Goal: Communication & Community: Answer question/provide support

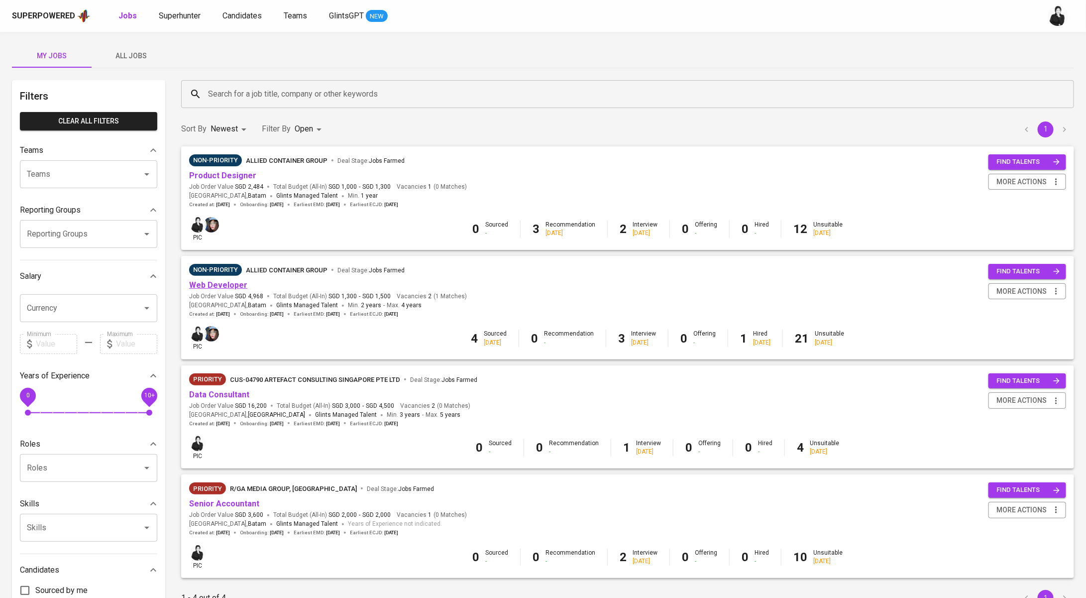
click at [229, 288] on link "Web Developer" at bounding box center [218, 284] width 58 height 9
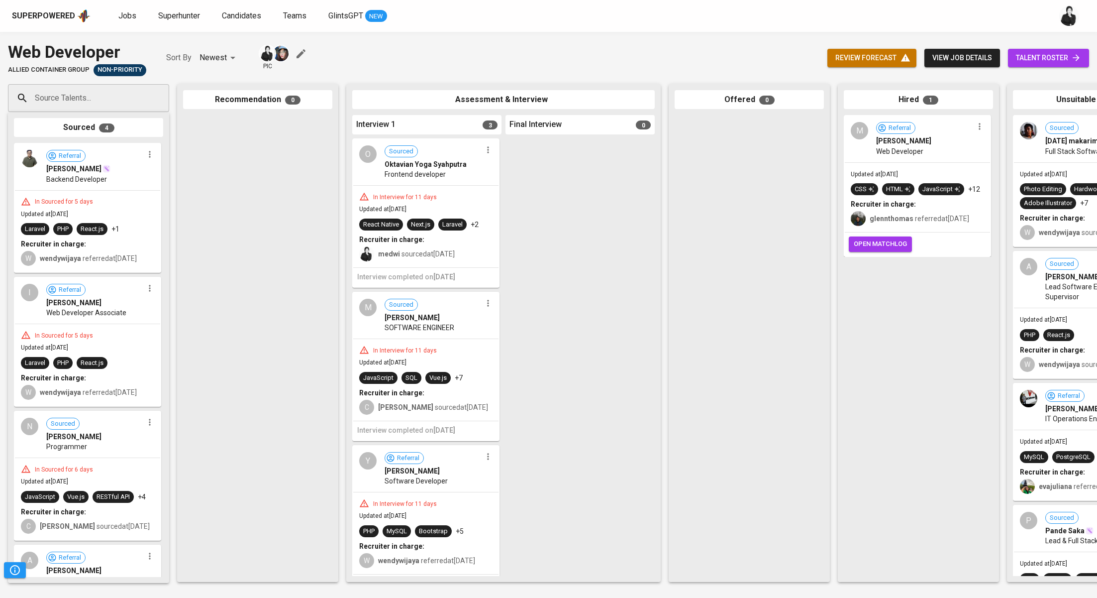
click at [1047, 64] on span "talent roster" at bounding box center [1048, 58] width 65 height 12
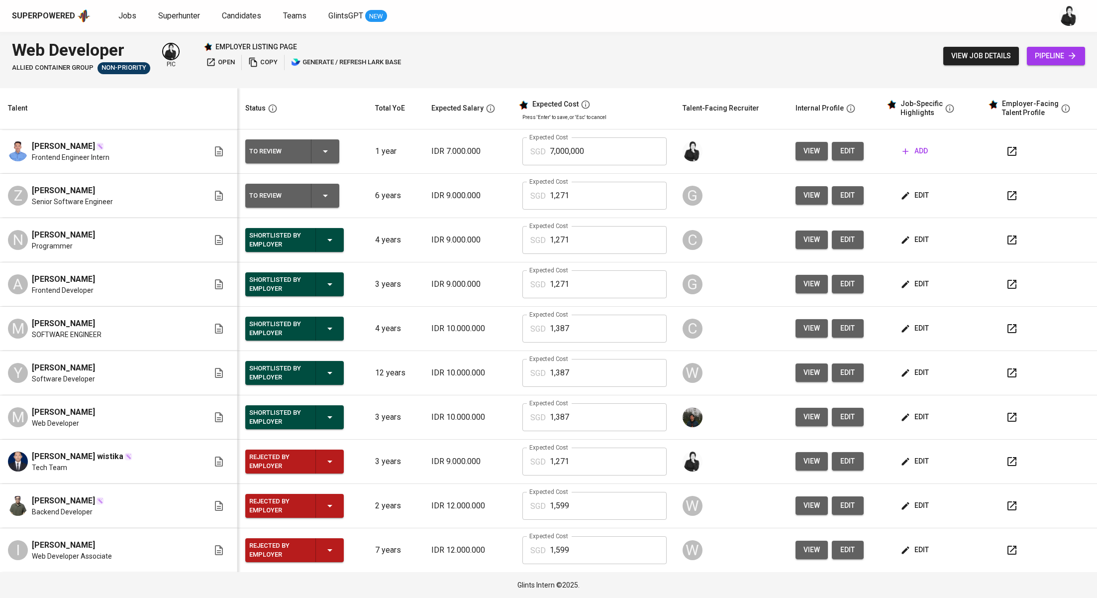
click at [1006, 194] on icon "button" at bounding box center [1012, 196] width 12 height 12
click at [903, 156] on span "add" at bounding box center [915, 151] width 25 height 12
click at [840, 155] on span "edit" at bounding box center [848, 151] width 16 height 12
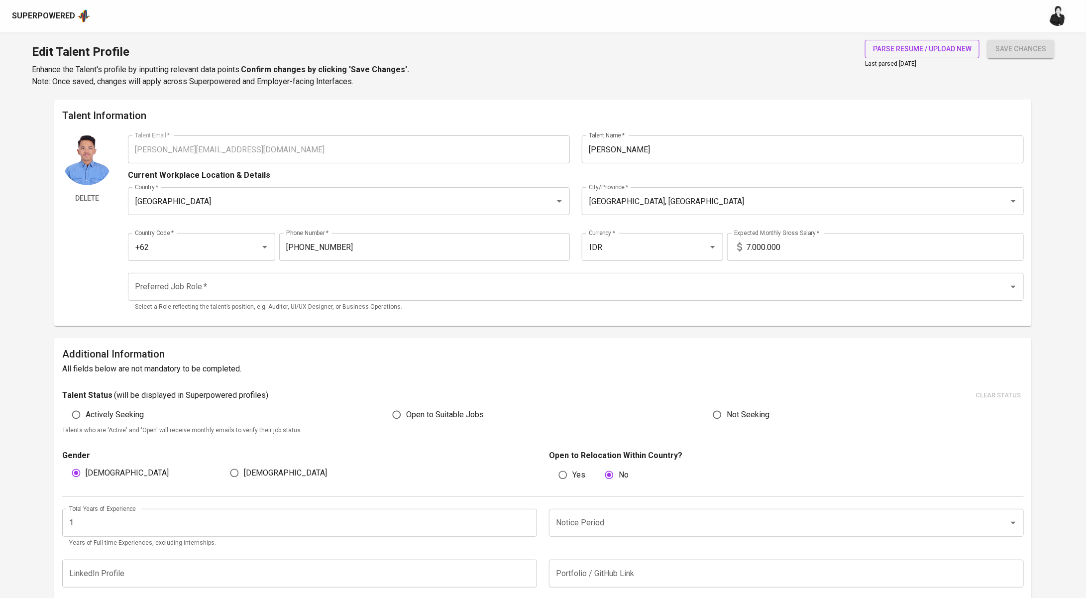
click at [898, 45] on span "parse resume / upload new" at bounding box center [922, 49] width 99 height 12
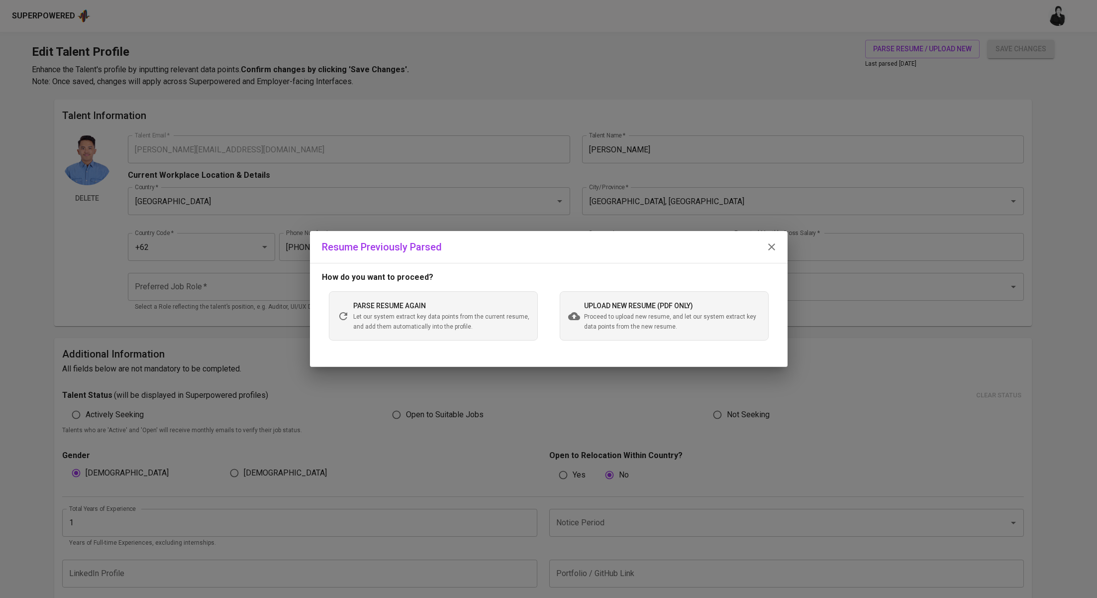
click at [603, 314] on span "Proceed to upload new resume, and let our system extract key data points from t…" at bounding box center [672, 322] width 176 height 20
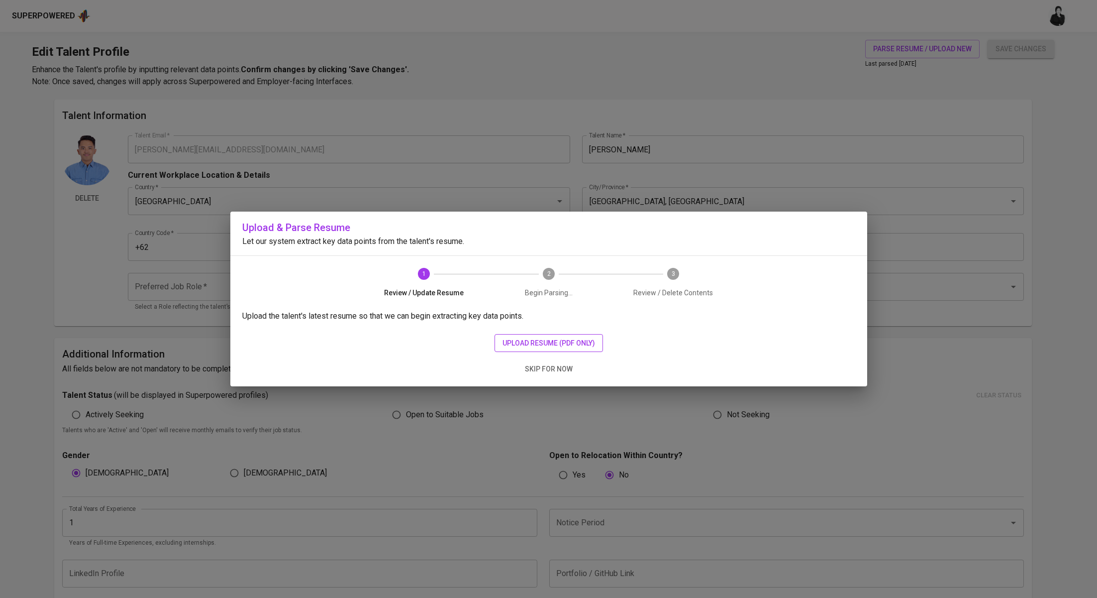
click at [540, 344] on span "upload resume (pdf only)" at bounding box center [549, 343] width 93 height 12
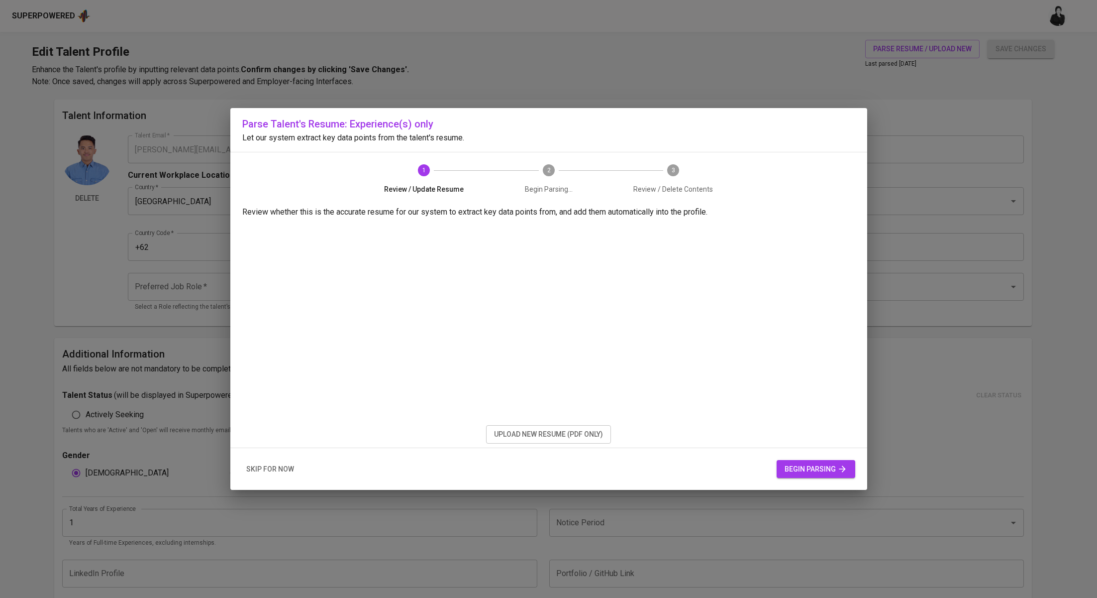
click at [798, 471] on span "begin parsing" at bounding box center [816, 469] width 63 height 12
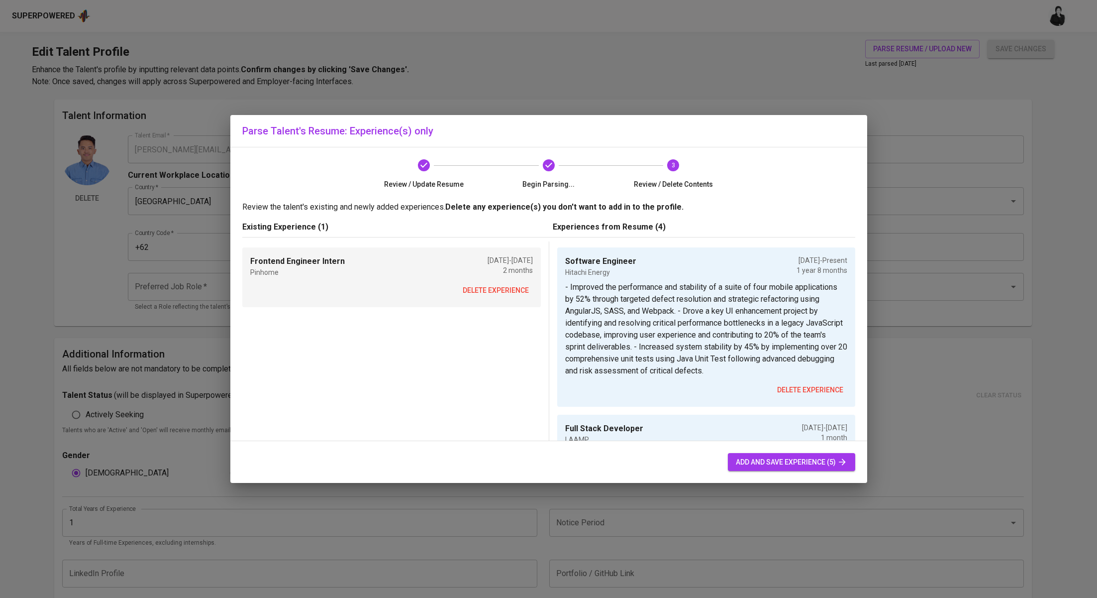
click at [502, 290] on span "delete experience" at bounding box center [496, 290] width 66 height 12
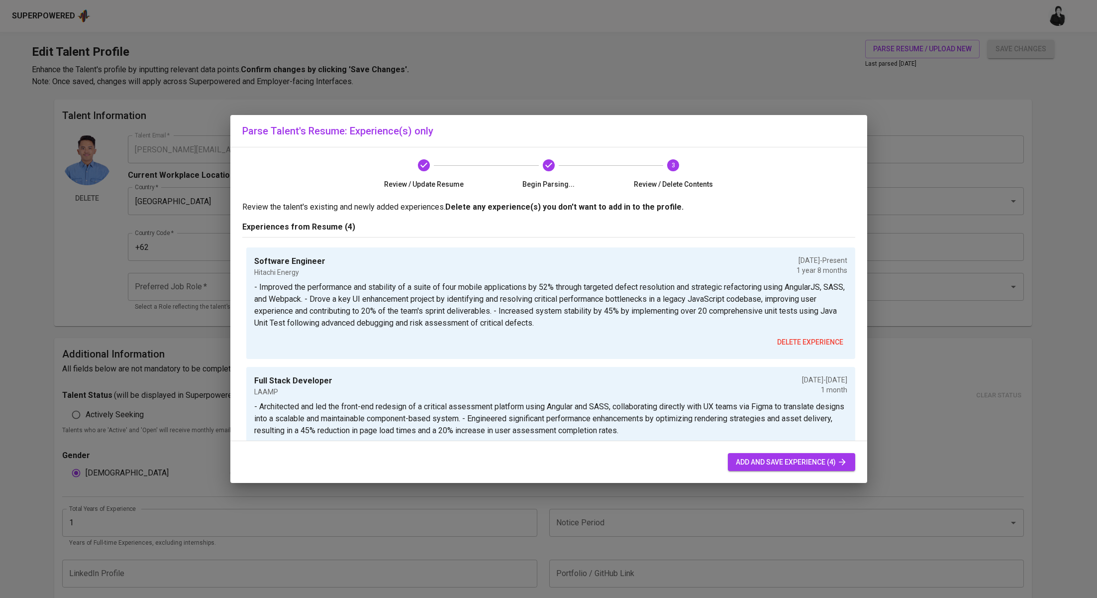
click at [774, 457] on span "add and save experience (4)" at bounding box center [791, 462] width 111 height 12
type input "Software Engineer"
type input "Hitachi Energy"
checkbox input "true"
type input "02/01/2024"
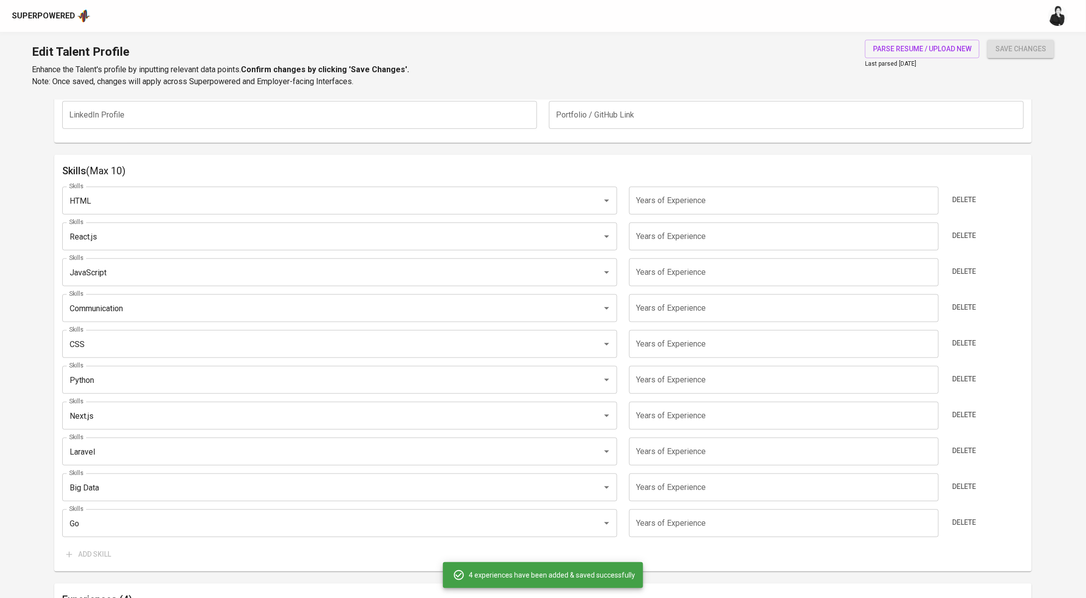
scroll to position [453, 0]
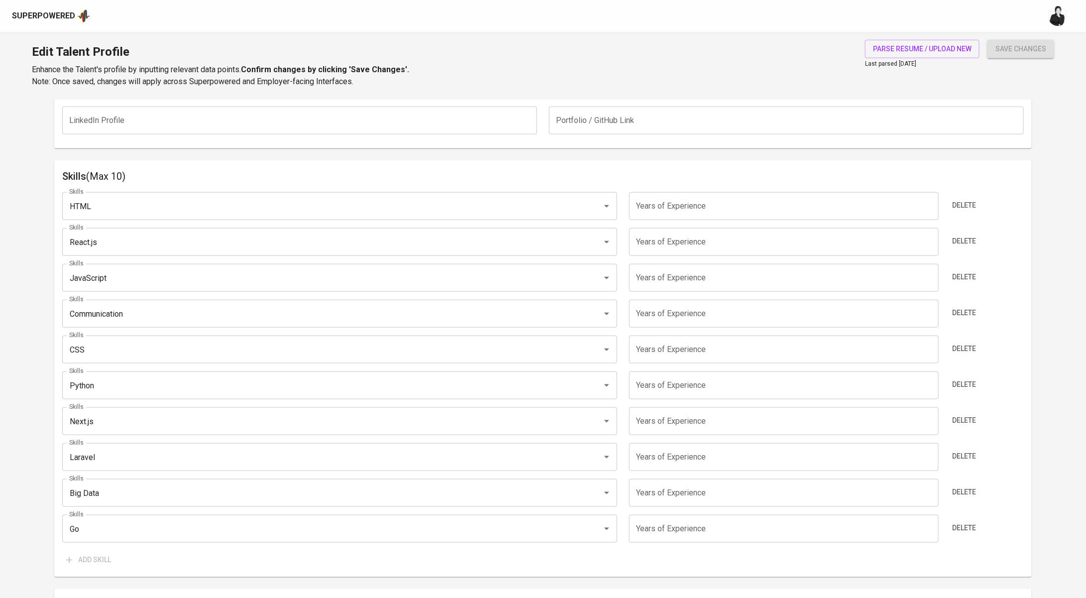
click at [702, 209] on input "number" at bounding box center [784, 206] width 310 height 28
type input "2"
click at [684, 236] on input "number" at bounding box center [784, 242] width 310 height 28
click at [677, 217] on input "2" at bounding box center [784, 206] width 310 height 28
type input "3"
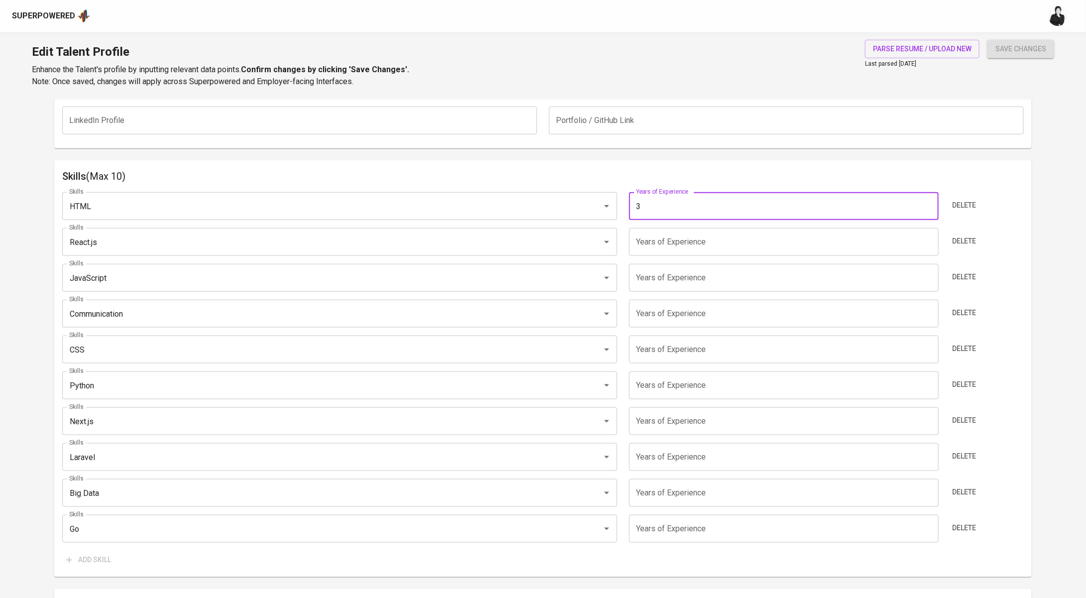
click at [672, 252] on input "number" at bounding box center [784, 242] width 310 height 28
type input "3"
click at [663, 283] on input "number" at bounding box center [784, 278] width 310 height 28
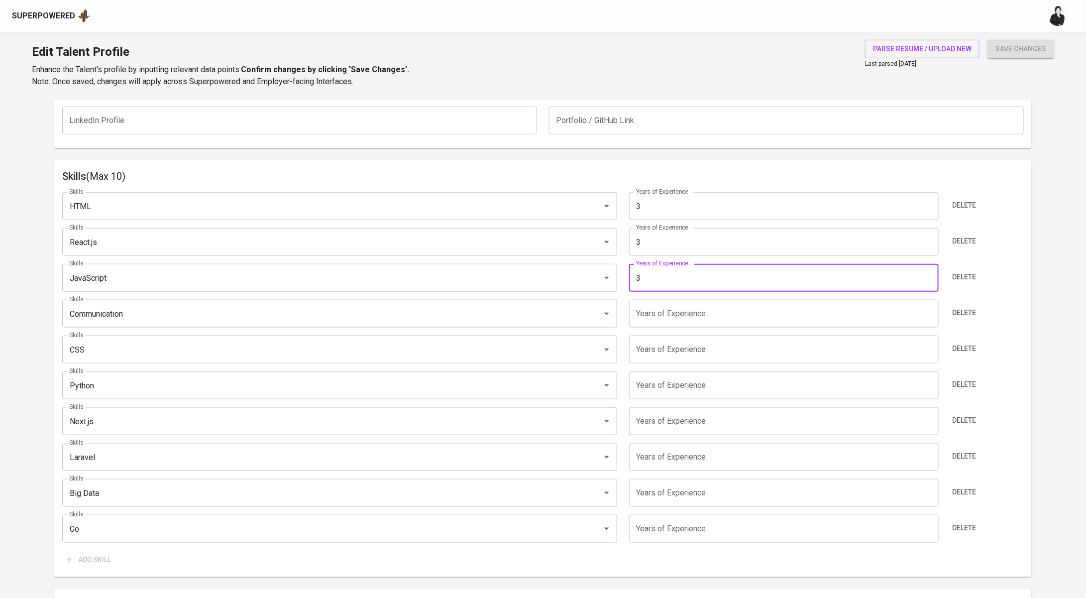
type input "3"
click at [661, 321] on input "number" at bounding box center [784, 314] width 310 height 28
type input "33"
click at [662, 357] on input "number" at bounding box center [784, 349] width 310 height 28
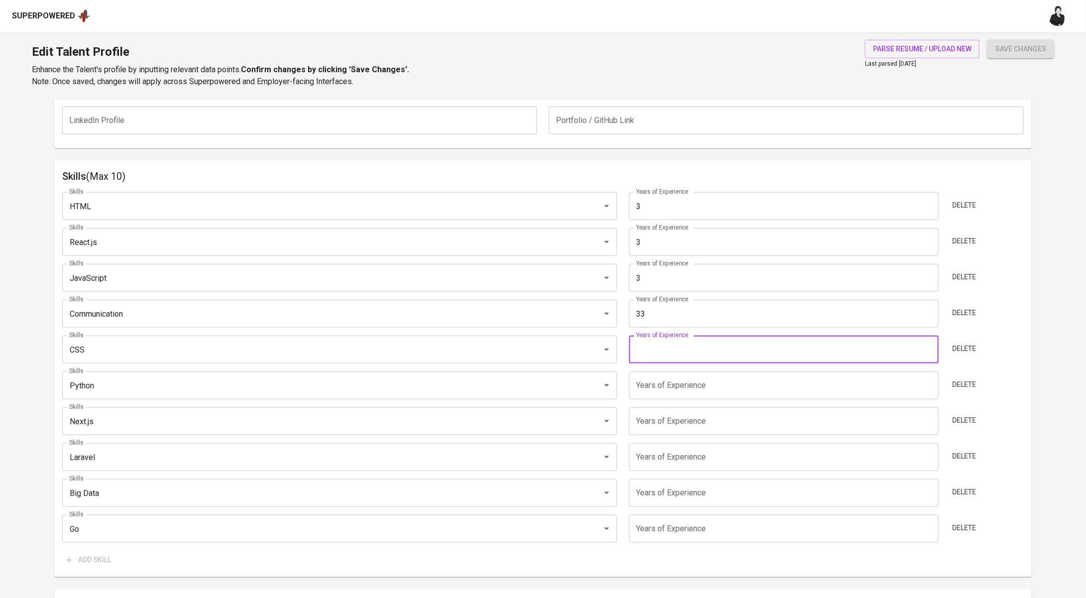
type input "3"
click at [662, 392] on input "number" at bounding box center [784, 385] width 310 height 28
type input "3"
click at [664, 421] on input "number" at bounding box center [784, 421] width 310 height 28
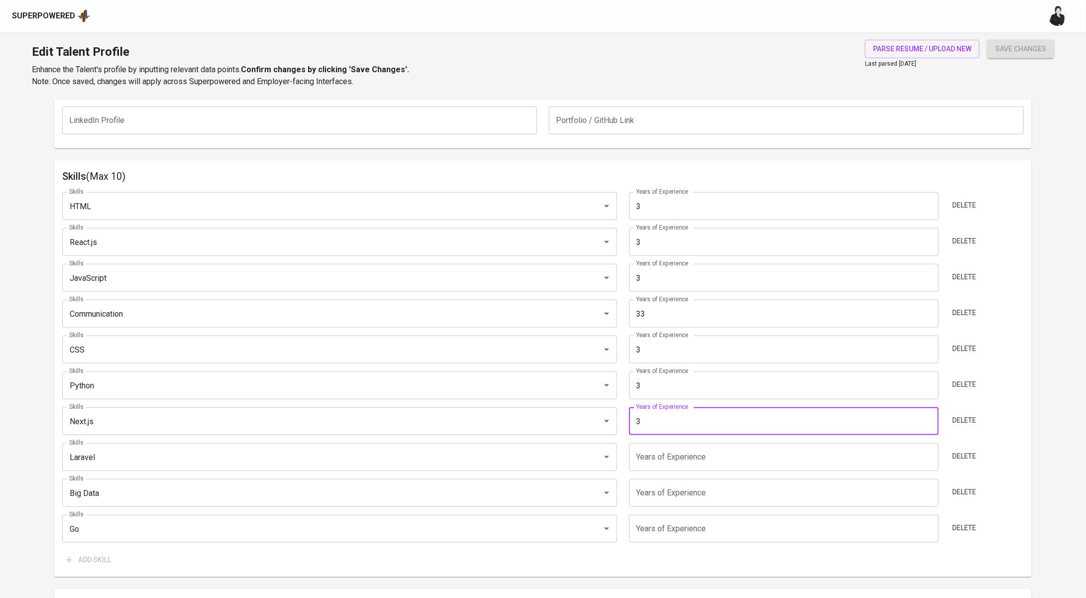
type input "3"
click at [666, 452] on input "number" at bounding box center [784, 457] width 310 height 28
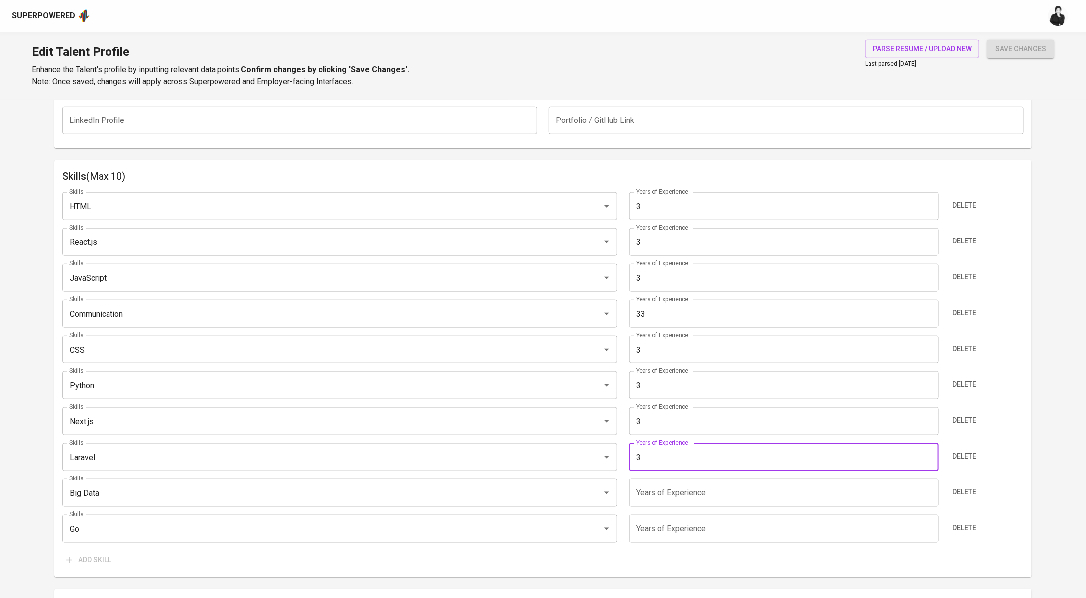
type input "3"
click at [666, 314] on input "33" at bounding box center [784, 314] width 310 height 28
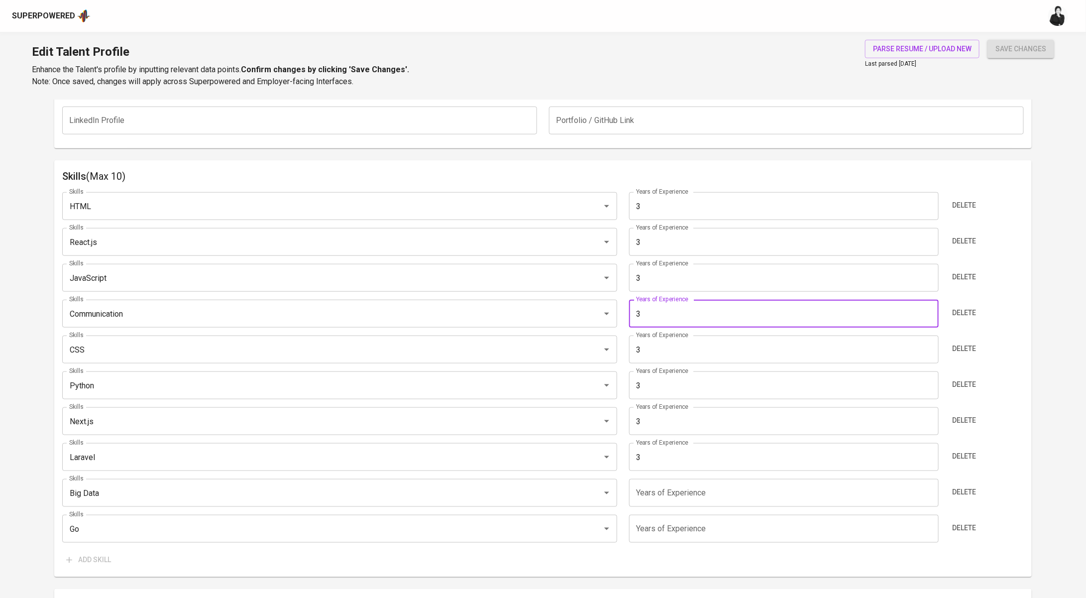
scroll to position [492, 0]
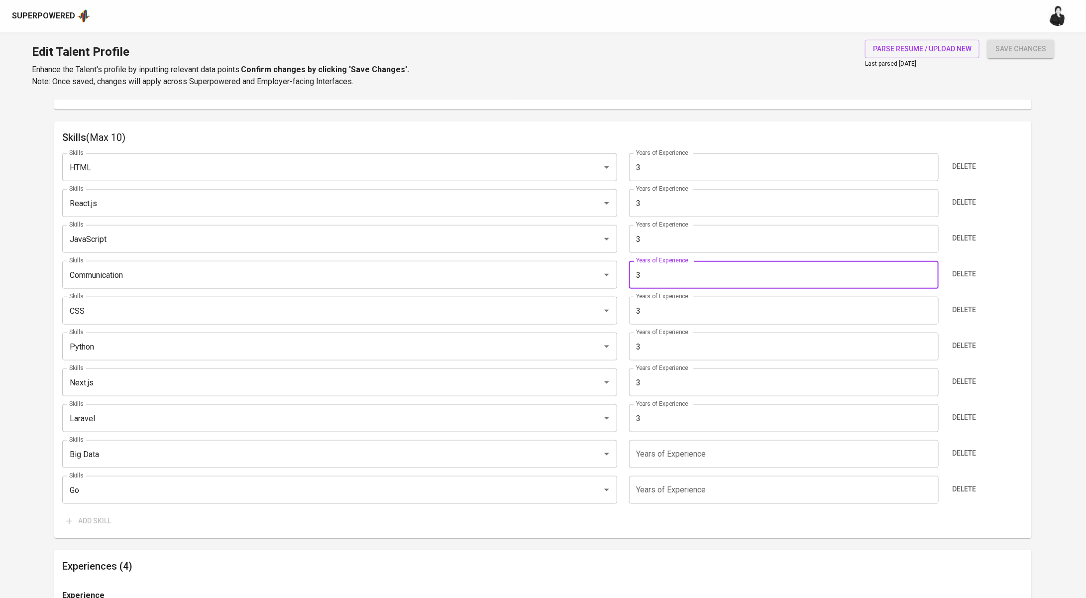
type input "3"
click at [663, 449] on input "number" at bounding box center [784, 454] width 310 height 28
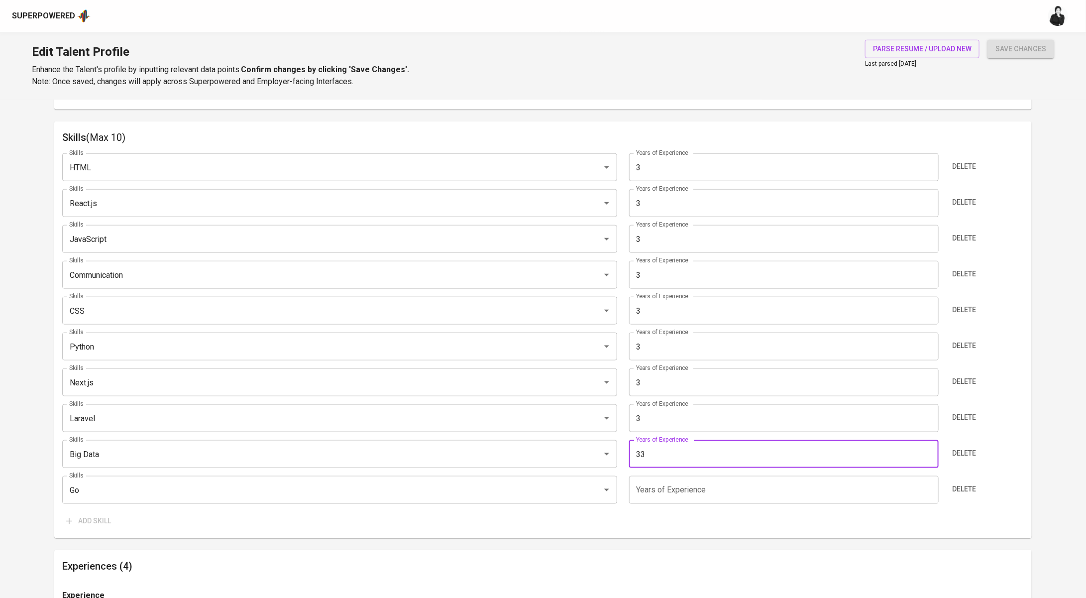
click at [662, 494] on input "number" at bounding box center [784, 490] width 310 height 28
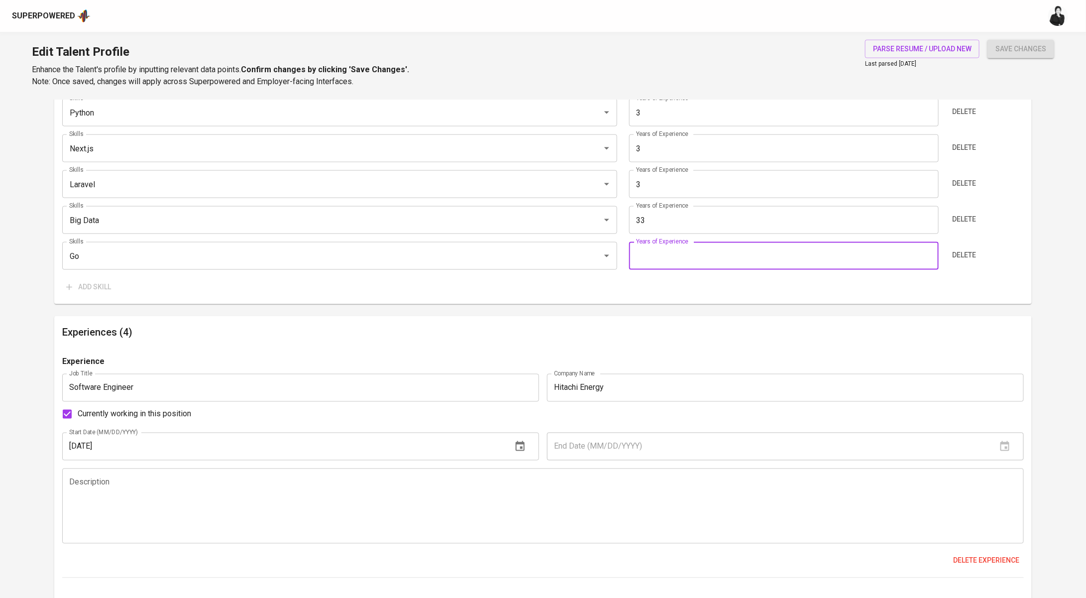
scroll to position [758, 0]
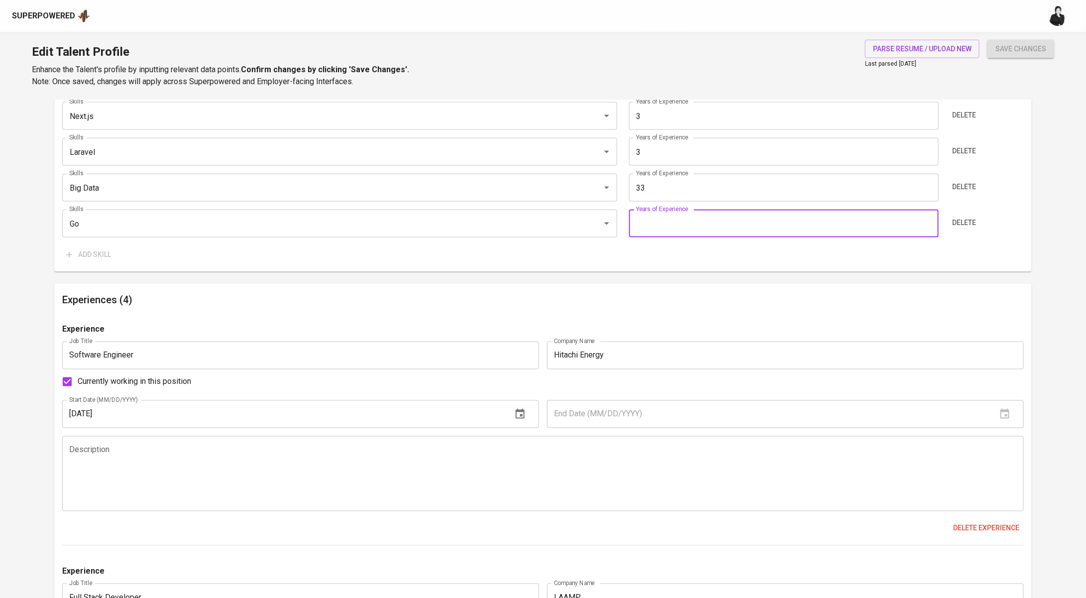
click at [657, 195] on input "33" at bounding box center [784, 188] width 310 height 28
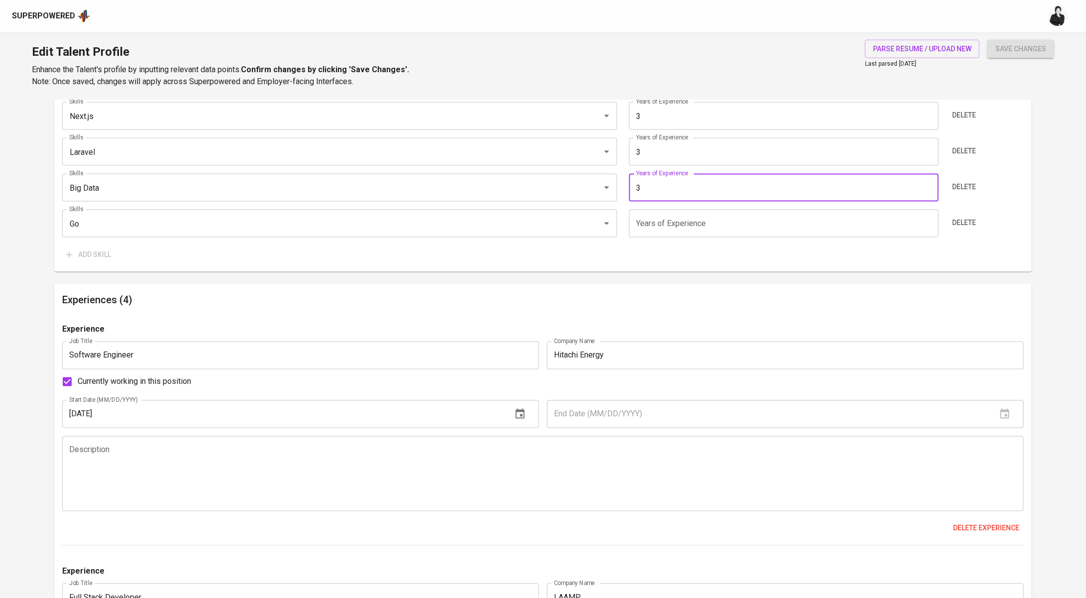
type input "3"
click at [651, 217] on input "number" at bounding box center [784, 224] width 310 height 28
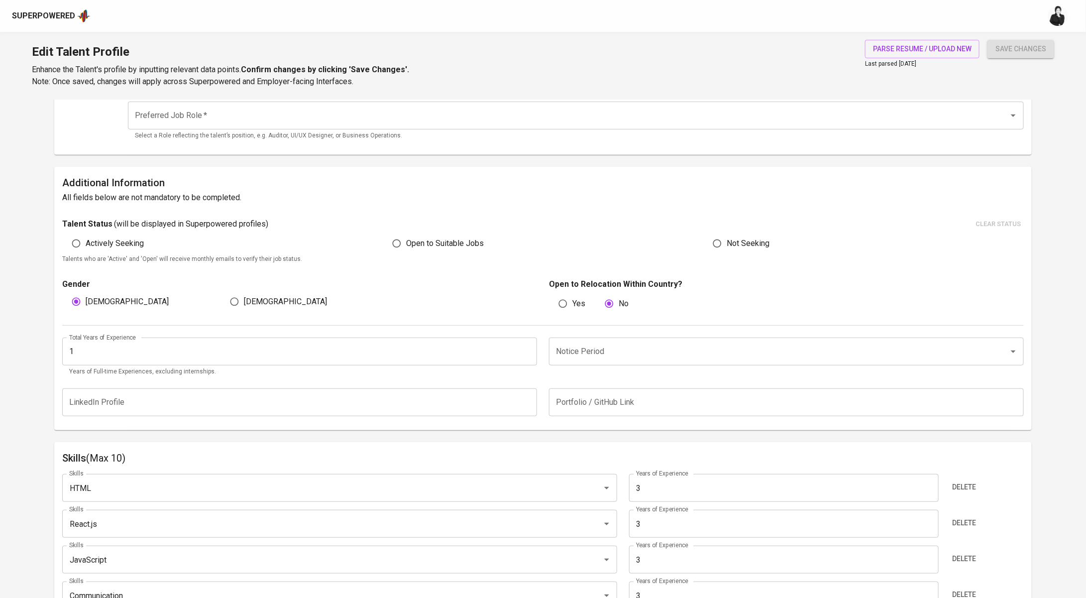
scroll to position [0, 0]
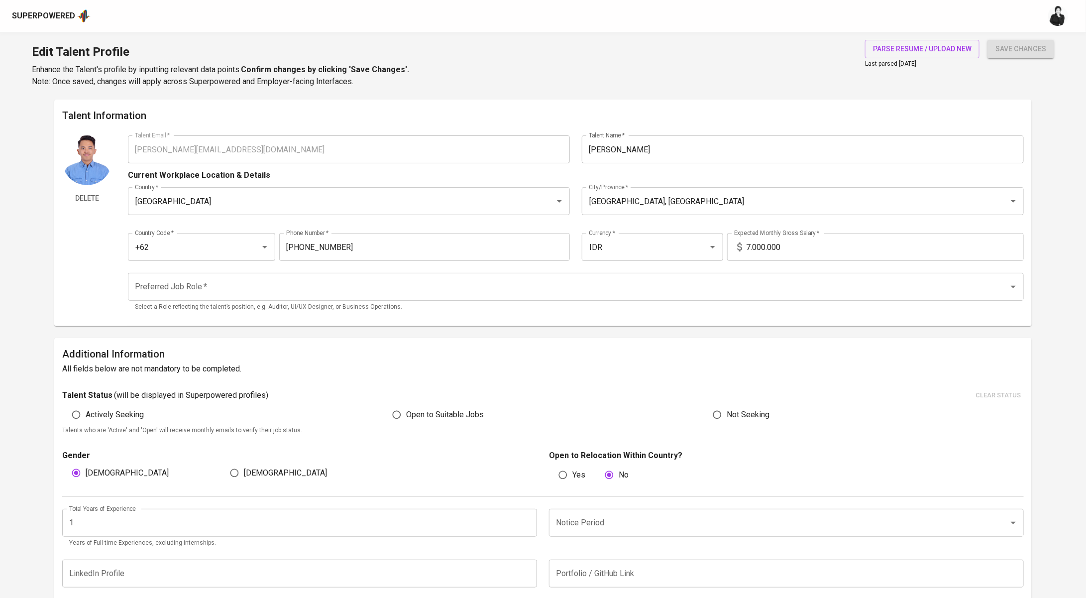
type input "3"
click at [296, 294] on input "Preferred Job Role   *" at bounding box center [561, 286] width 859 height 19
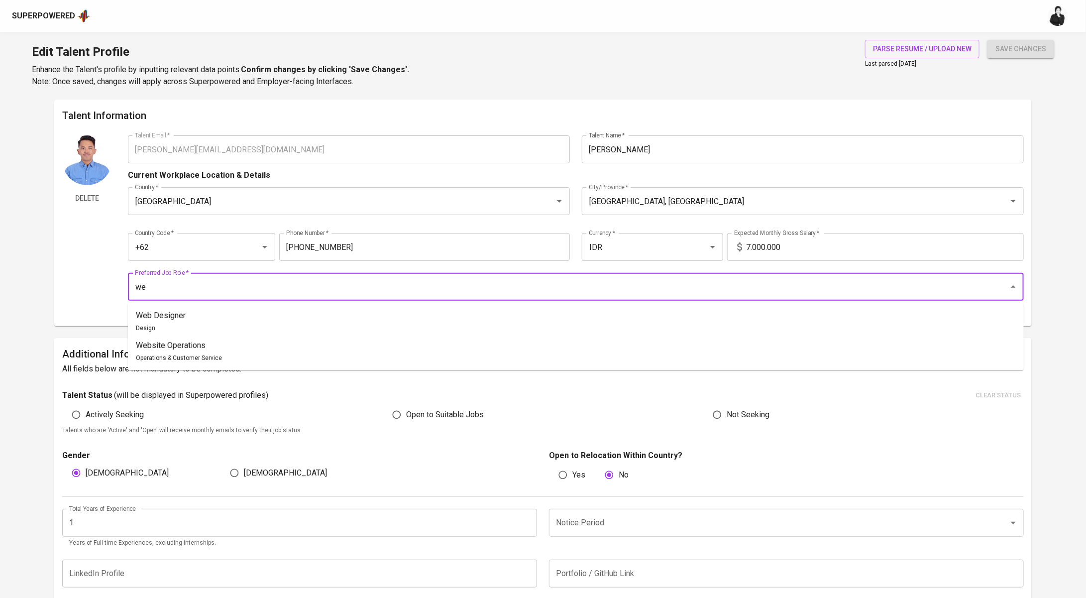
type input "w"
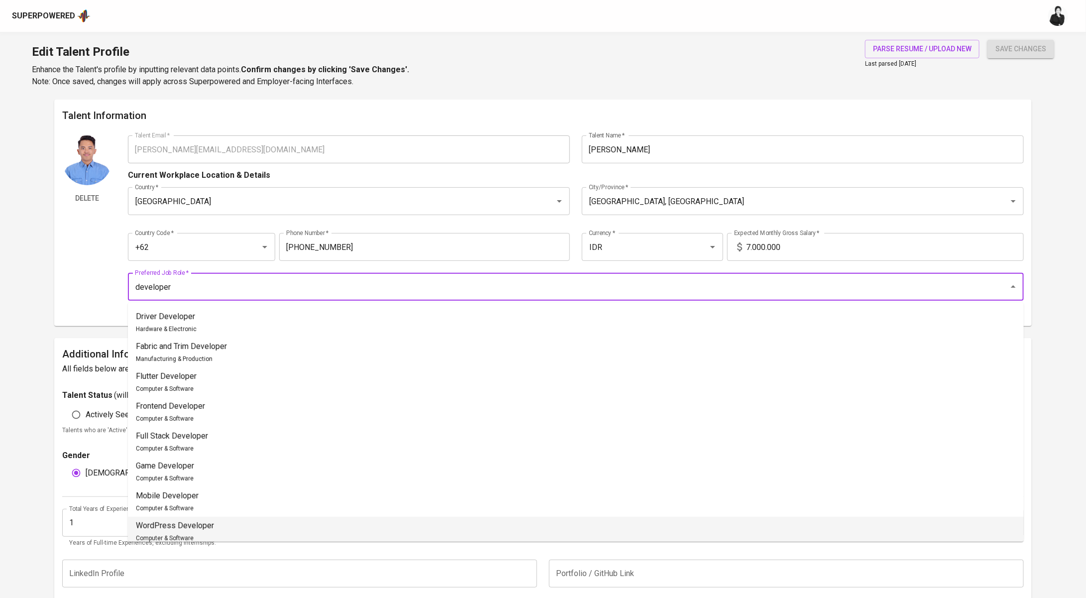
scroll to position [97, 0]
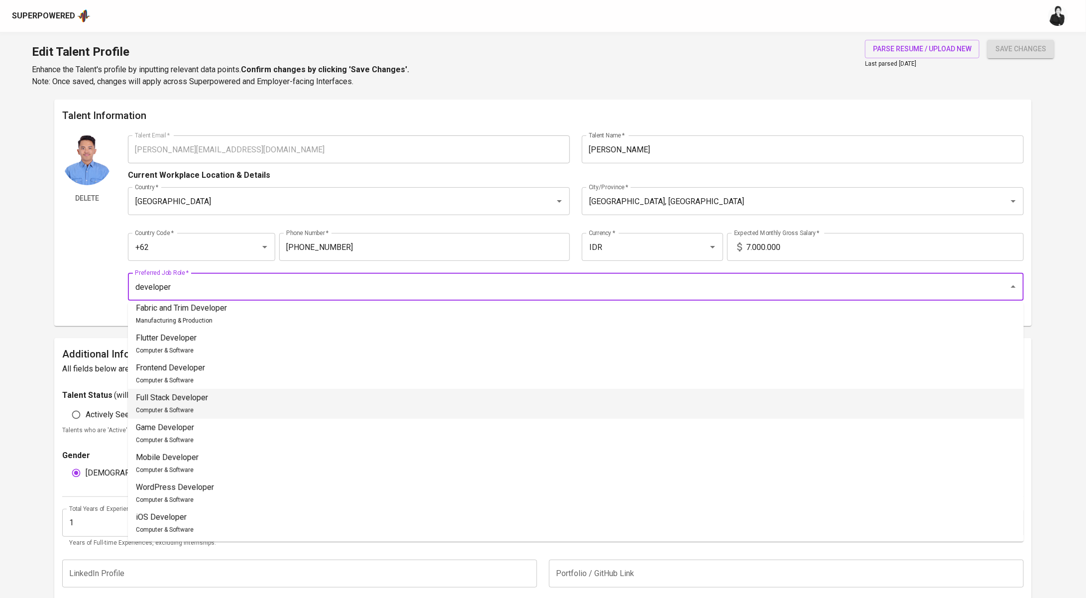
click at [264, 393] on li "Full Stack Developer Computer & Software" at bounding box center [576, 404] width 896 height 30
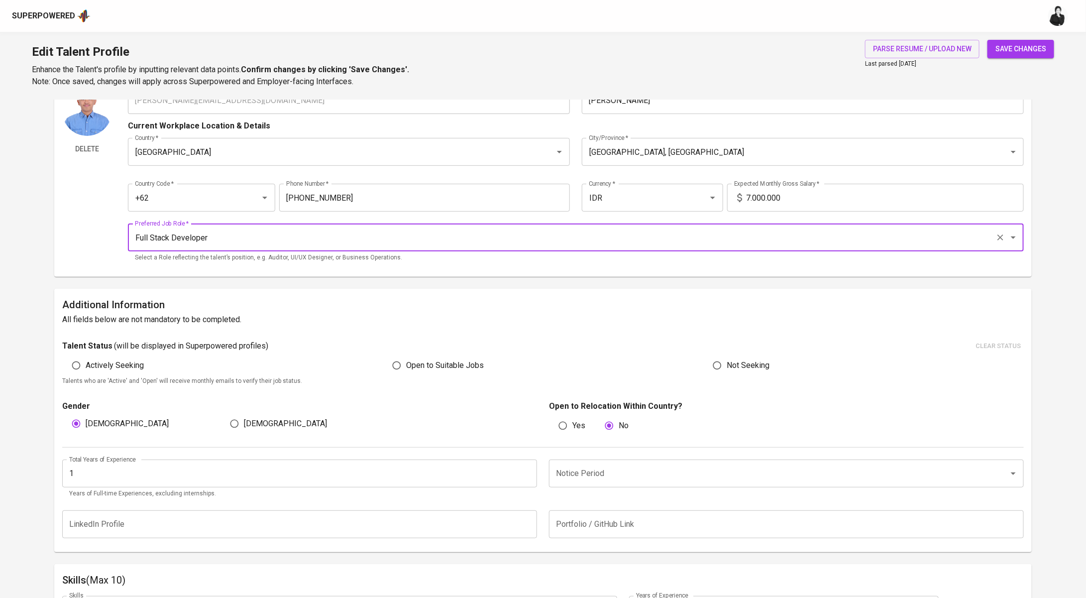
scroll to position [0, 0]
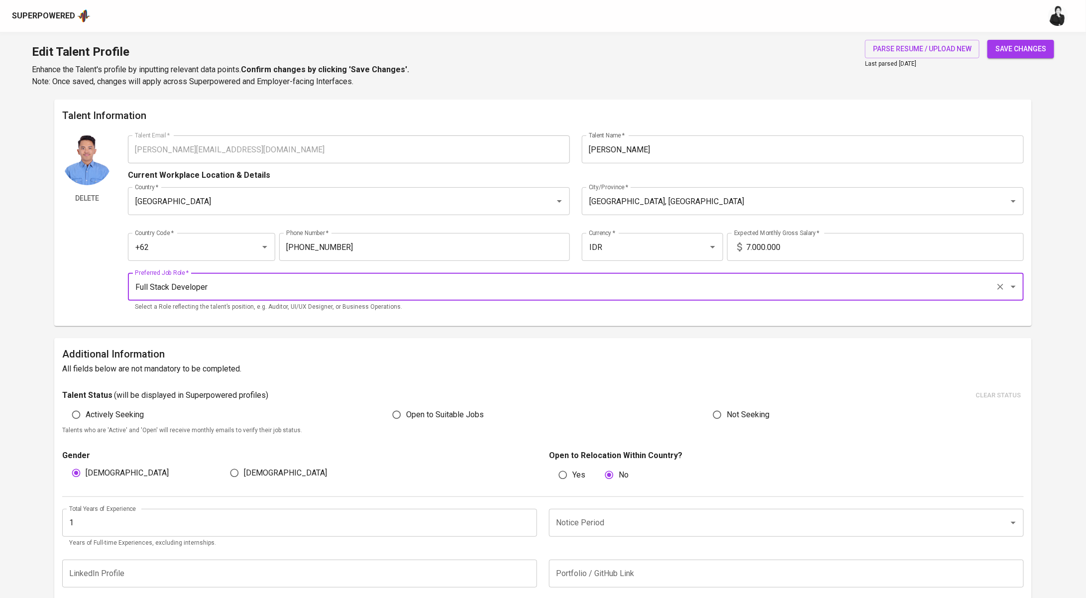
type input "Full Stack Developer"
click at [750, 251] on input "7.000.000" at bounding box center [885, 247] width 278 height 28
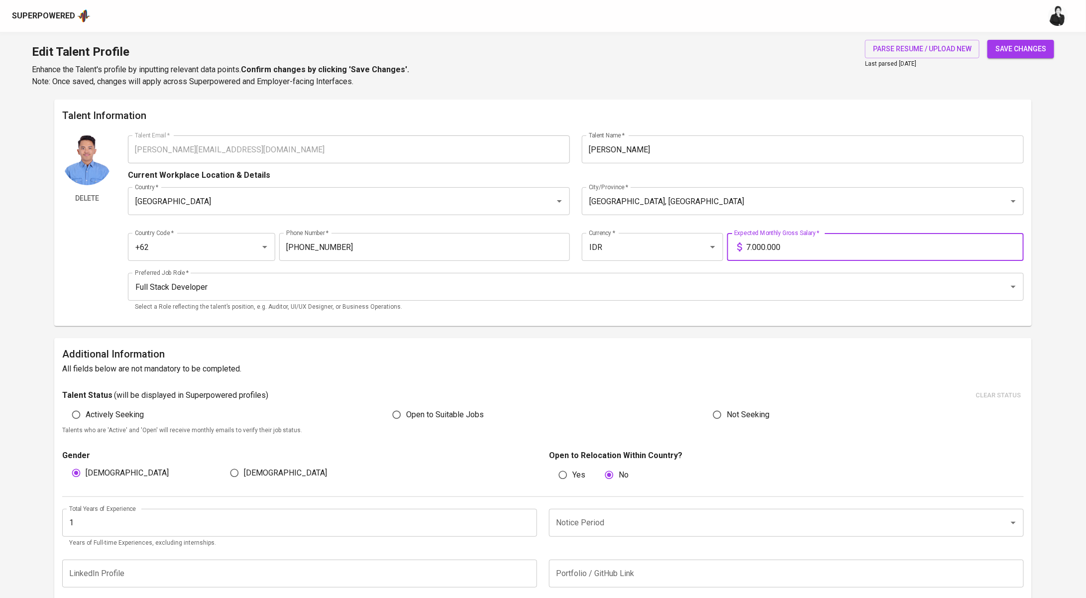
click at [756, 243] on input "7.000.000" at bounding box center [885, 247] width 278 height 28
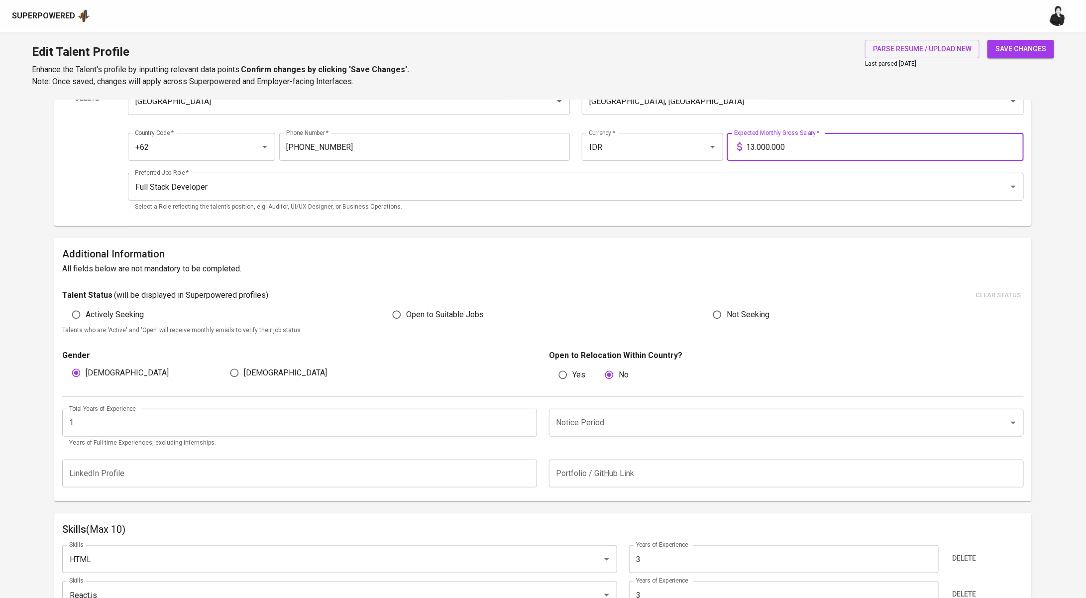
scroll to position [108, 0]
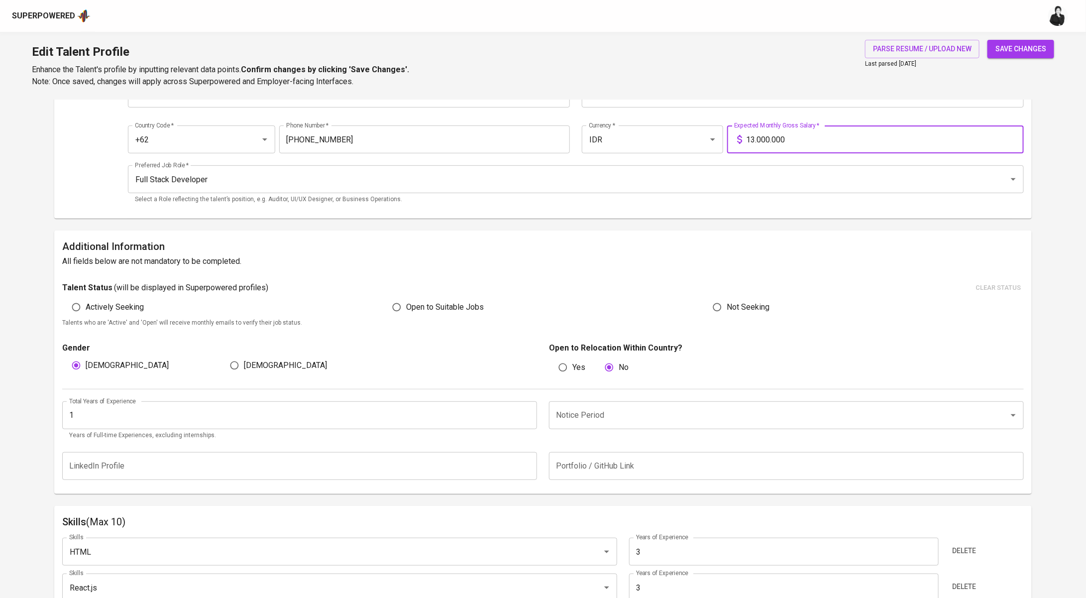
type input "13.000.000"
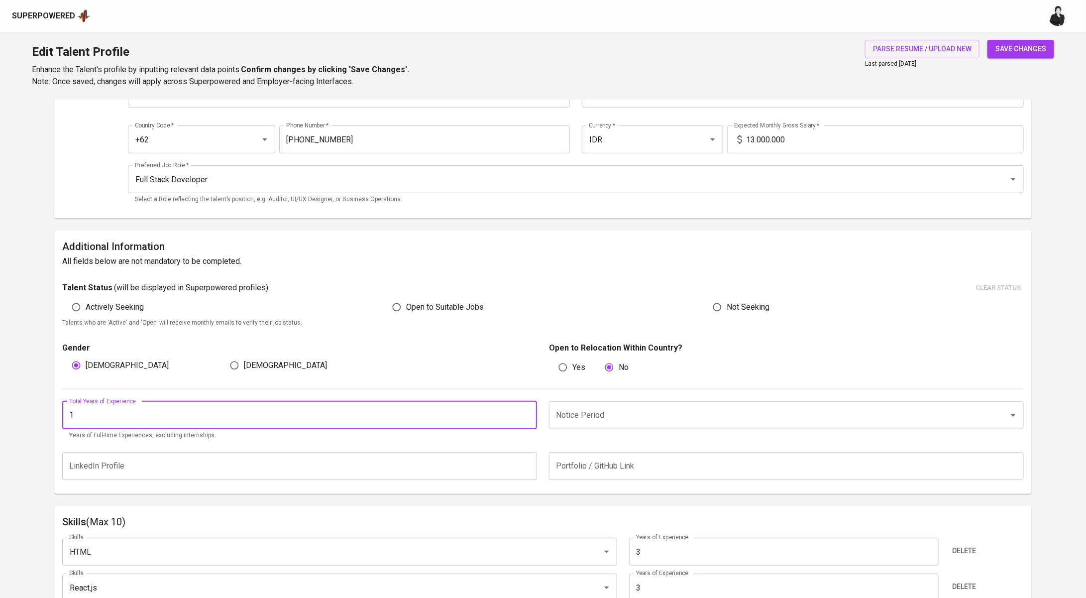
drag, startPoint x: 122, startPoint y: 425, endPoint x: 45, endPoint y: 409, distance: 78.4
type input "3"
click at [679, 412] on input "Notice Period" at bounding box center [772, 415] width 438 height 19
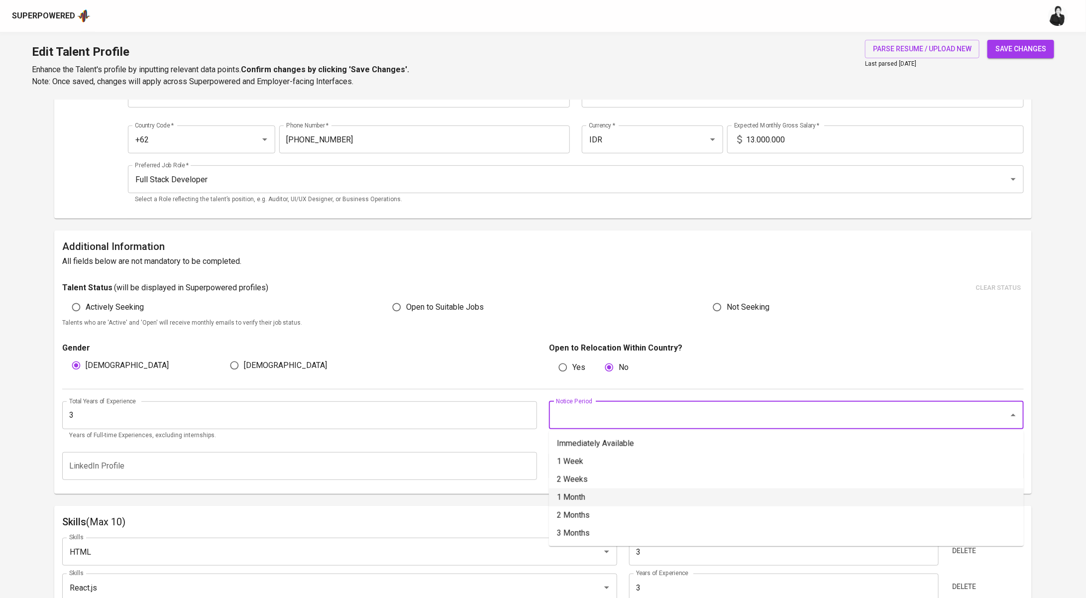
click at [619, 501] on li "1 Month" at bounding box center [786, 497] width 475 height 18
type input "1 Month"
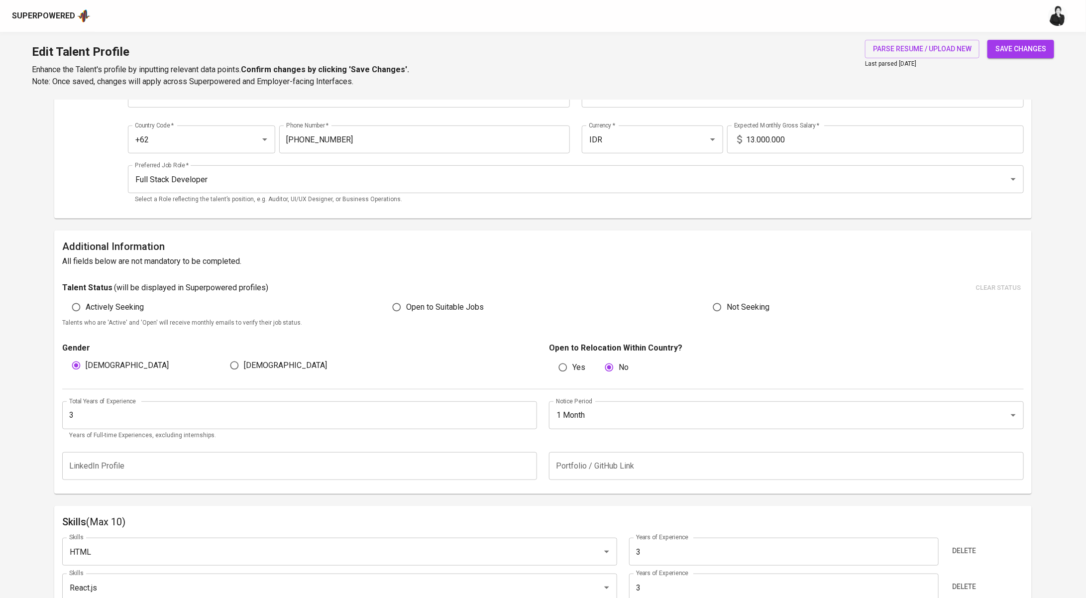
click at [1030, 55] on button "save changes" at bounding box center [1020, 49] width 67 height 18
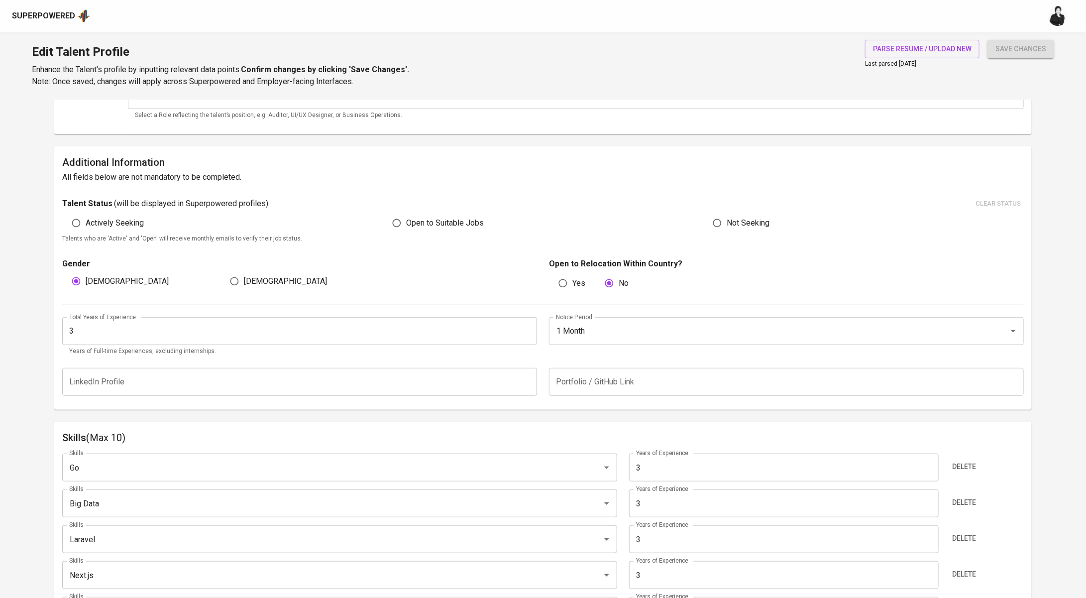
scroll to position [0, 0]
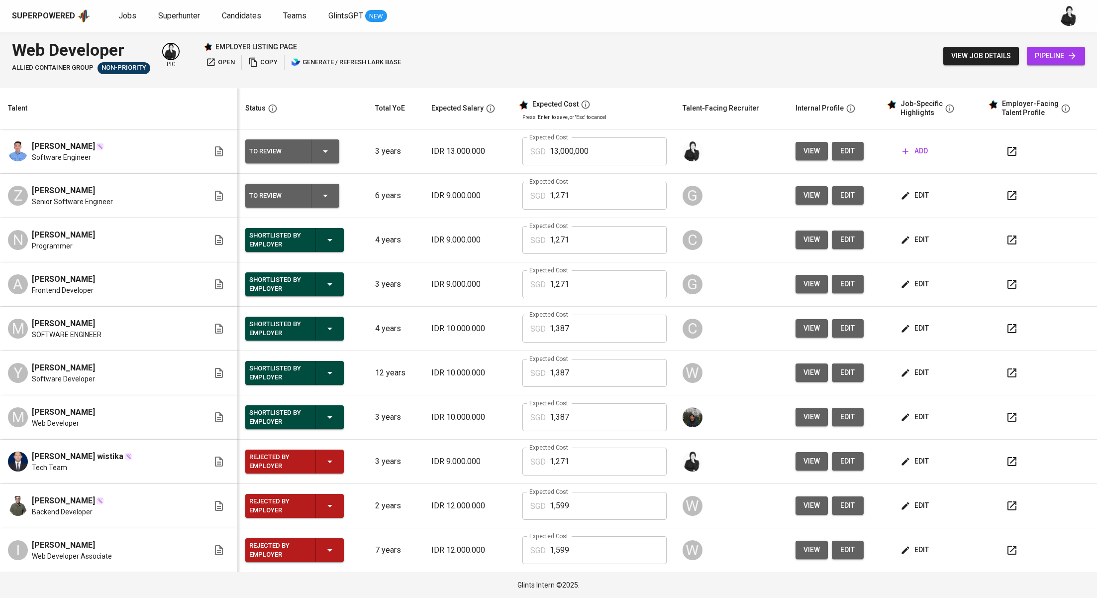
click at [1000, 159] on button "button" at bounding box center [1012, 151] width 24 height 24
click at [128, 13] on span "Jobs" at bounding box center [127, 15] width 18 height 9
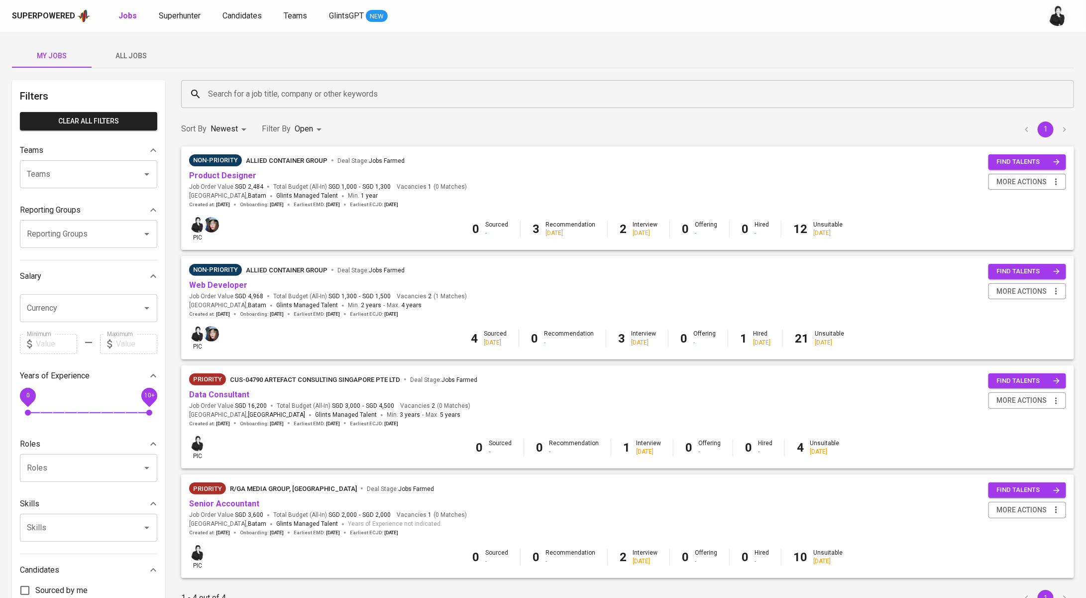
click at [134, 57] on span "All Jobs" at bounding box center [132, 56] width 68 height 12
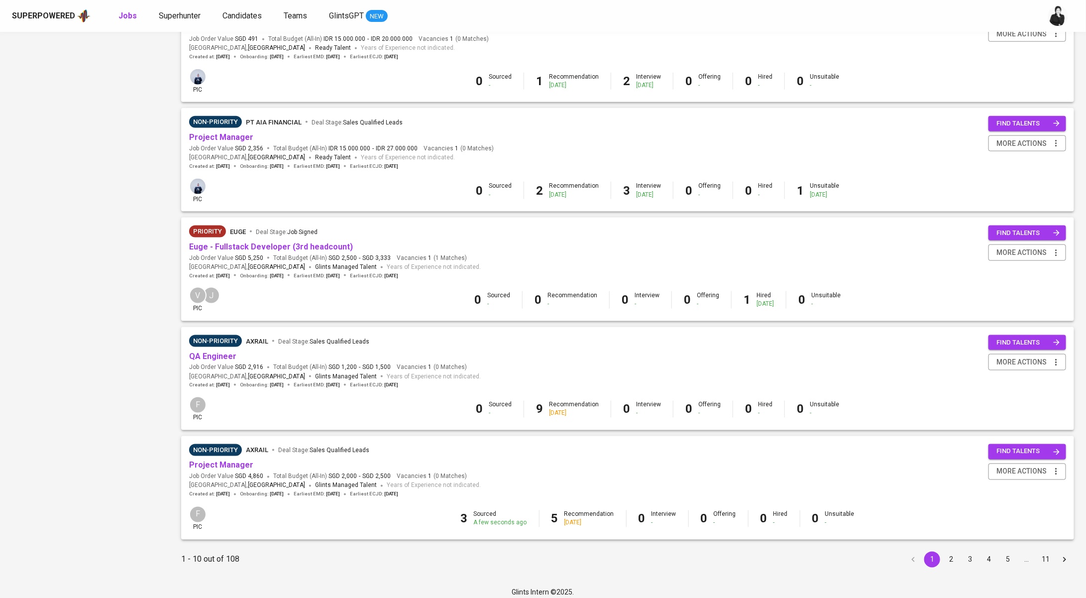
scroll to position [705, 0]
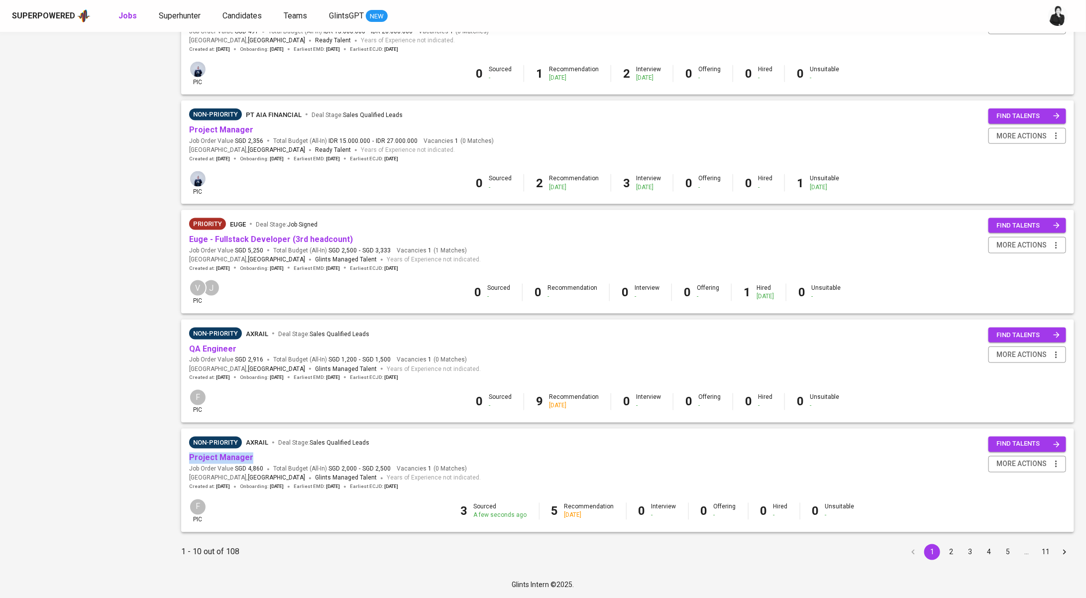
click at [954, 553] on button "2" at bounding box center [951, 552] width 16 height 16
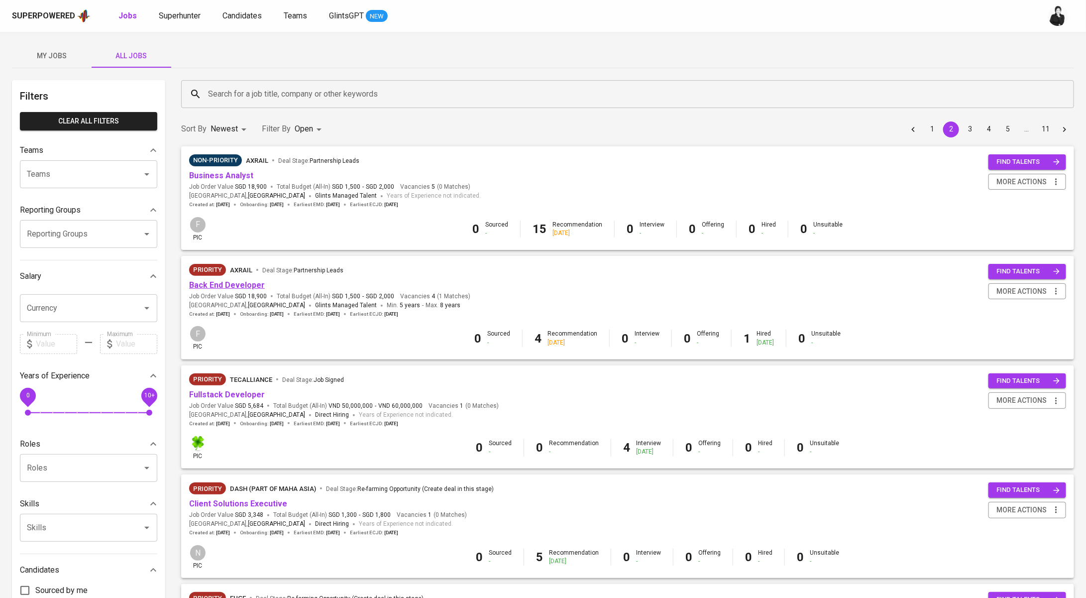
click at [228, 285] on link "Back End Developer" at bounding box center [227, 284] width 76 height 9
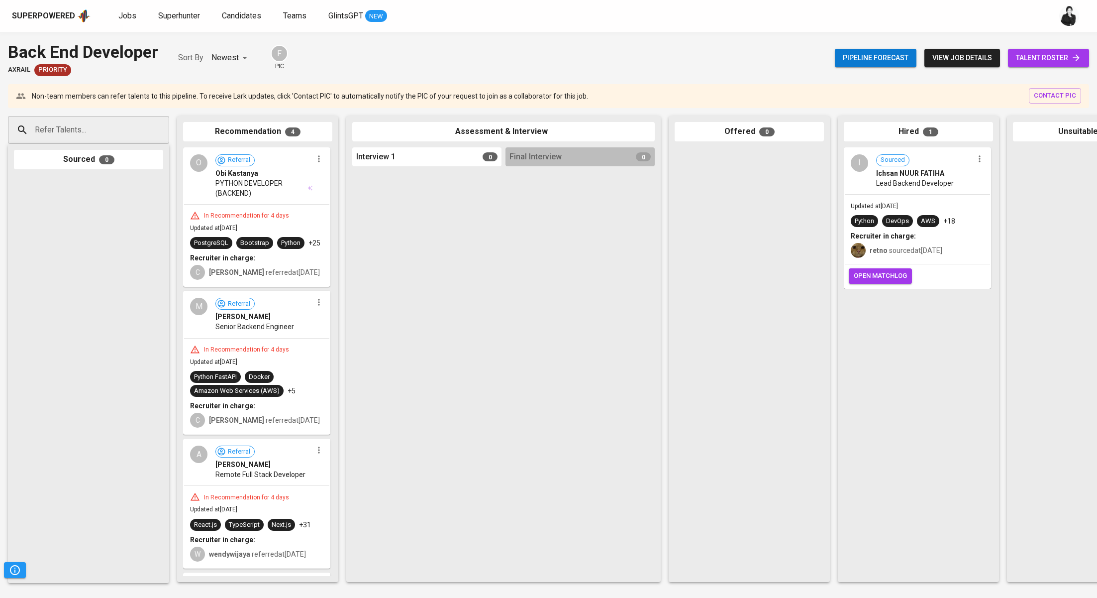
click at [135, 125] on input "Refer Talents..." at bounding box center [84, 129] width 105 height 19
paste input "andreassyahputra03@gmail.com"
type input "andreassyahputra03@gmail.com"
click at [134, 171] on li "A Andreas Syahputra andreassyahputra03@gmail.com" at bounding box center [88, 163] width 161 height 26
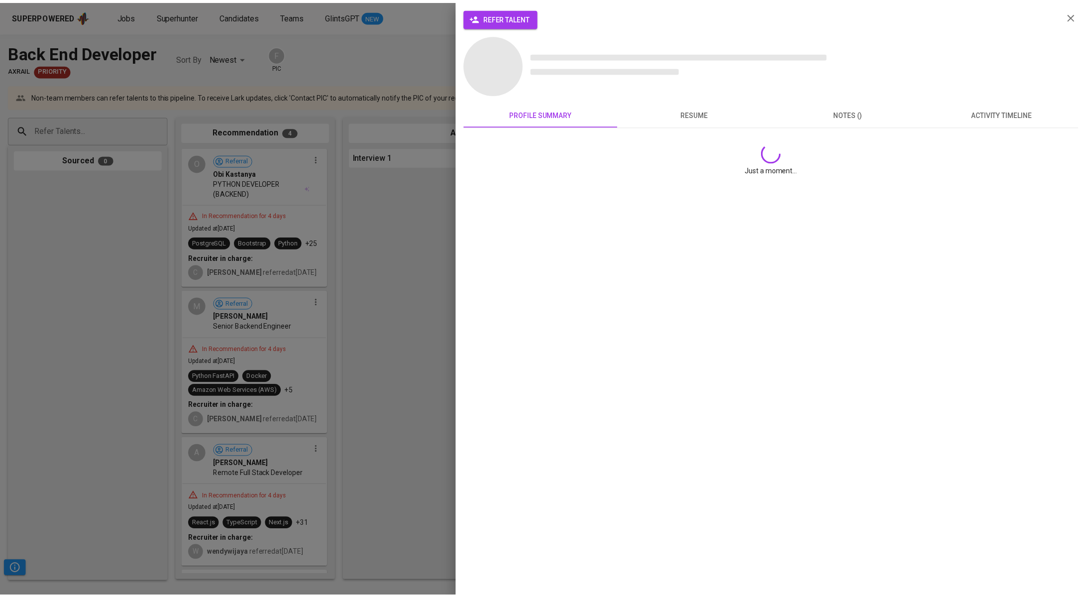
scroll to position [0, 0]
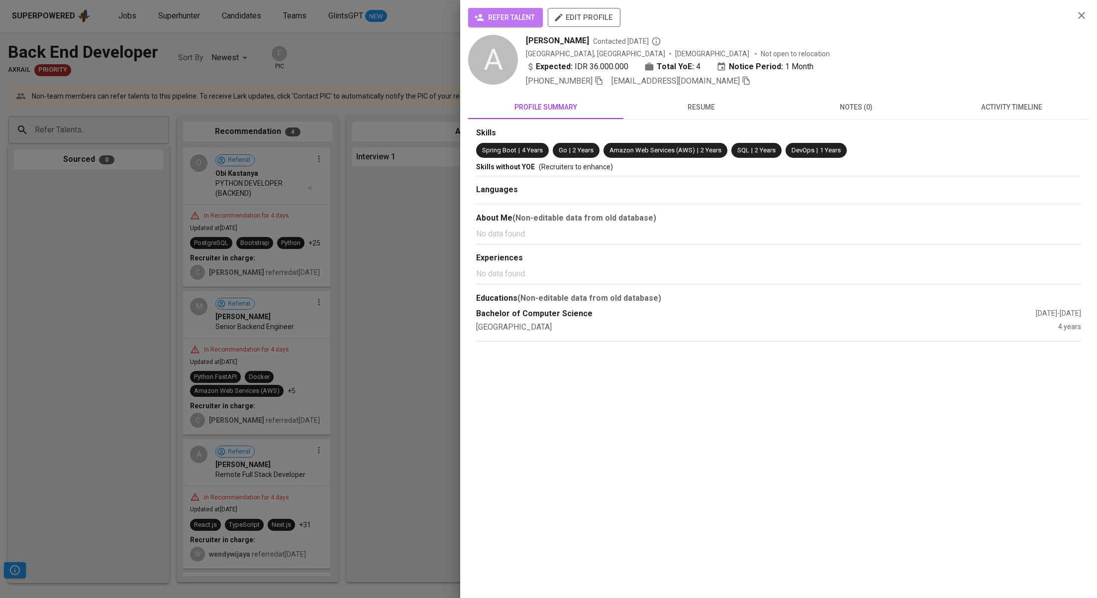
click at [524, 15] on span "refer talent" at bounding box center [505, 17] width 59 height 12
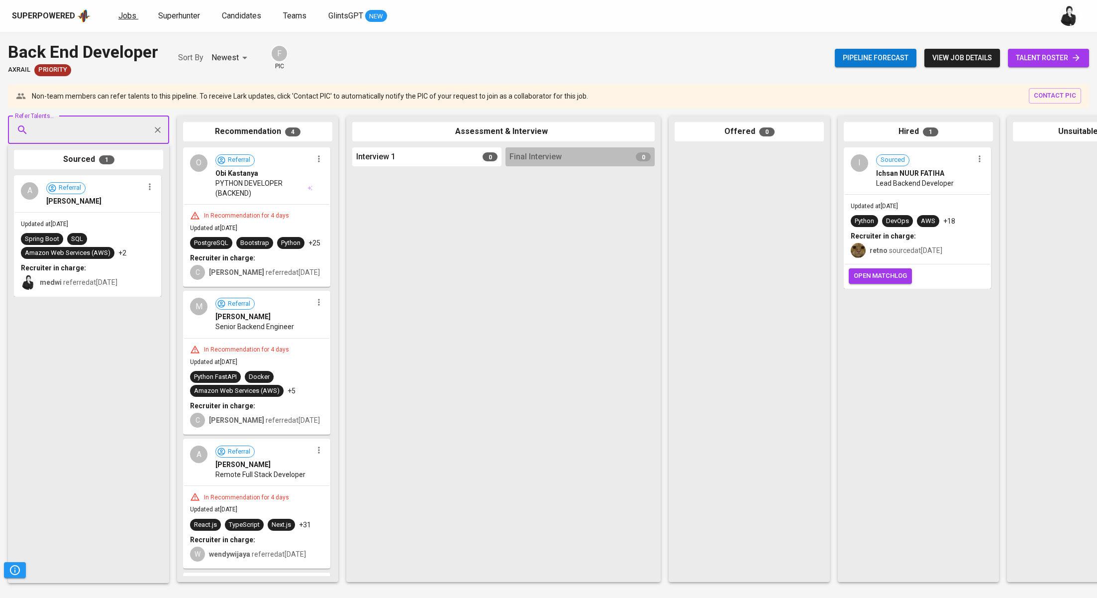
click at [123, 19] on span "Jobs" at bounding box center [127, 15] width 18 height 9
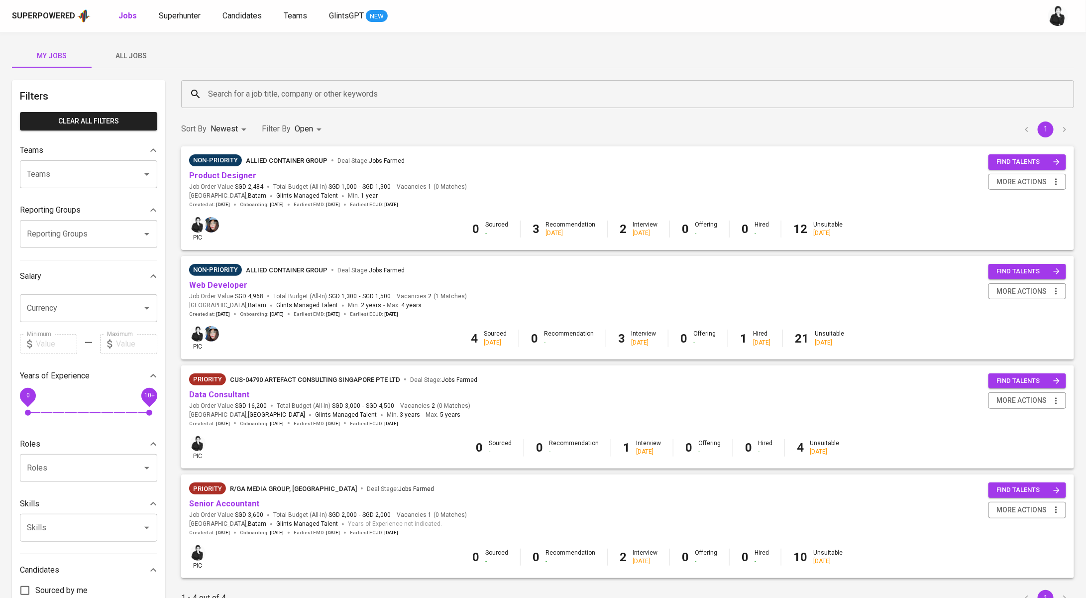
scroll to position [34, 0]
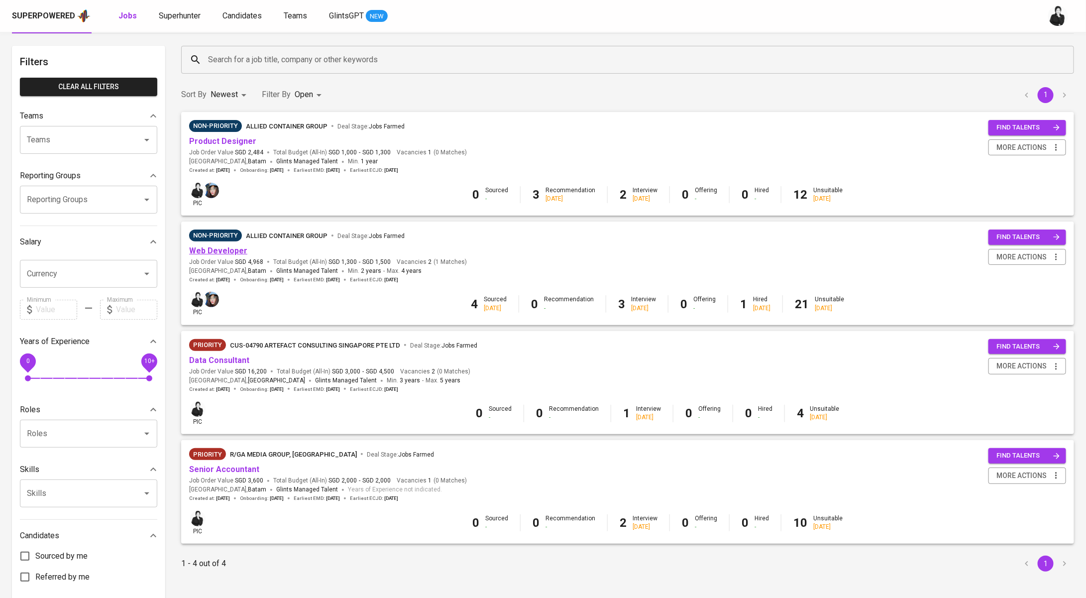
click at [236, 249] on link "Web Developer" at bounding box center [218, 250] width 58 height 9
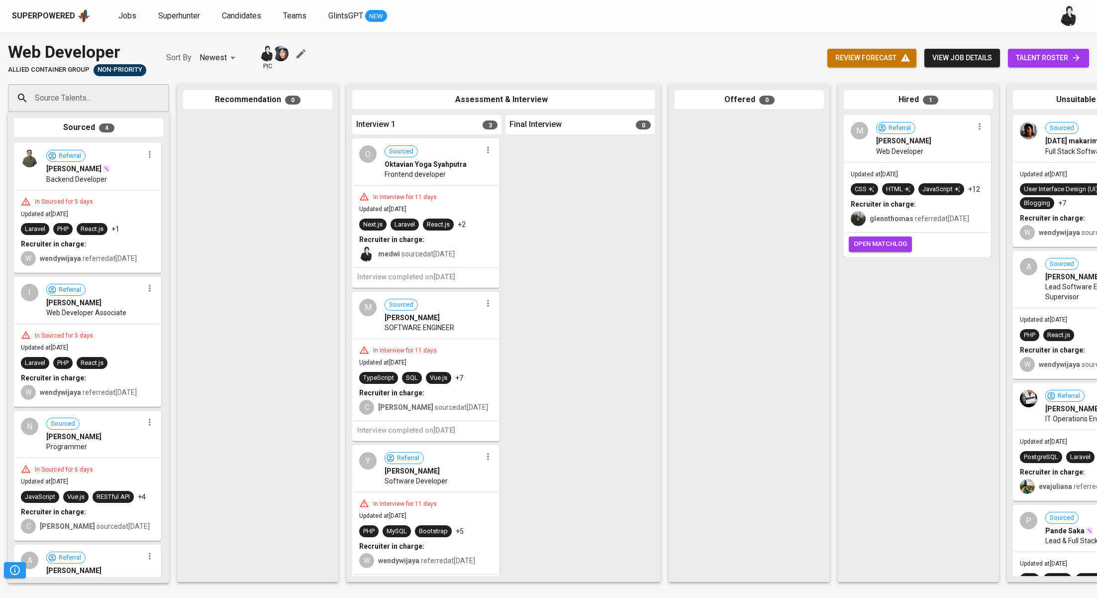
click at [142, 98] on div "Source Talents..." at bounding box center [88, 98] width 161 height 28
paste input "pradipta.wistika@gmail.com"
type input "pradipta.wistika@gmail.com"
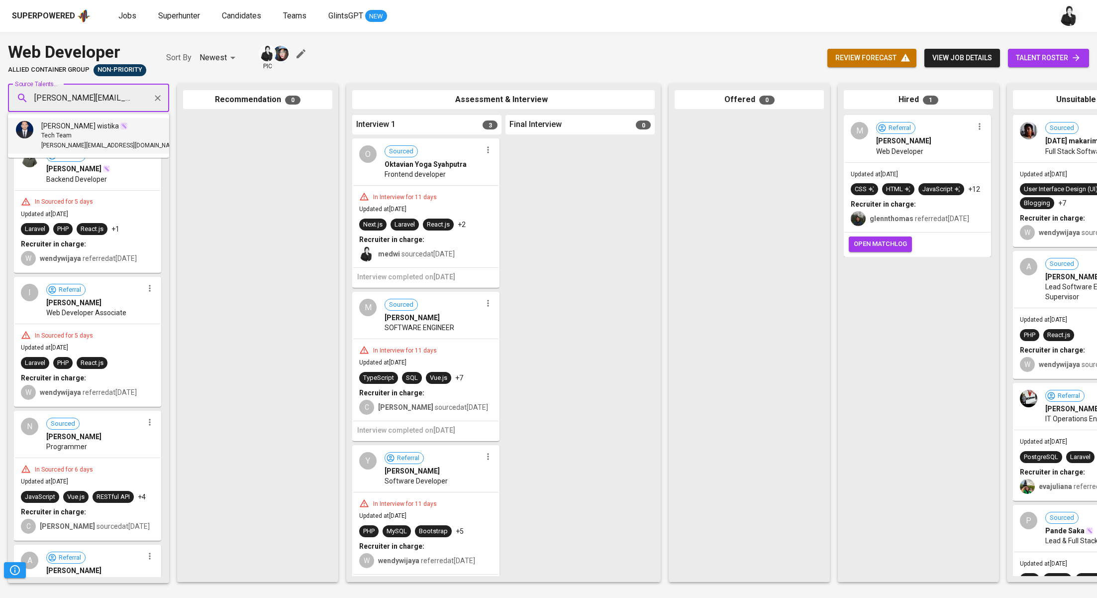
click at [123, 128] on li "pradipta wistika Tech Team pradipta.wistika@gmail.com" at bounding box center [88, 136] width 161 height 36
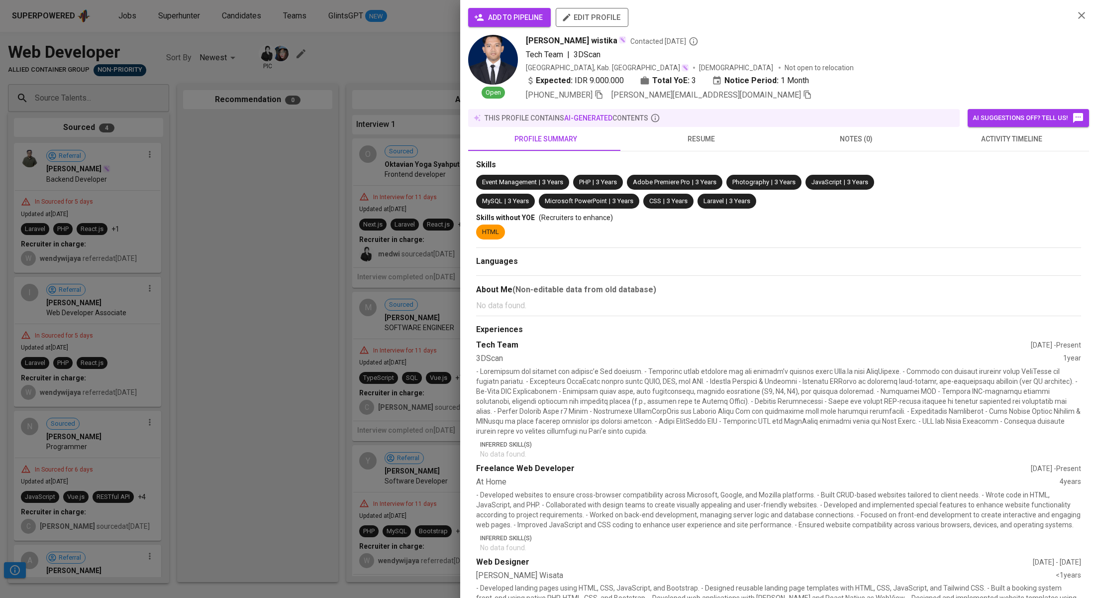
click at [528, 13] on span "add to pipeline" at bounding box center [509, 17] width 67 height 12
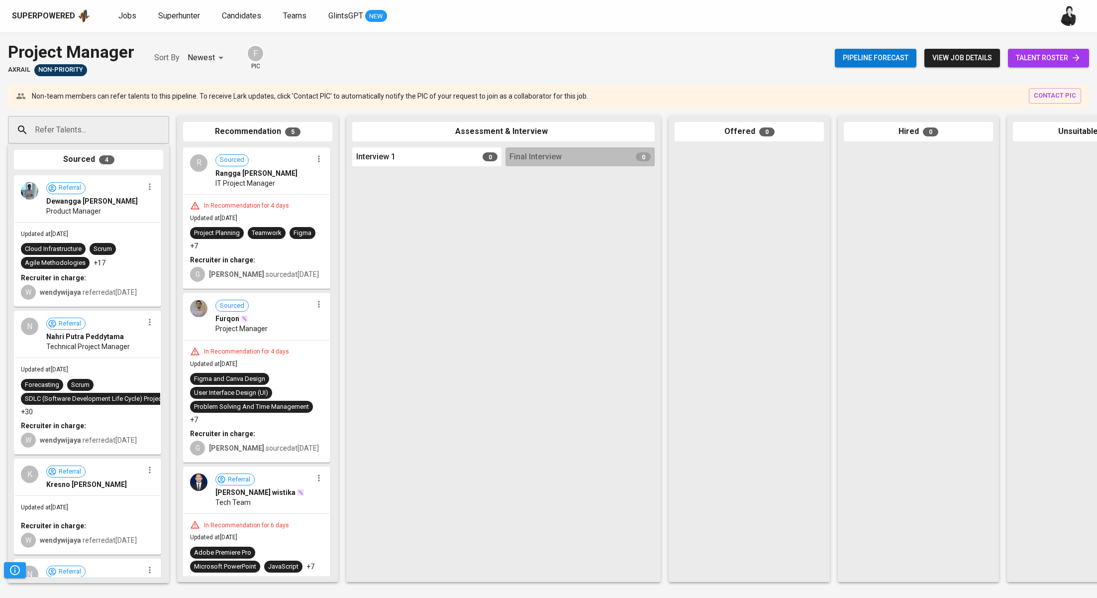
click at [137, 126] on div "Refer Talents..." at bounding box center [88, 130] width 161 height 28
paste input "adilmuhammadddd@gmail.com"
type input "adilmuhammadddd@gmail.com"
click at [119, 163] on span "adilmuhammadddd@gmail.com" at bounding box center [88, 168] width 94 height 10
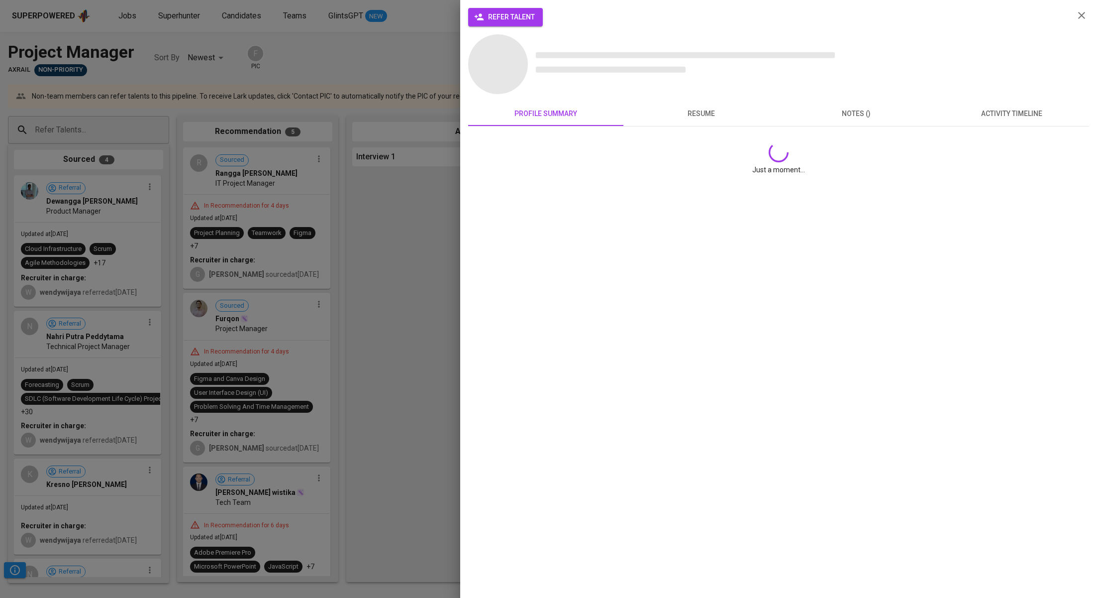
scroll to position [0, 0]
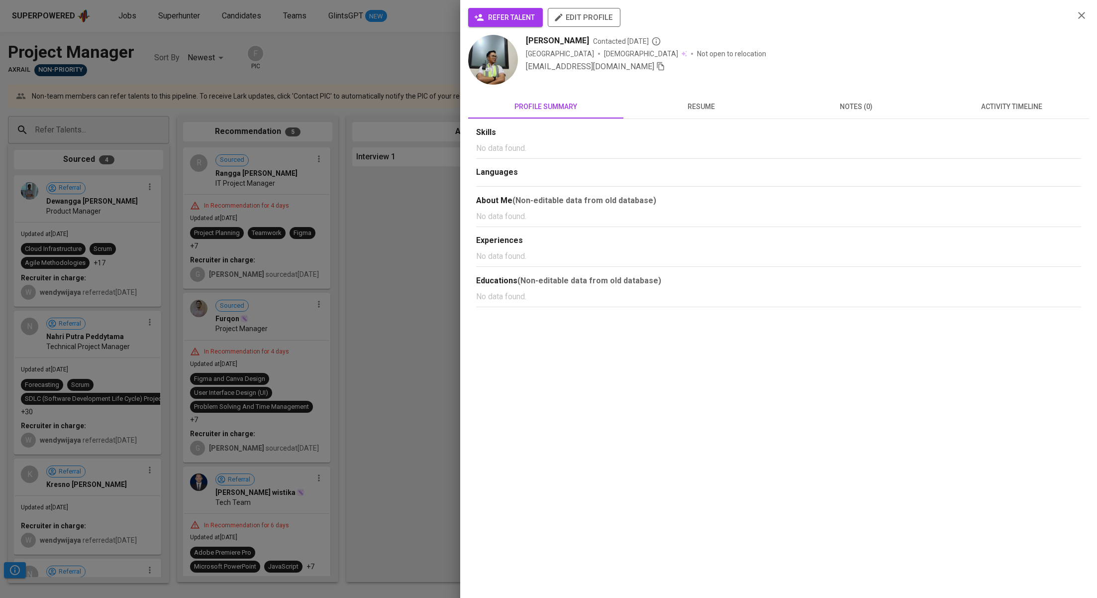
click at [528, 20] on span "refer talent" at bounding box center [505, 17] width 59 height 12
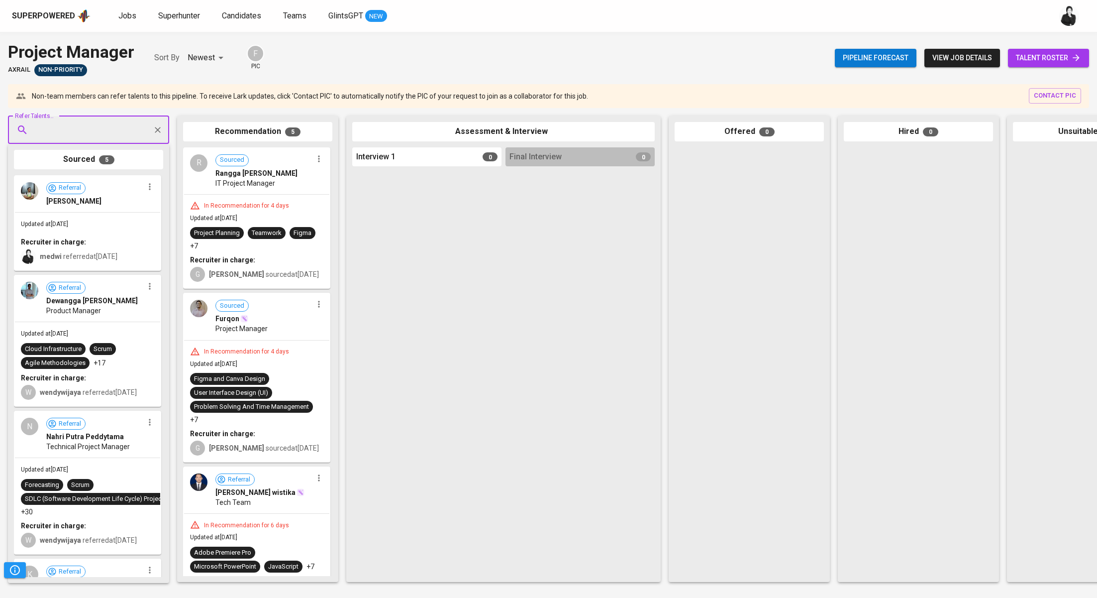
click at [126, 124] on input "Refer Talents..." at bounding box center [84, 129] width 105 height 19
paste input "andreassyahputra03@gmail.com"
type input "andreassyahputra03@gmail.com"
click at [155, 129] on icon "Clear" at bounding box center [158, 130] width 10 height 10
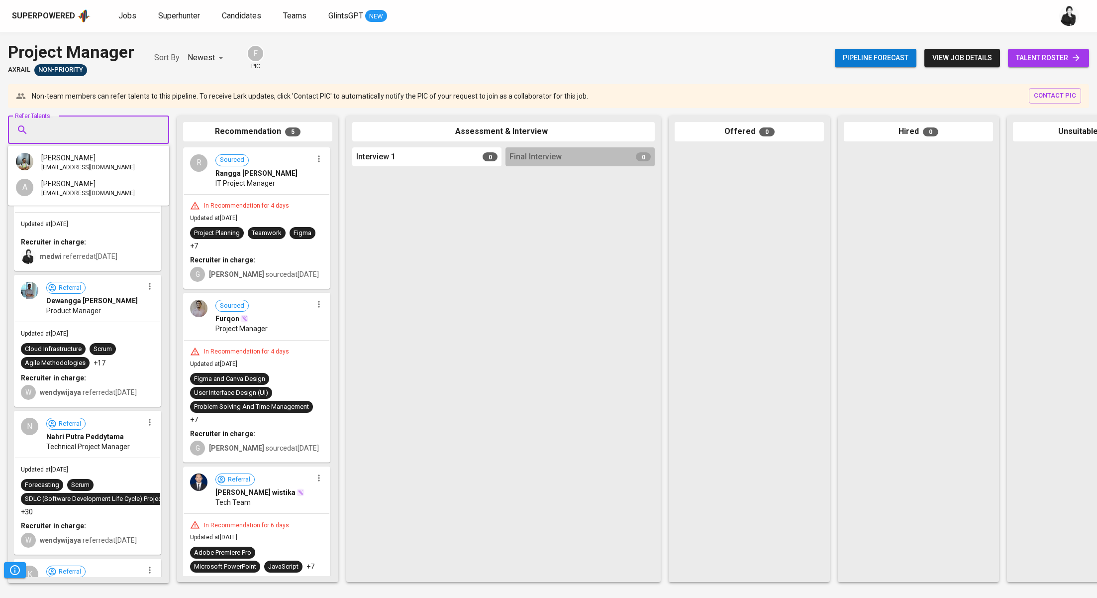
scroll to position [0, 0]
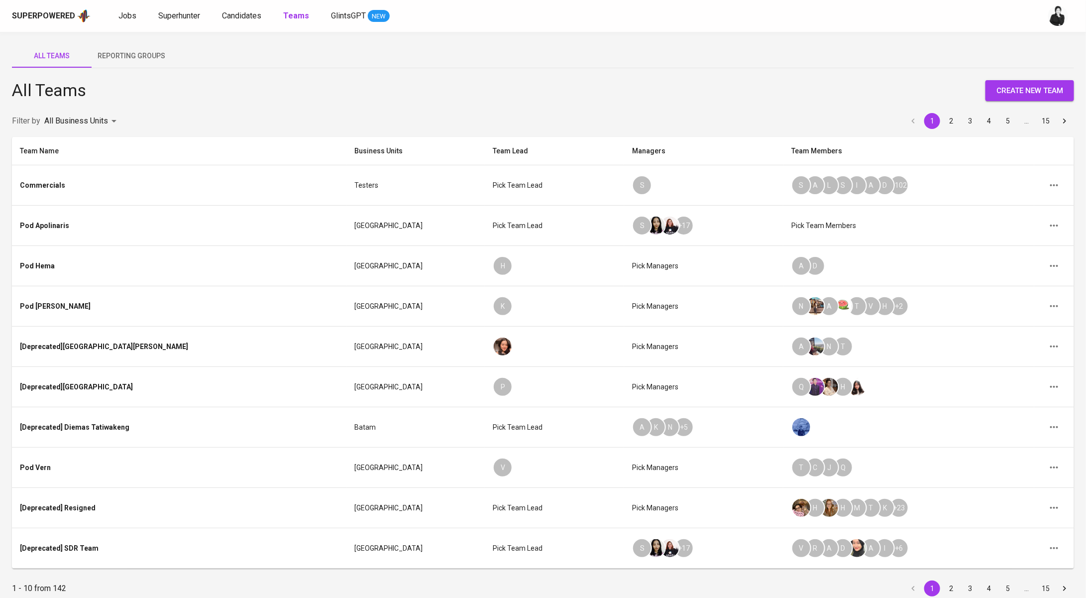
click at [220, 14] on div "Jobs Superhunter Candidates Teams GlintsGPT NEW" at bounding box center [253, 16] width 271 height 12
click at [239, 17] on span "Candidates" at bounding box center [241, 15] width 39 height 9
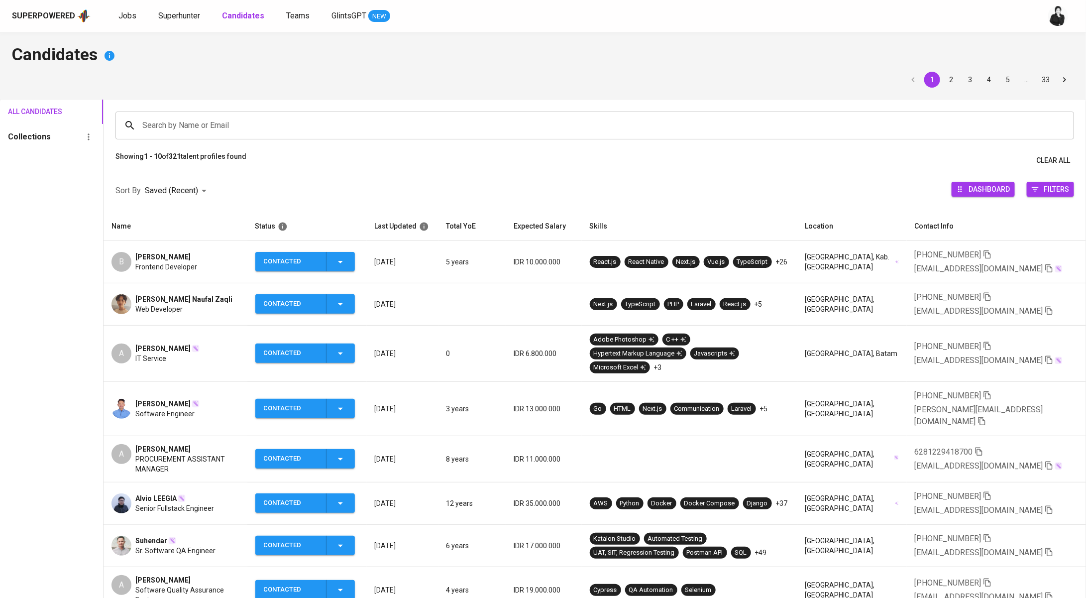
click at [243, 127] on input "Search by Name or Email" at bounding box center [597, 125] width 915 height 19
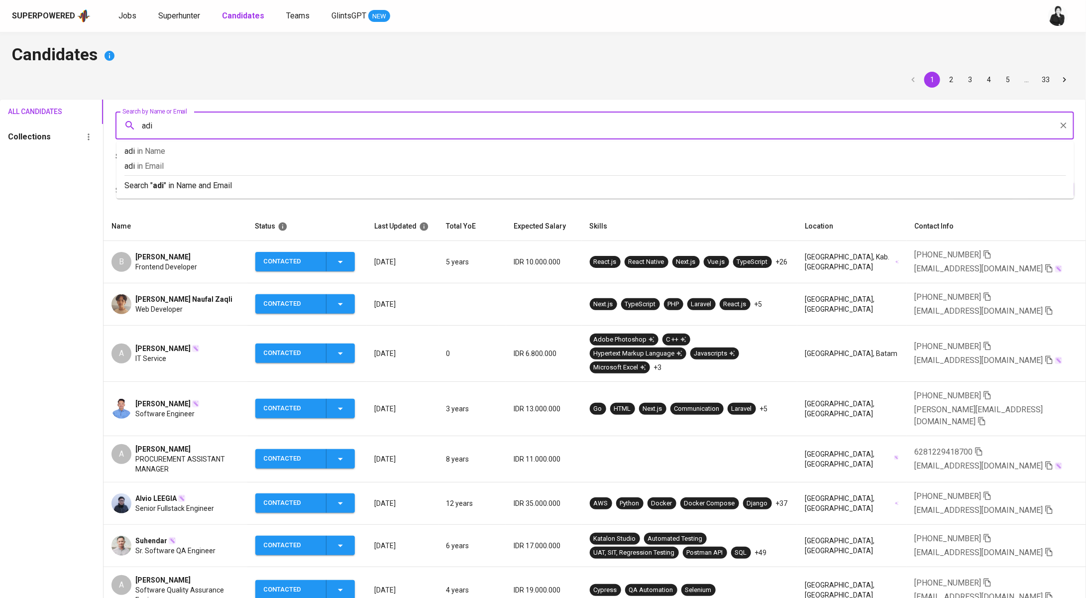
type input "[PERSON_NAME]"
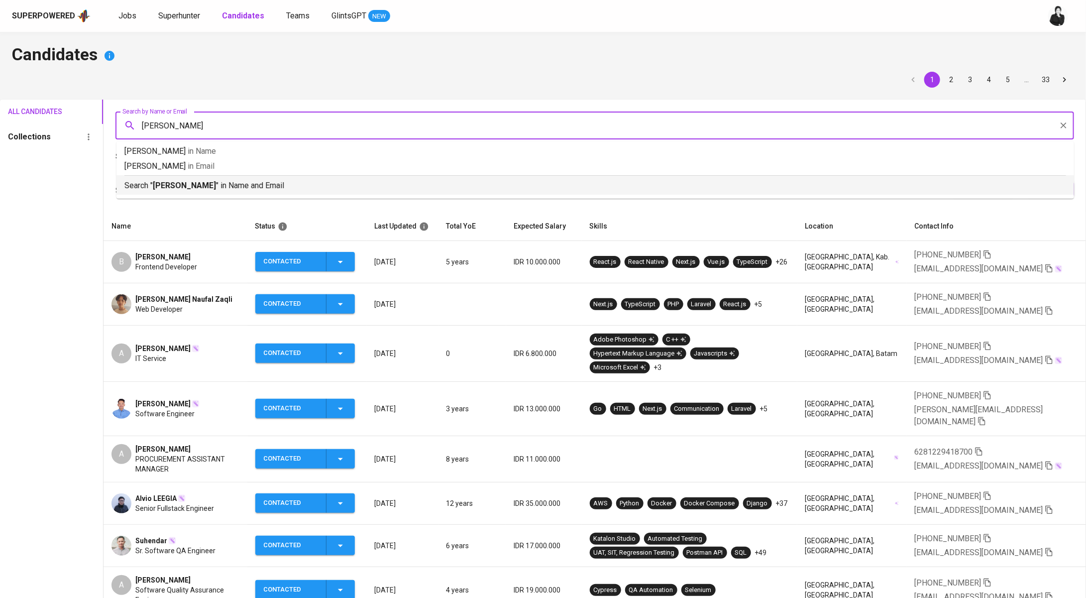
click at [257, 191] on p "Search " [PERSON_NAME] " in Name and Email" at bounding box center [595, 186] width 942 height 12
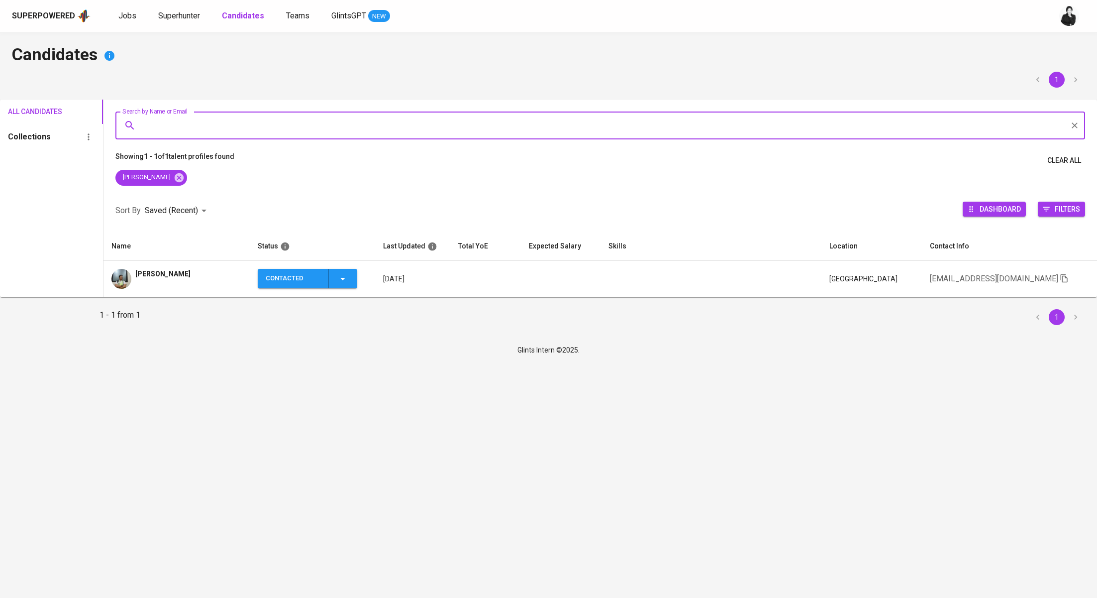
click at [199, 266] on td "[PERSON_NAME]" at bounding box center [177, 279] width 146 height 36
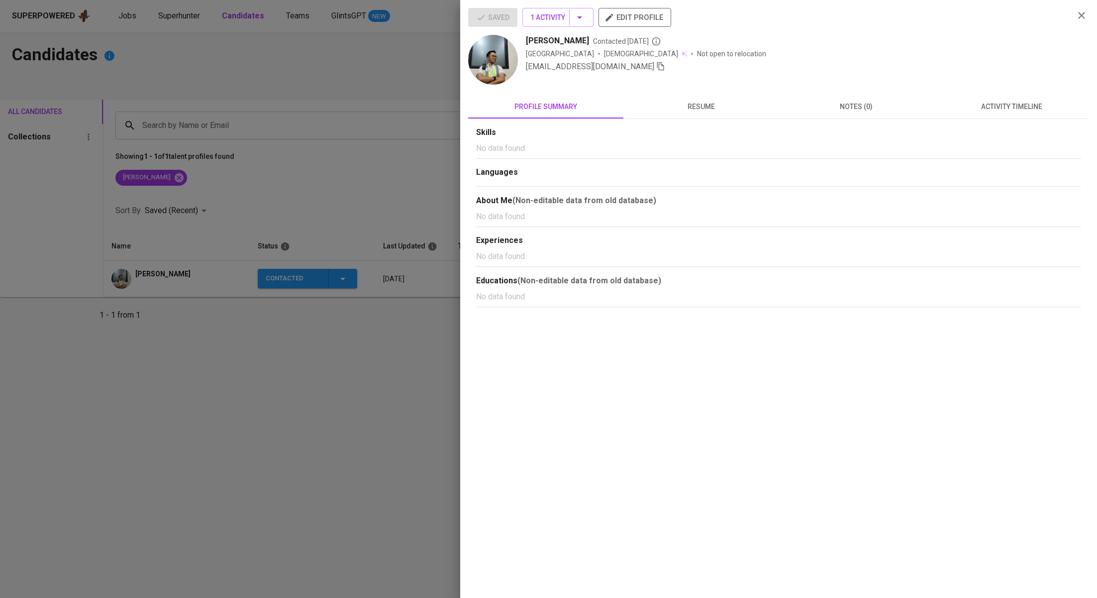
click at [1022, 115] on button "activity timeline" at bounding box center [1011, 107] width 155 height 24
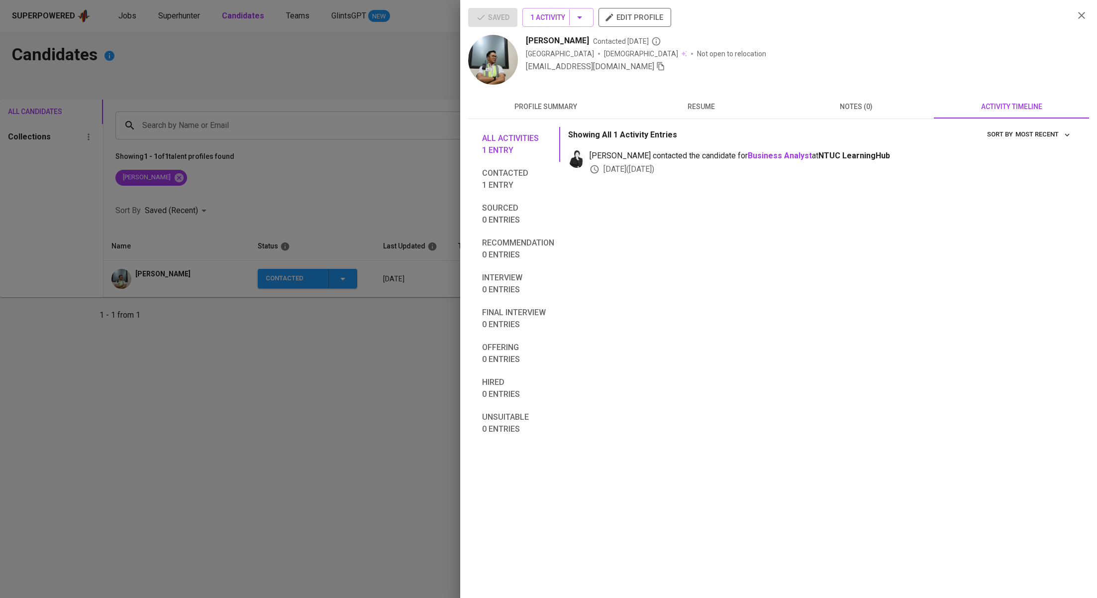
click at [355, 126] on div at bounding box center [548, 299] width 1097 height 598
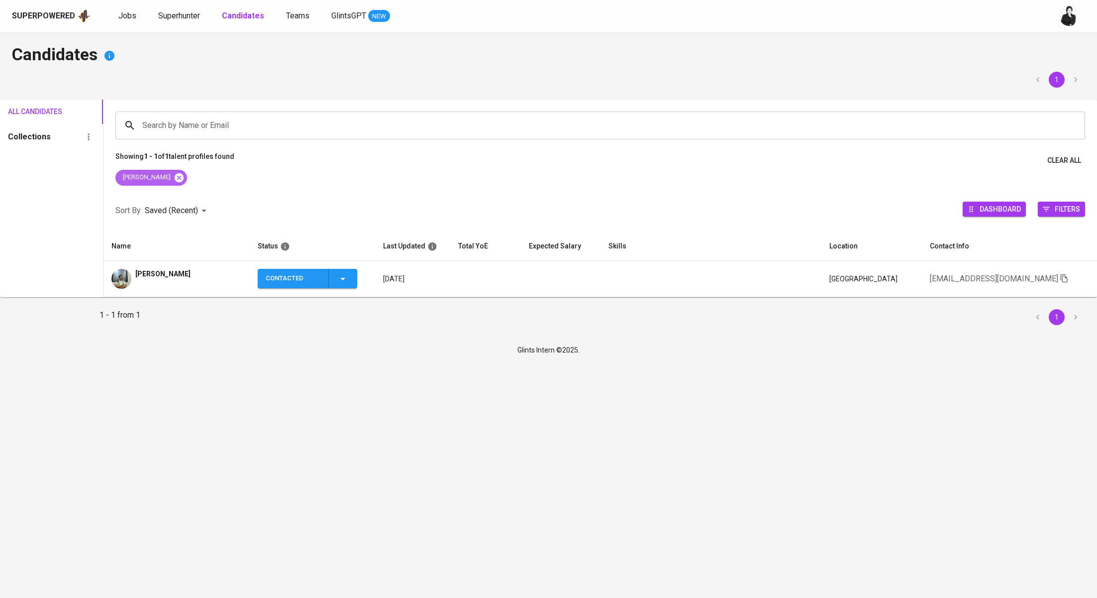
click at [175, 177] on icon at bounding box center [179, 177] width 9 height 9
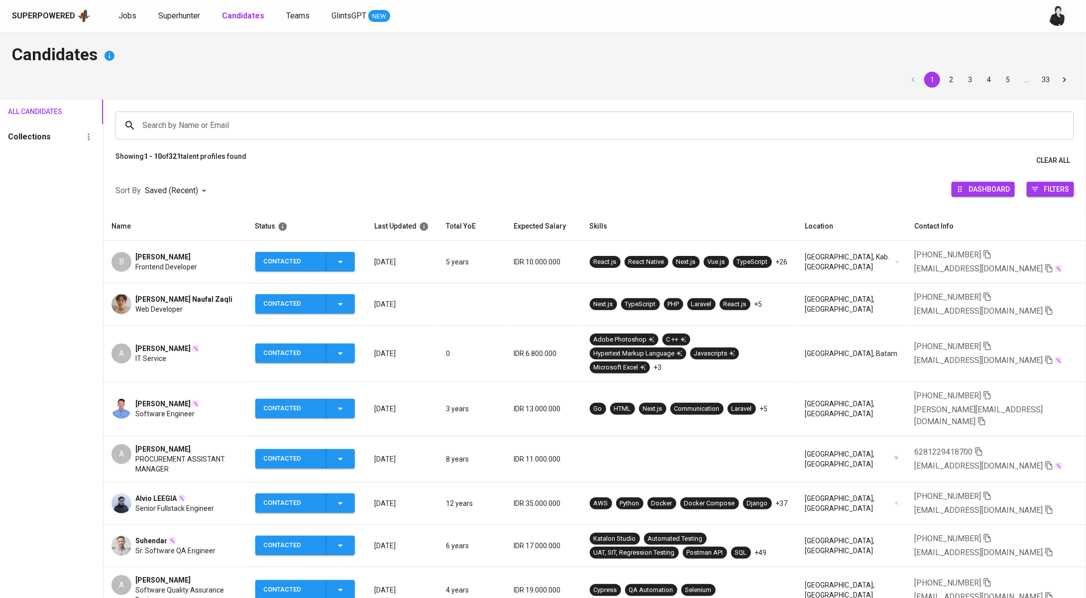
click at [254, 119] on input "Search by Name or Email" at bounding box center [597, 125] width 915 height 19
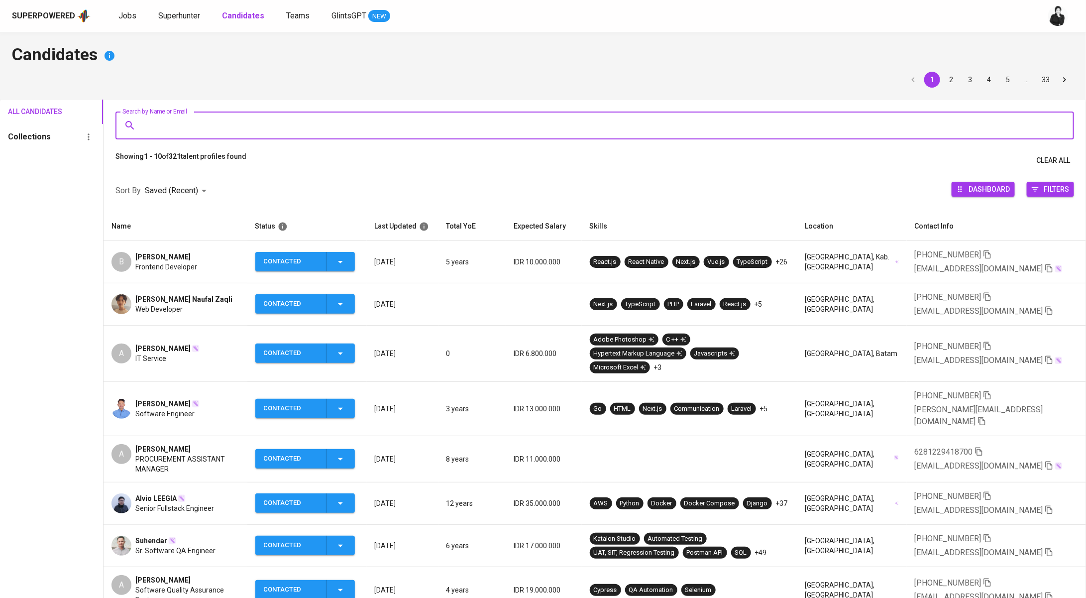
paste input "[EMAIL_ADDRESS][DOMAIN_NAME]"
type input "[EMAIL_ADDRESS][DOMAIN_NAME]"
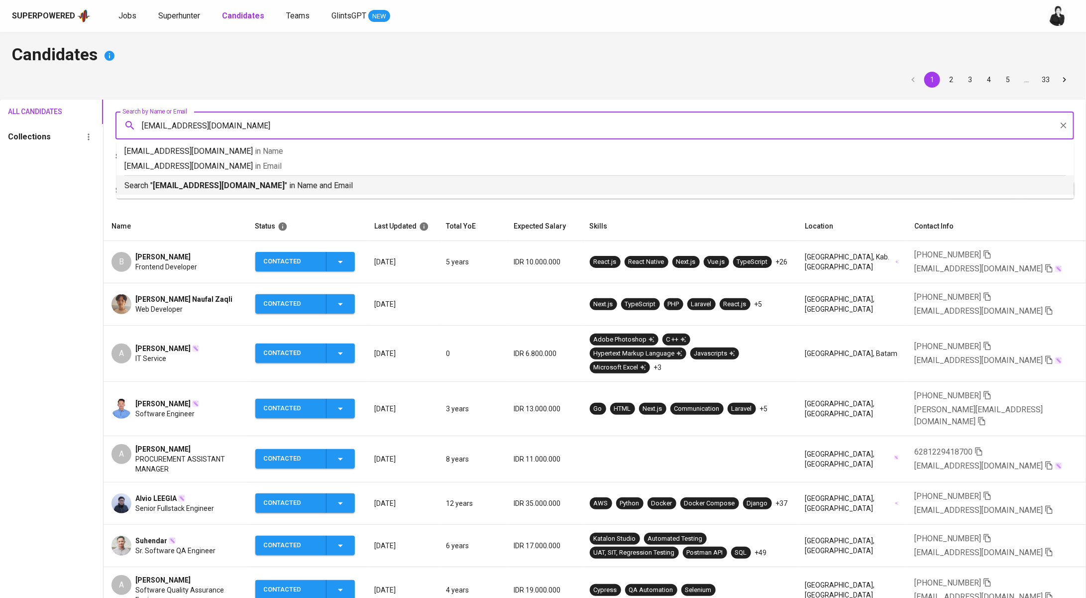
click at [241, 185] on b "[EMAIL_ADDRESS][DOMAIN_NAME]" at bounding box center [219, 185] width 132 height 9
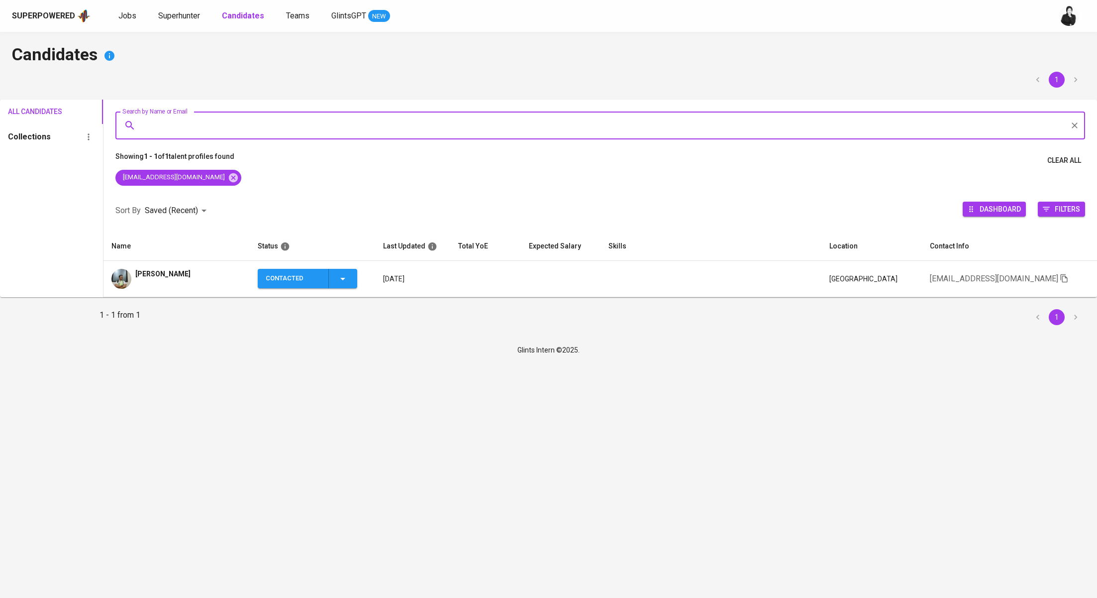
click at [191, 273] on span "[PERSON_NAME]" at bounding box center [162, 274] width 55 height 10
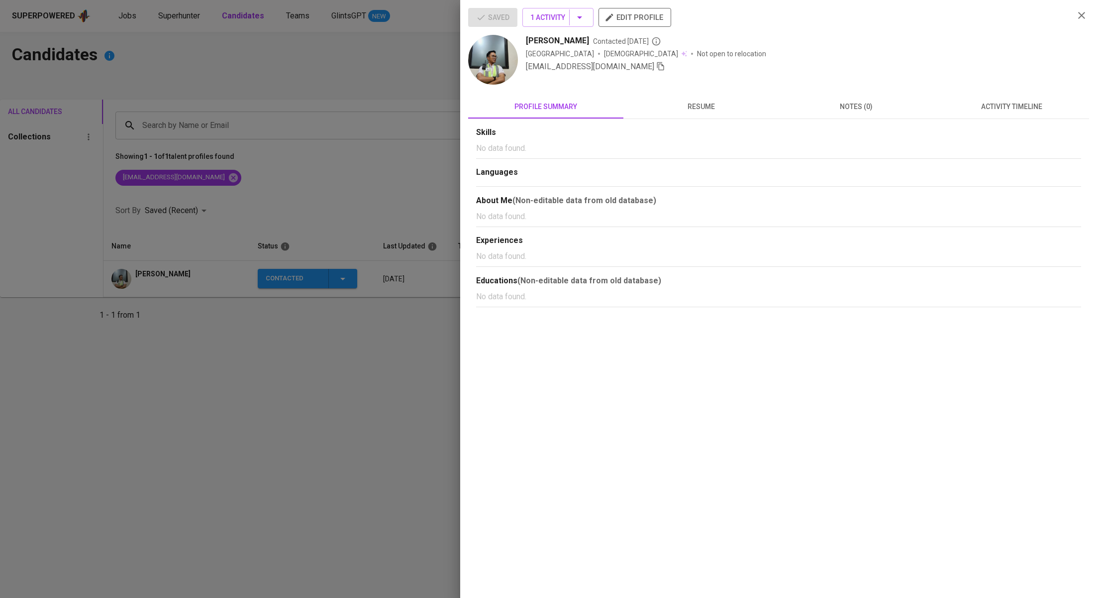
click at [1021, 101] on span "activity timeline" at bounding box center [1011, 107] width 143 height 12
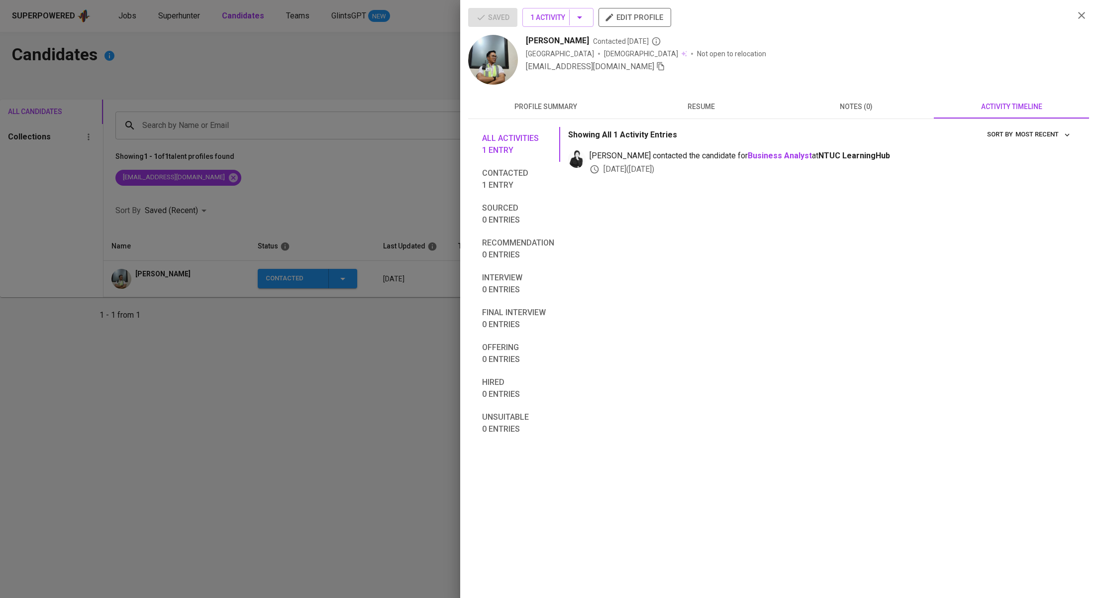
click at [369, 80] on div at bounding box center [548, 299] width 1097 height 598
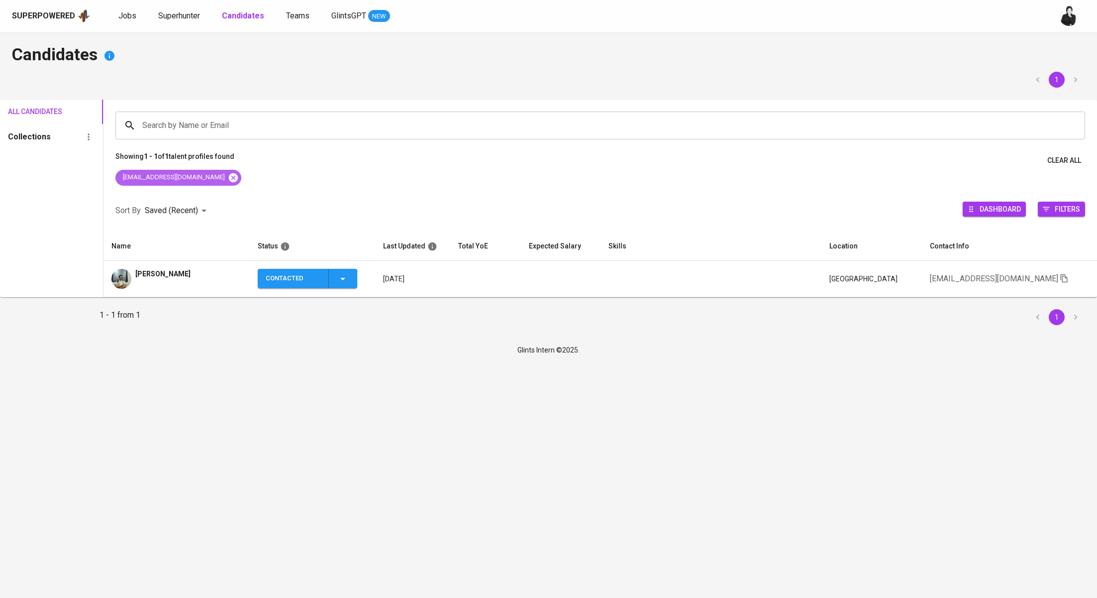
click at [229, 180] on icon at bounding box center [233, 177] width 9 height 9
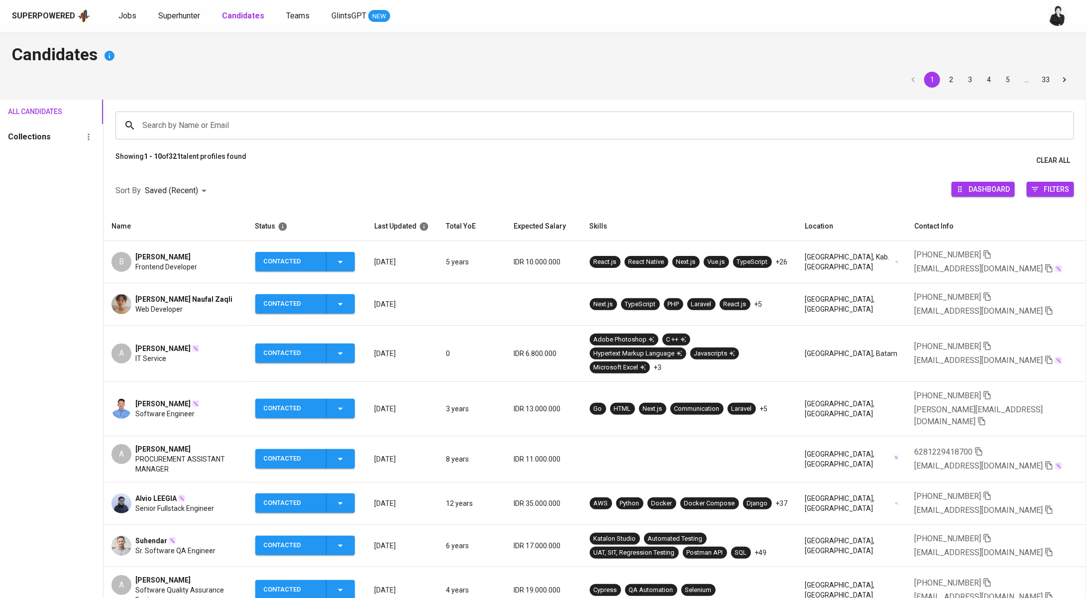
click at [265, 116] on input "Search by Name or Email" at bounding box center [597, 125] width 915 height 19
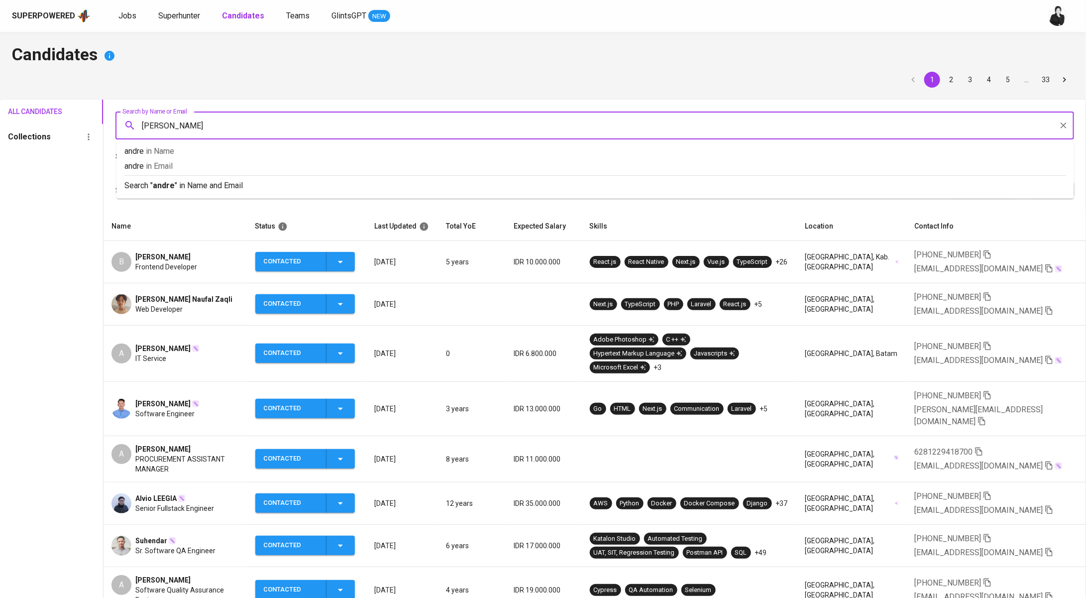
type input "andreas"
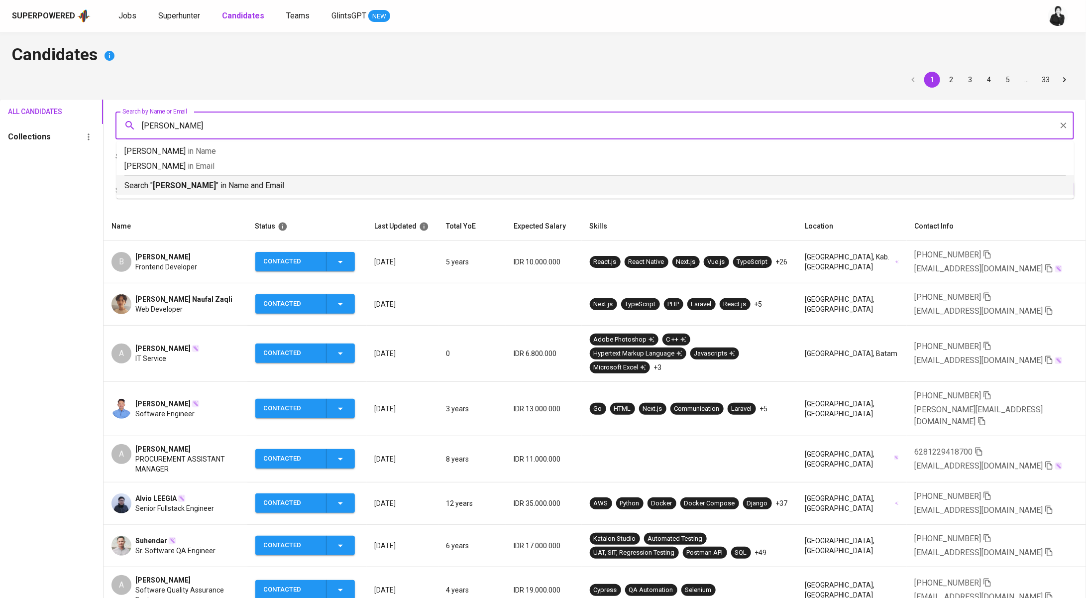
click at [298, 182] on p "Search " andreas " in Name and Email" at bounding box center [595, 186] width 942 height 12
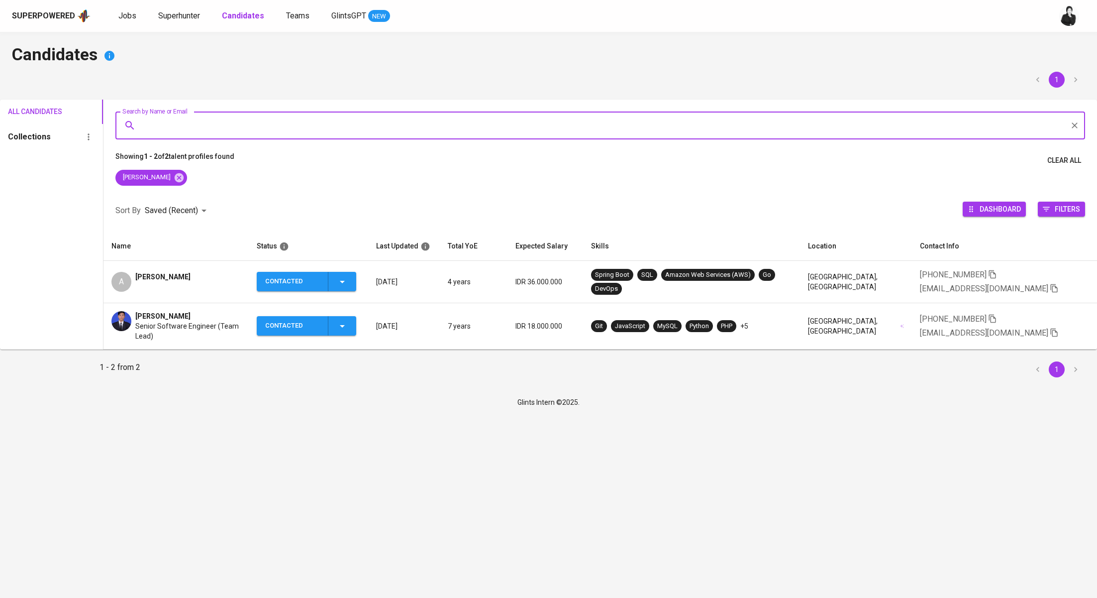
click at [209, 279] on div "A Andreas Syahputra" at bounding box center [175, 282] width 129 height 20
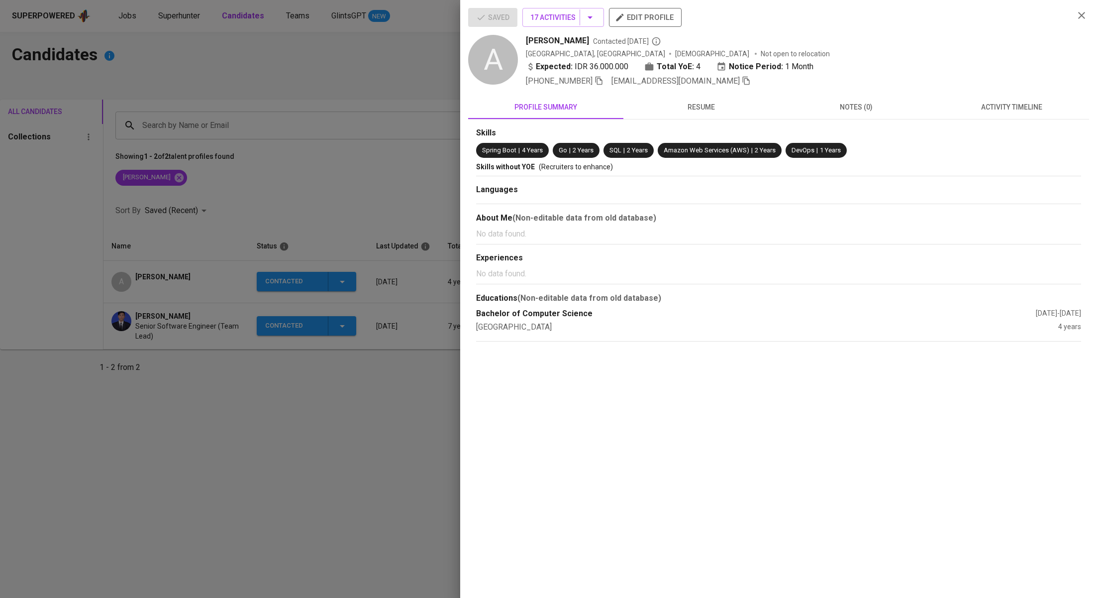
click at [1027, 111] on span "activity timeline" at bounding box center [1011, 107] width 143 height 12
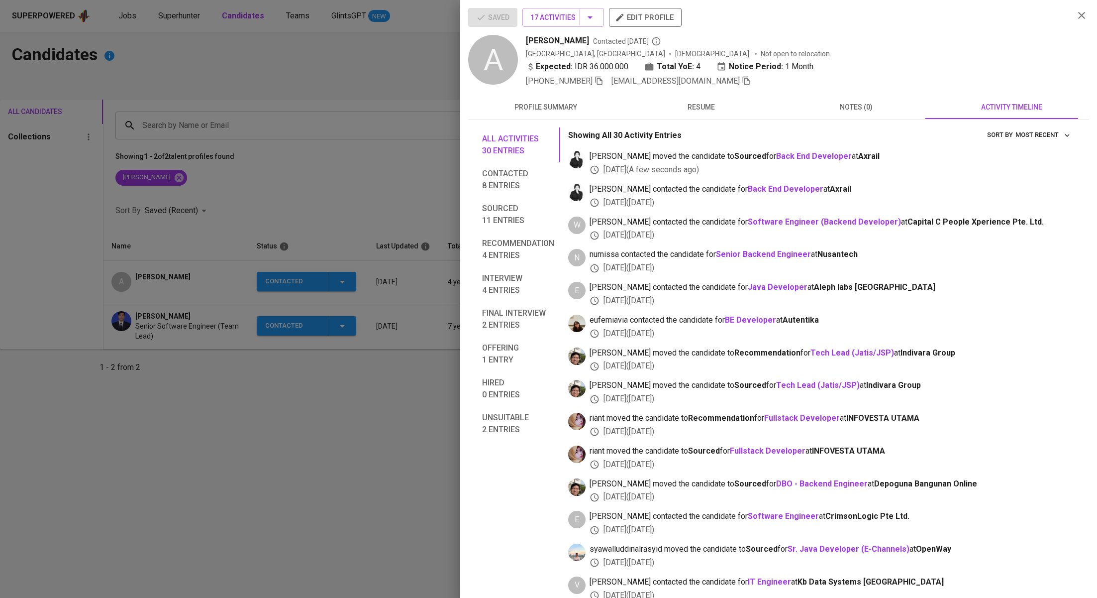
click at [371, 172] on div at bounding box center [548, 299] width 1097 height 598
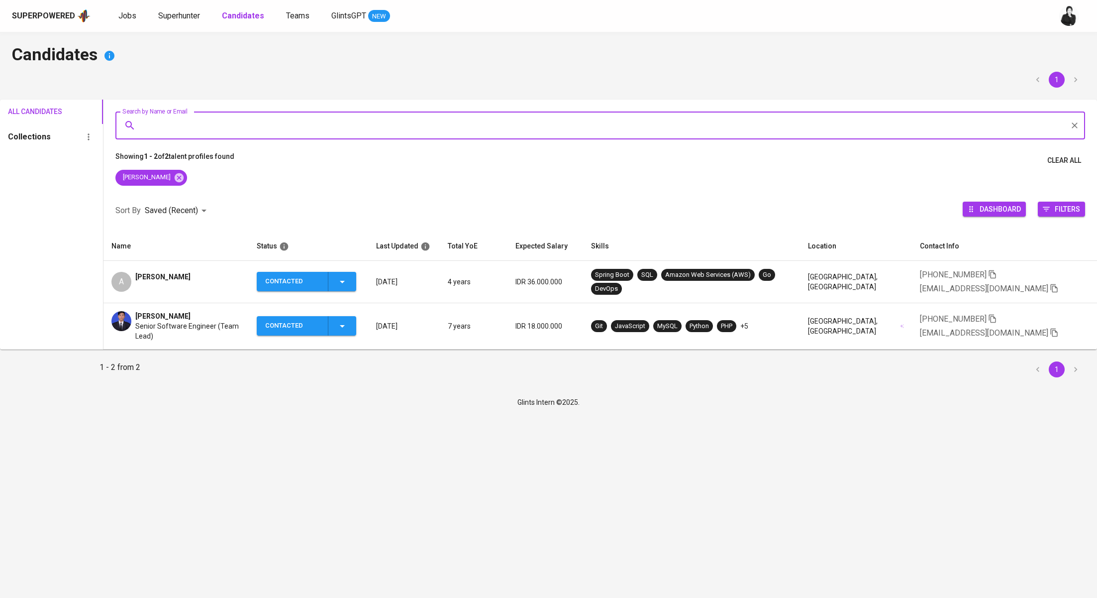
click at [269, 130] on input "Search by Name or Email" at bounding box center [603, 125] width 926 height 19
click at [175, 178] on icon at bounding box center [179, 177] width 9 height 9
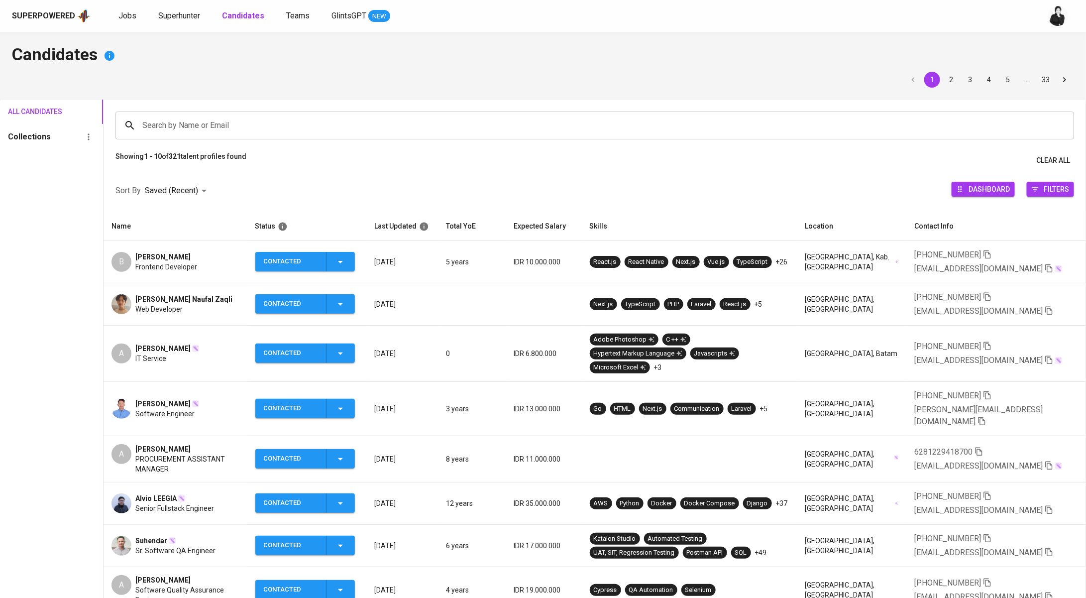
click at [234, 130] on input "Search by Name or Email" at bounding box center [597, 125] width 915 height 19
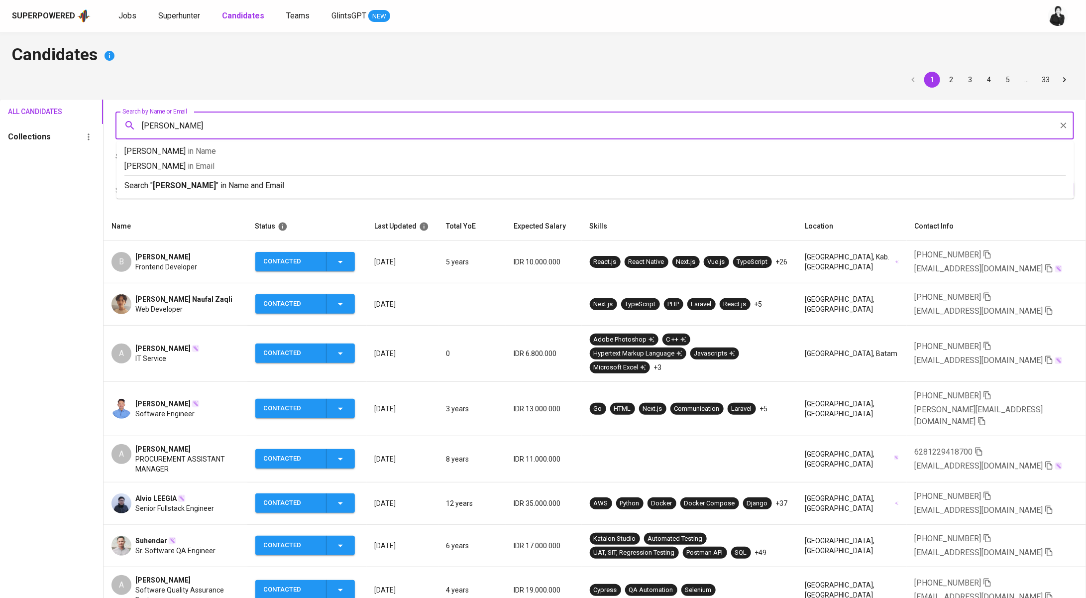
type input "pradipta"
click at [243, 180] on p "Search " pradipta " in Name and Email" at bounding box center [595, 186] width 942 height 12
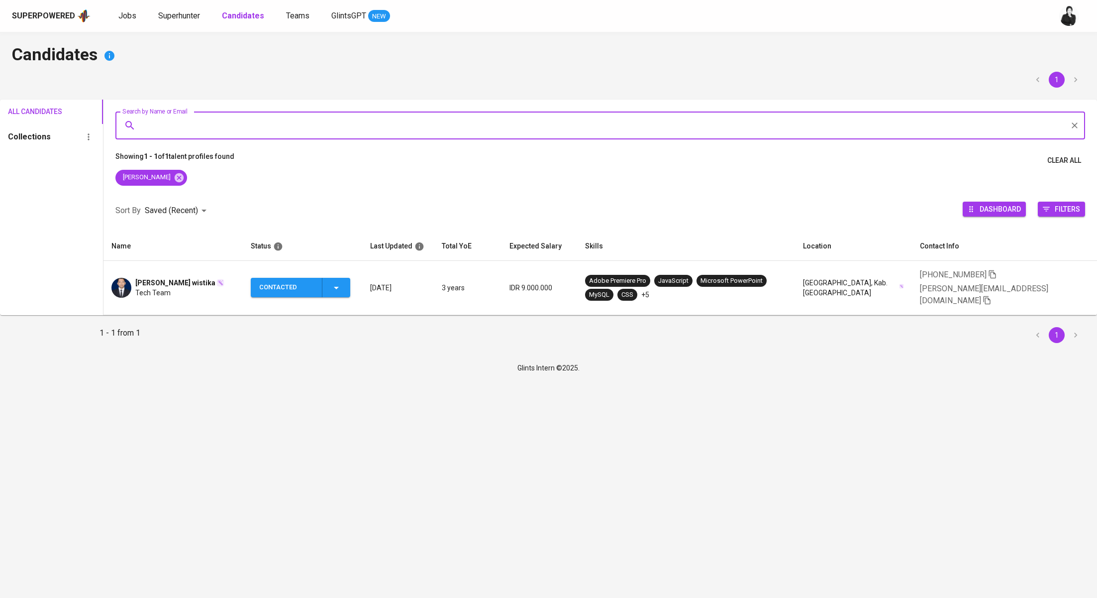
click at [167, 278] on span "[PERSON_NAME] wistika" at bounding box center [175, 283] width 80 height 10
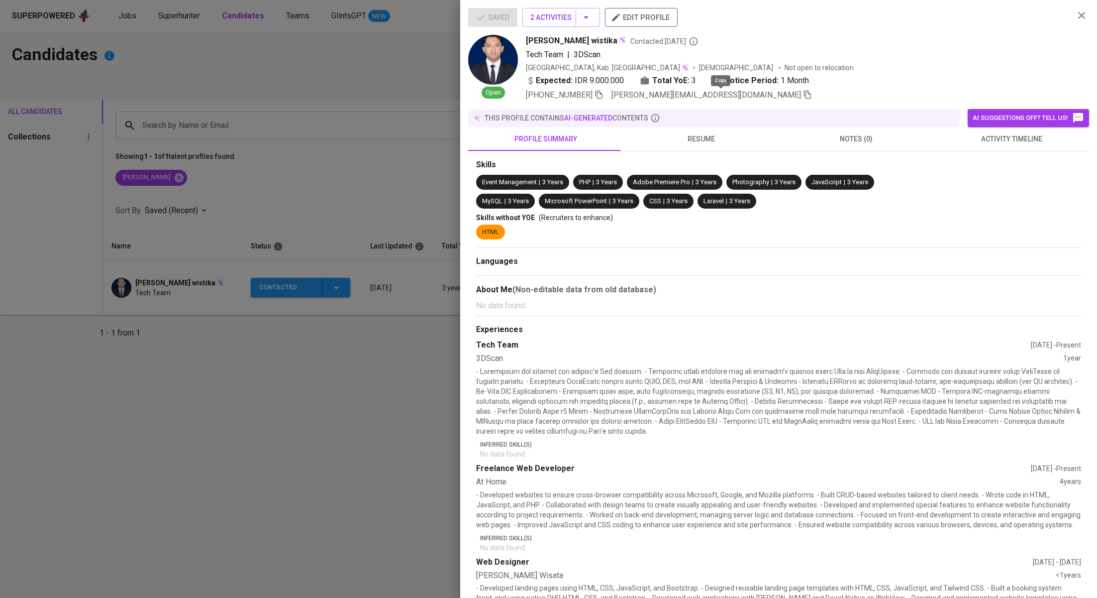
click at [803, 94] on icon "button" at bounding box center [807, 94] width 9 height 9
click at [342, 143] on div at bounding box center [548, 299] width 1097 height 598
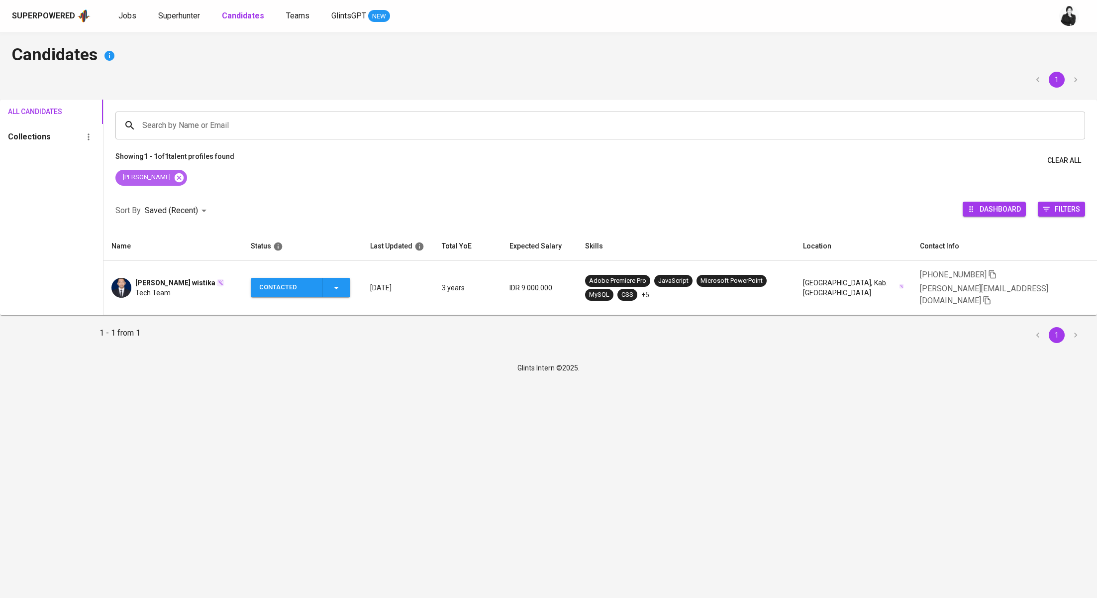
click at [174, 179] on icon at bounding box center [179, 177] width 11 height 11
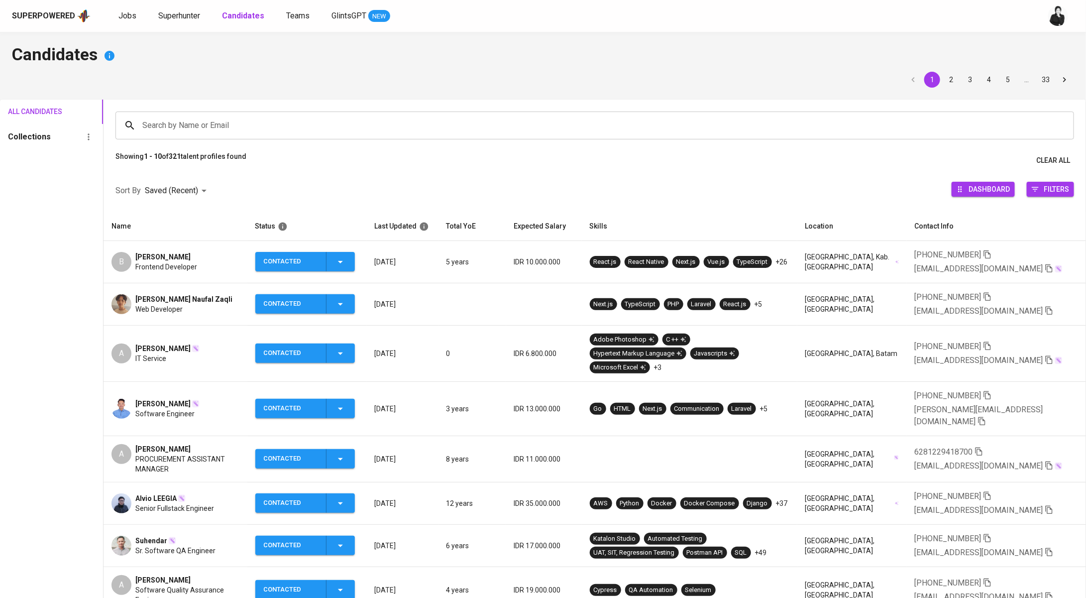
click at [235, 129] on input "Search by Name or Email" at bounding box center [597, 125] width 915 height 19
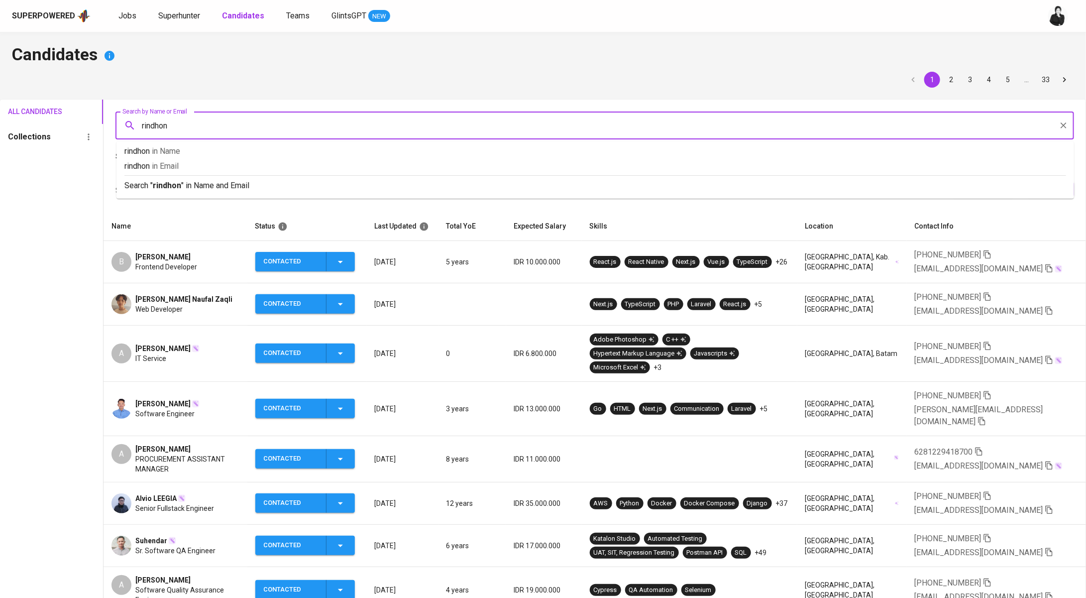
type input "rindhoni"
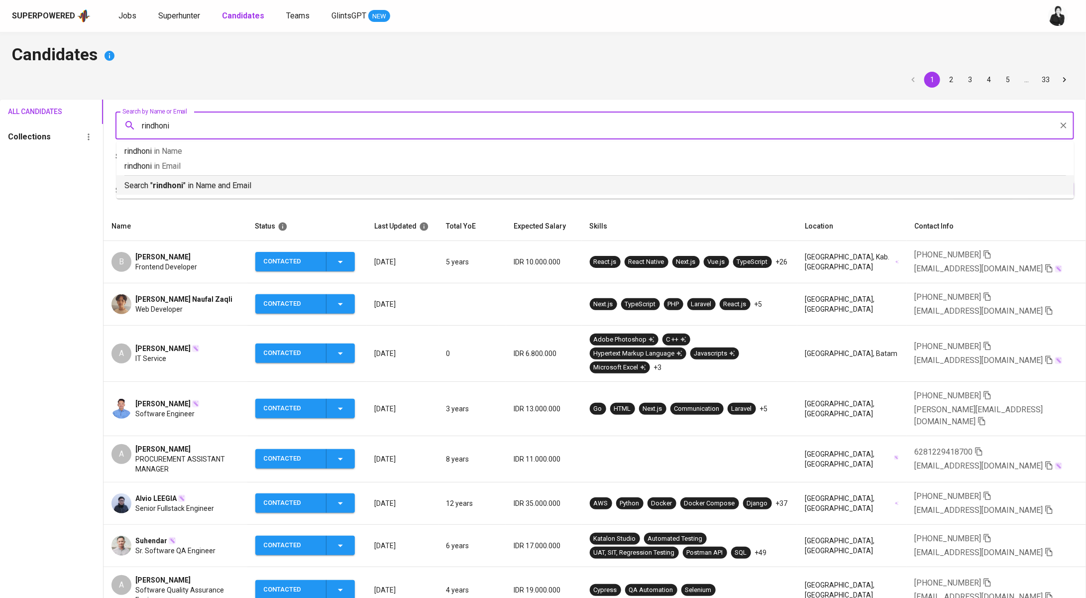
click at [257, 178] on div "Search " rindhoni " in Name and Email" at bounding box center [595, 183] width 942 height 16
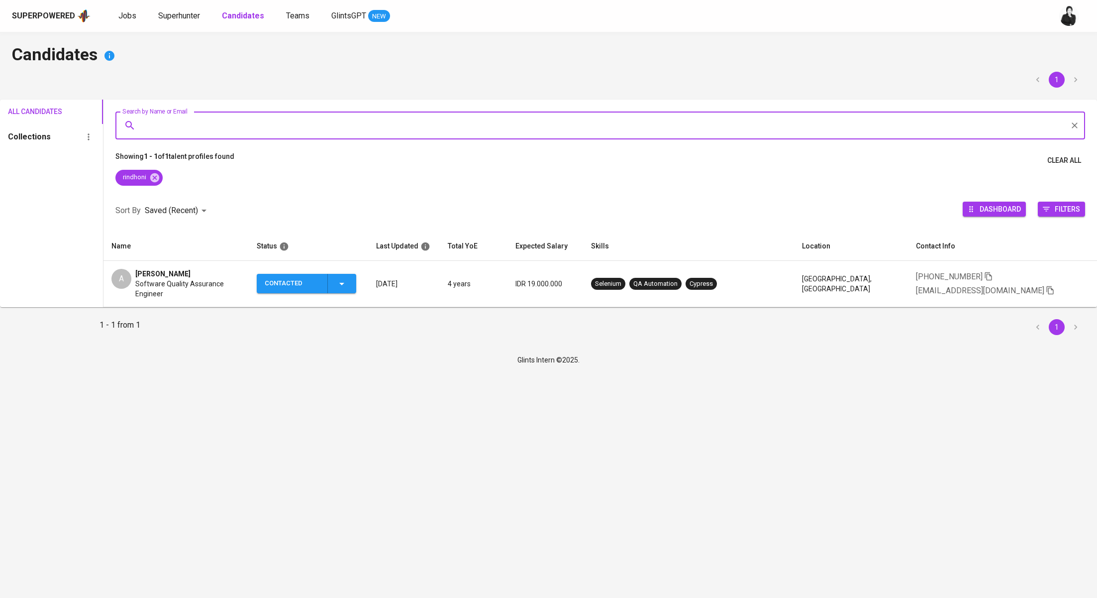
click at [205, 273] on div "[PERSON_NAME]" at bounding box center [187, 274] width 105 height 10
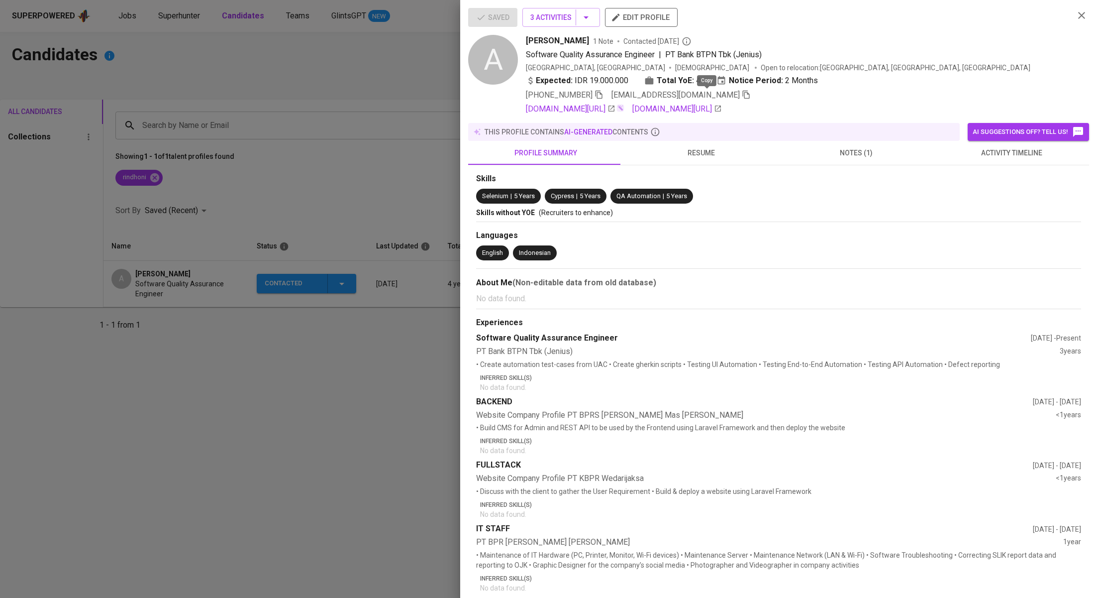
click at [742, 94] on icon "button" at bounding box center [746, 94] width 9 height 9
click at [396, 142] on div at bounding box center [548, 299] width 1097 height 598
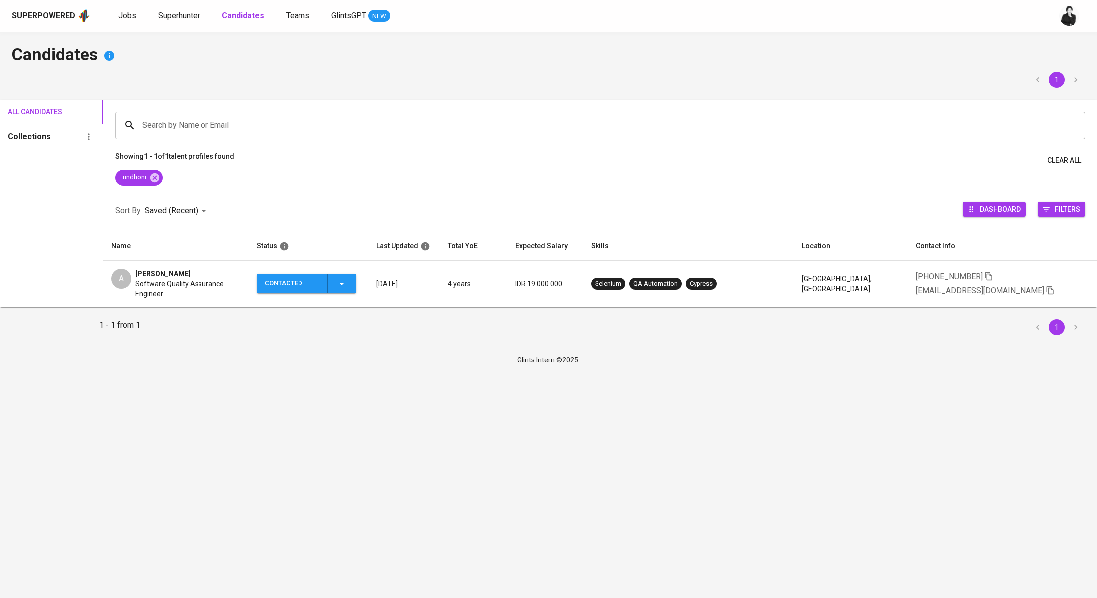
click at [186, 19] on span "Superhunter" at bounding box center [179, 15] width 42 height 9
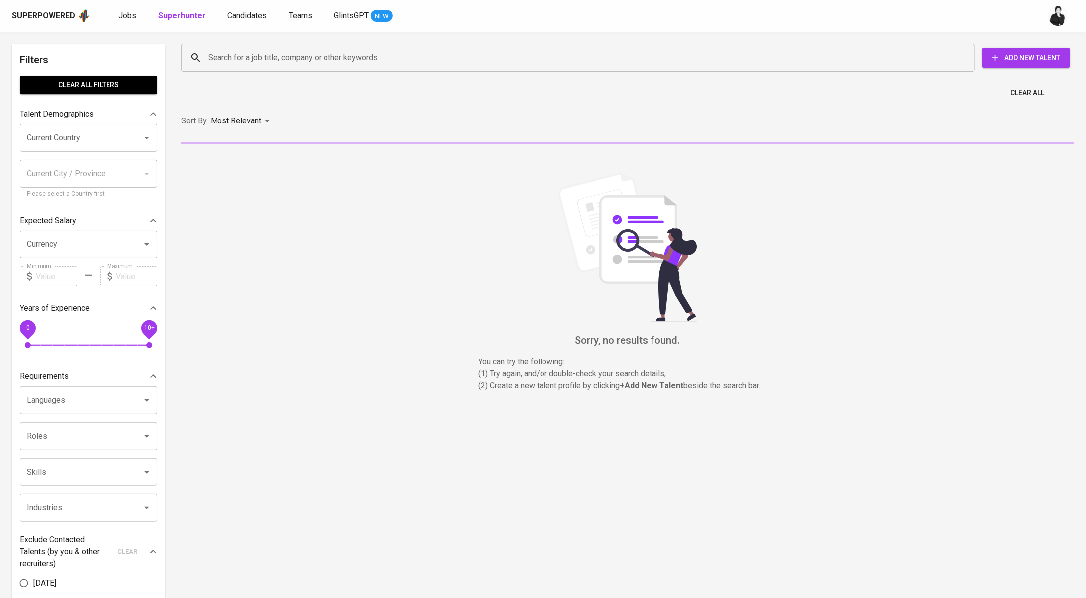
click at [267, 62] on input "Search for a job title, company or other keywords" at bounding box center [581, 57] width 750 height 19
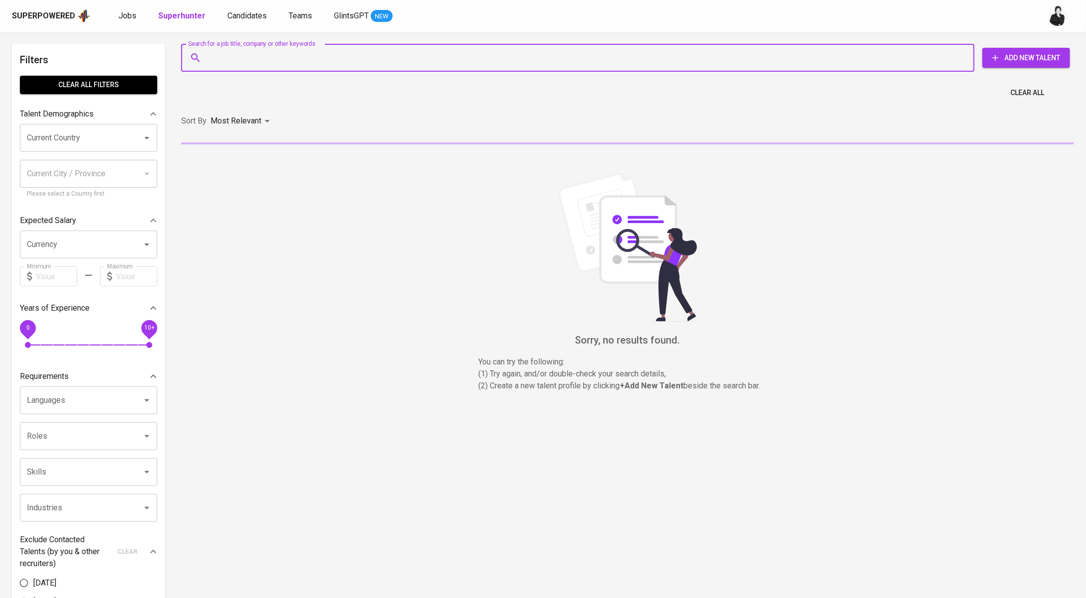
paste input "[EMAIL_ADDRESS][DOMAIN_NAME]"
type input "[EMAIL_ADDRESS][DOMAIN_NAME]"
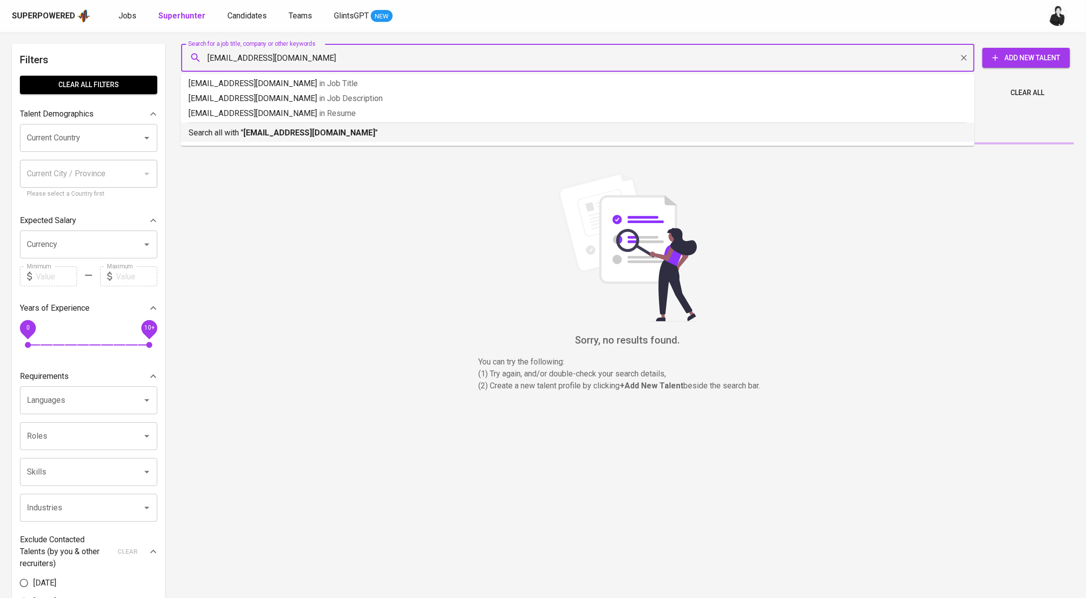
click at [288, 131] on b "[EMAIL_ADDRESS][DOMAIN_NAME]" at bounding box center [309, 132] width 132 height 9
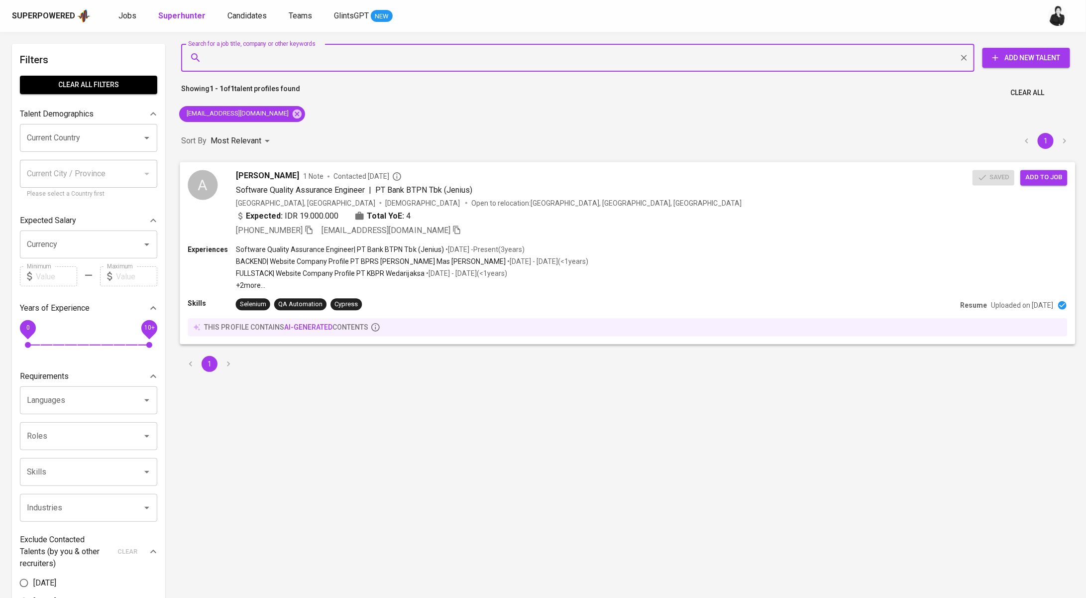
click at [296, 182] on div "Ahmad Rindhoni 1 Note Contacted 7 days ago Software Quality Assurance Engineer …" at bounding box center [604, 203] width 737 height 66
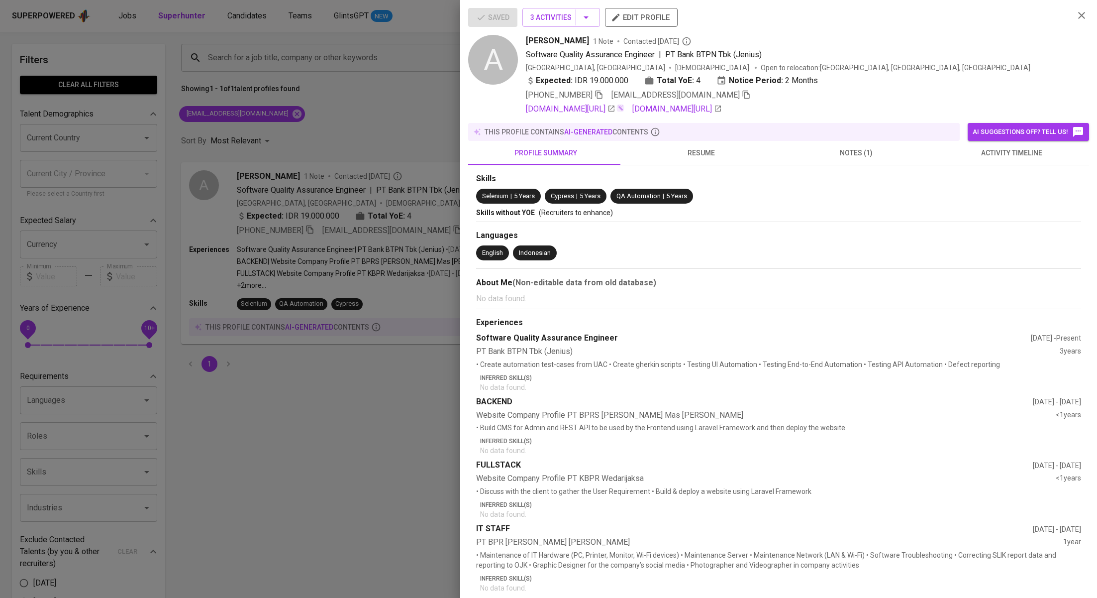
click at [1007, 149] on span "activity timeline" at bounding box center [1011, 153] width 143 height 12
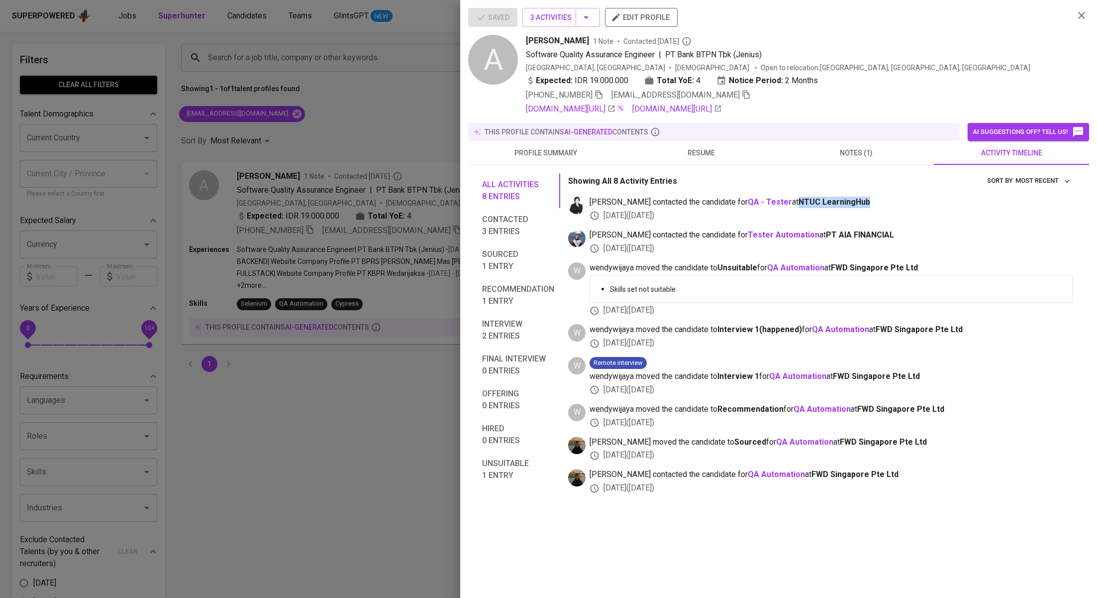
drag, startPoint x: 845, startPoint y: 198, endPoint x: 767, endPoint y: 199, distance: 78.1
click at [767, 199] on span "medwi contacted the candidate for QA - Tester at NTUC LearningHub" at bounding box center [832, 202] width 484 height 11
copy span "NTUC LearningHub"
click at [742, 96] on icon "button" at bounding box center [746, 94] width 9 height 9
click at [397, 136] on div at bounding box center [548, 299] width 1097 height 598
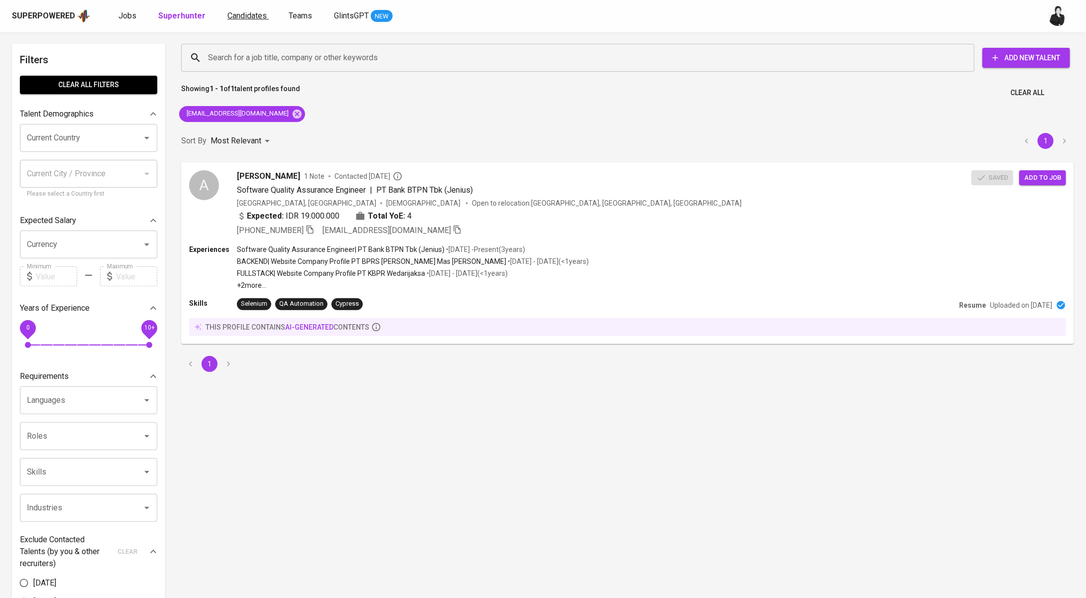
click at [227, 15] on span "Candidates" at bounding box center [246, 15] width 39 height 9
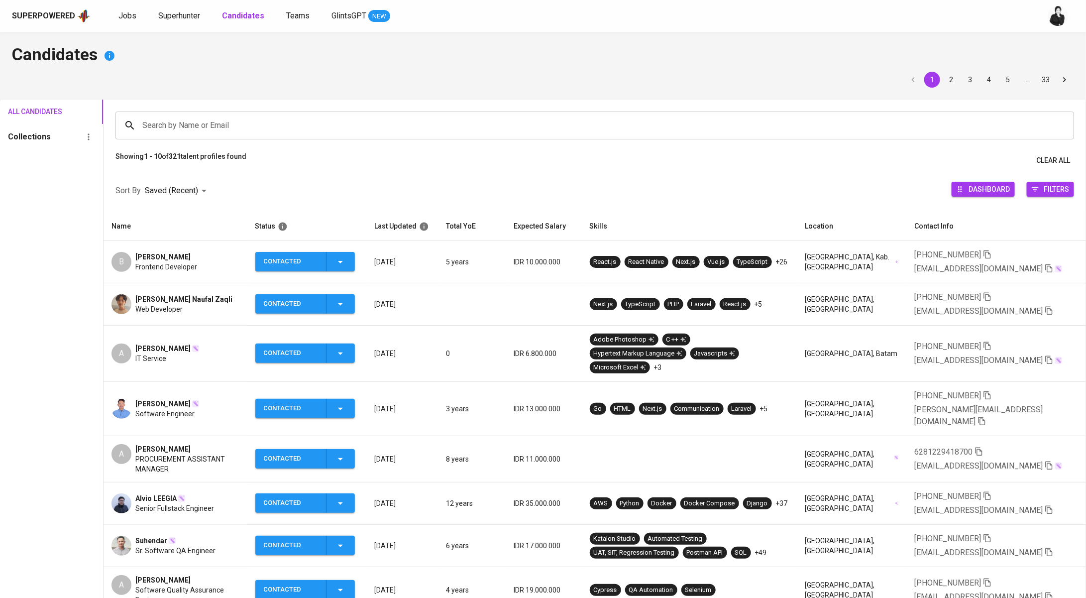
click at [262, 124] on input "Search by Name or Email" at bounding box center [597, 125] width 915 height 19
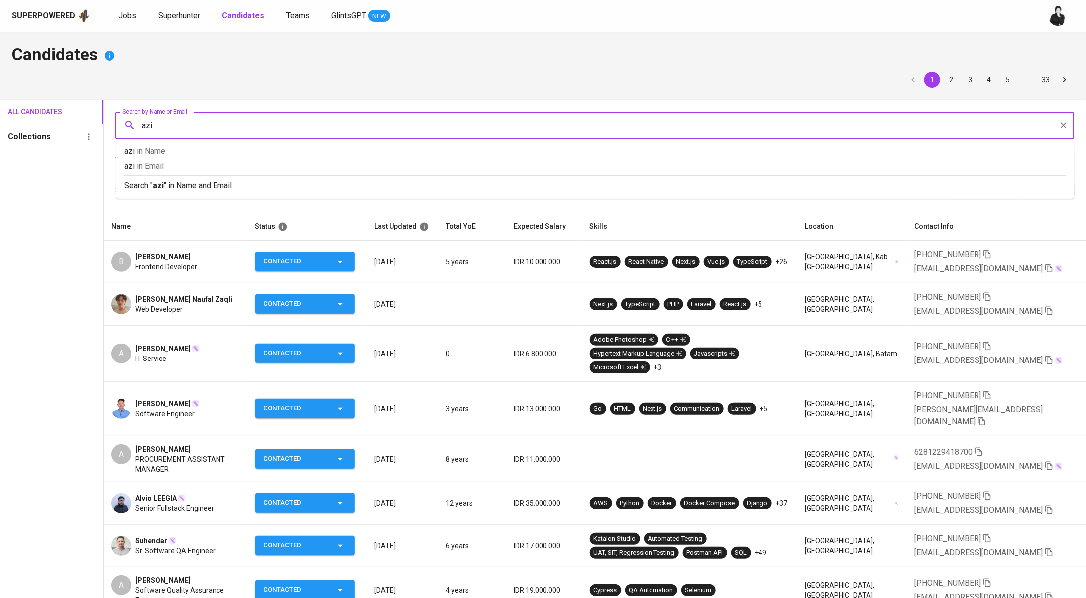
type input "[PERSON_NAME]"
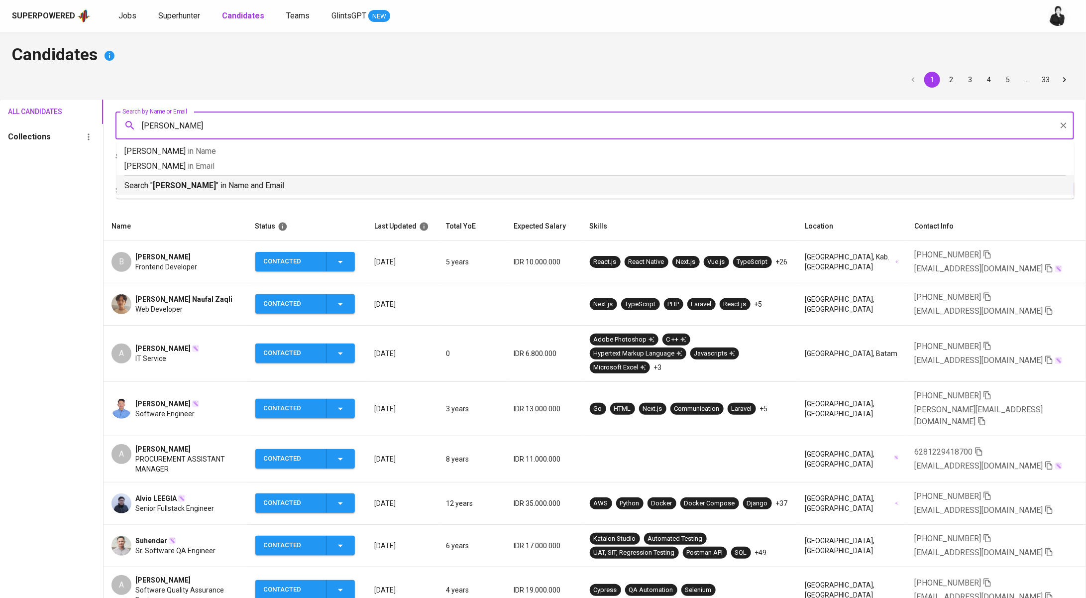
click at [271, 181] on p "Search " aziz " in Name and Email" at bounding box center [595, 186] width 942 height 12
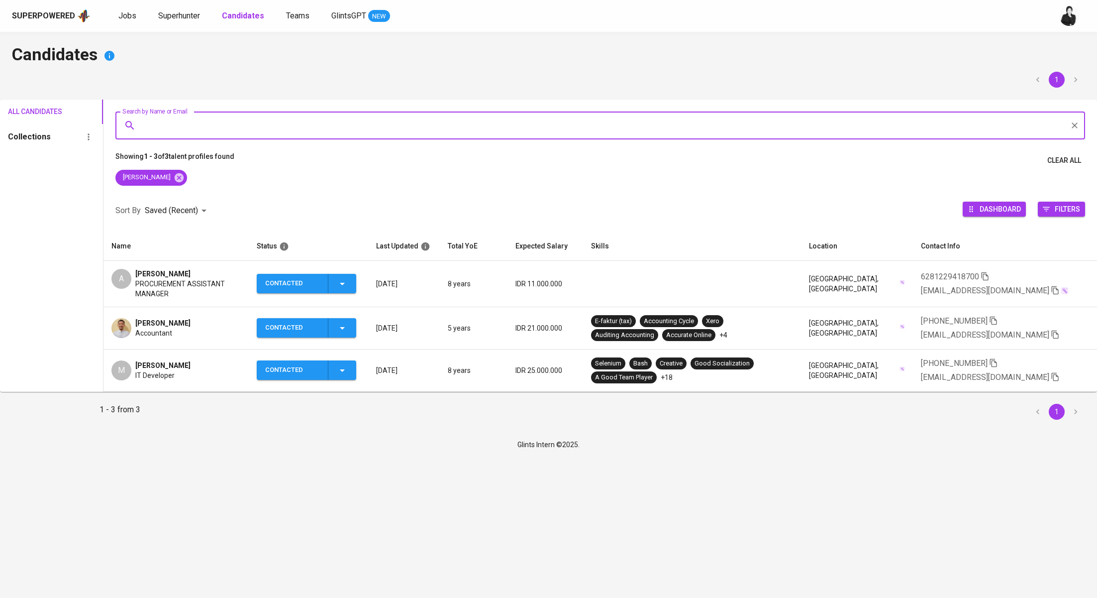
click at [176, 272] on span "[PERSON_NAME]" at bounding box center [162, 274] width 55 height 10
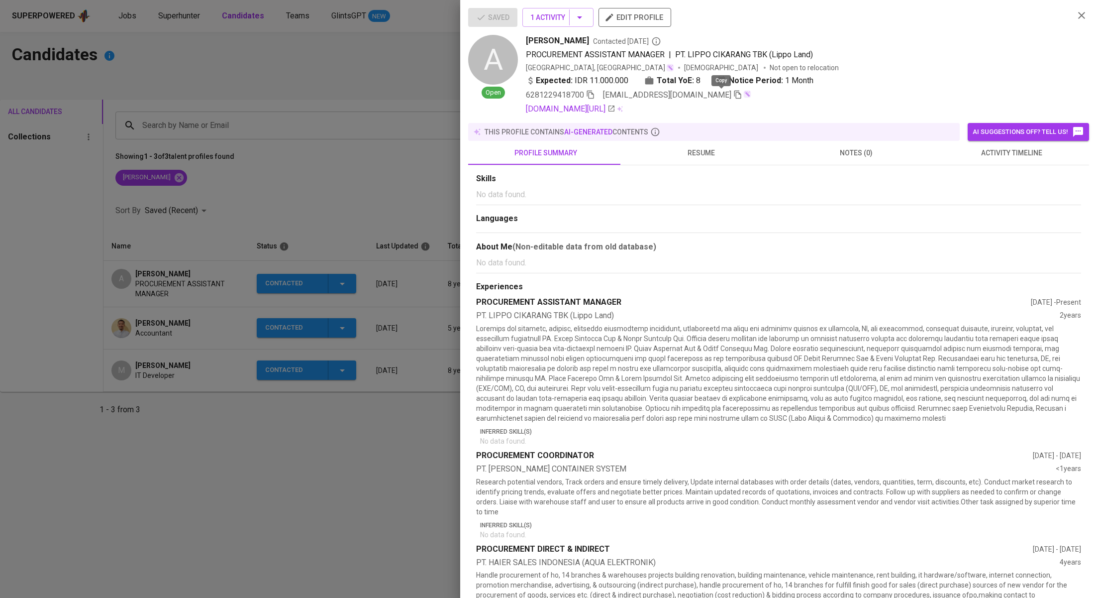
click at [735, 96] on icon "button" at bounding box center [738, 95] width 7 height 8
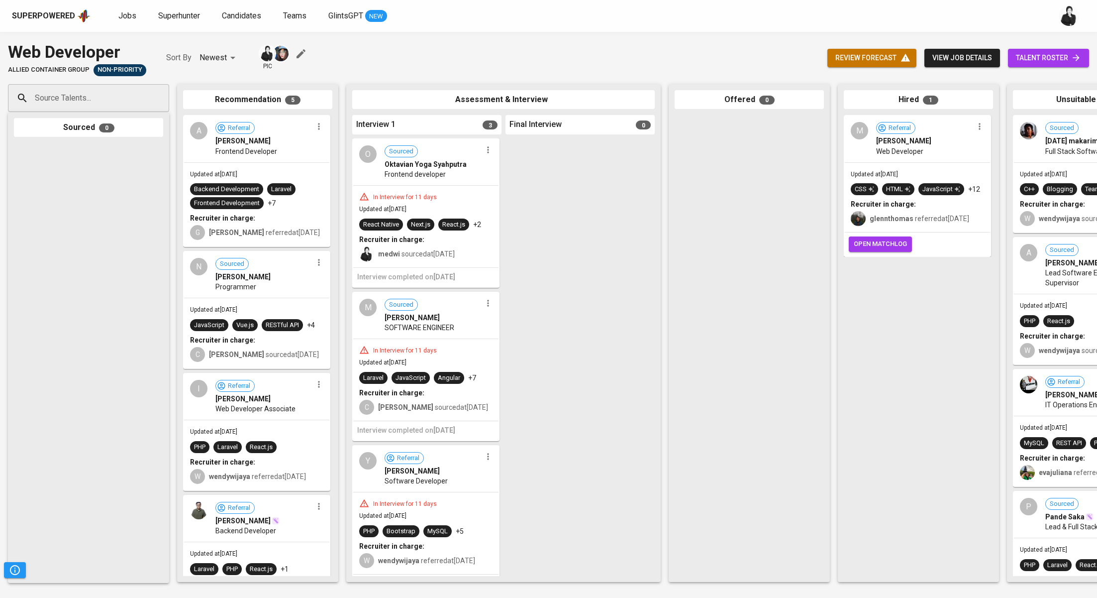
click at [115, 17] on div "Superpowered Jobs Superhunter Candidates Teams GlintsGPT NEW" at bounding box center [533, 15] width 1042 height 15
click at [131, 17] on span "Jobs" at bounding box center [127, 15] width 18 height 9
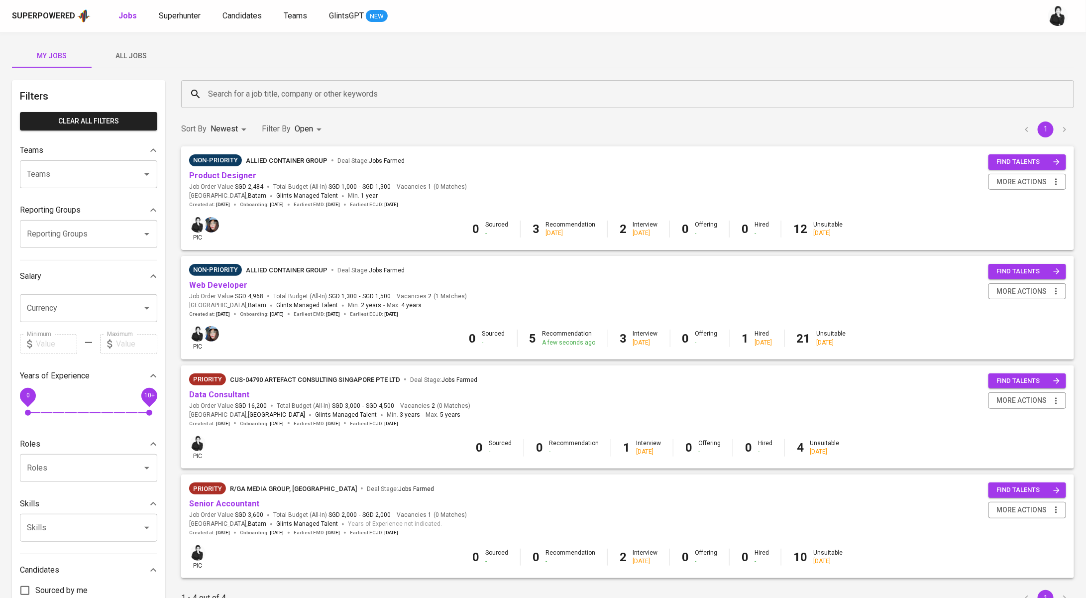
click at [134, 60] on span "All Jobs" at bounding box center [132, 56] width 68 height 12
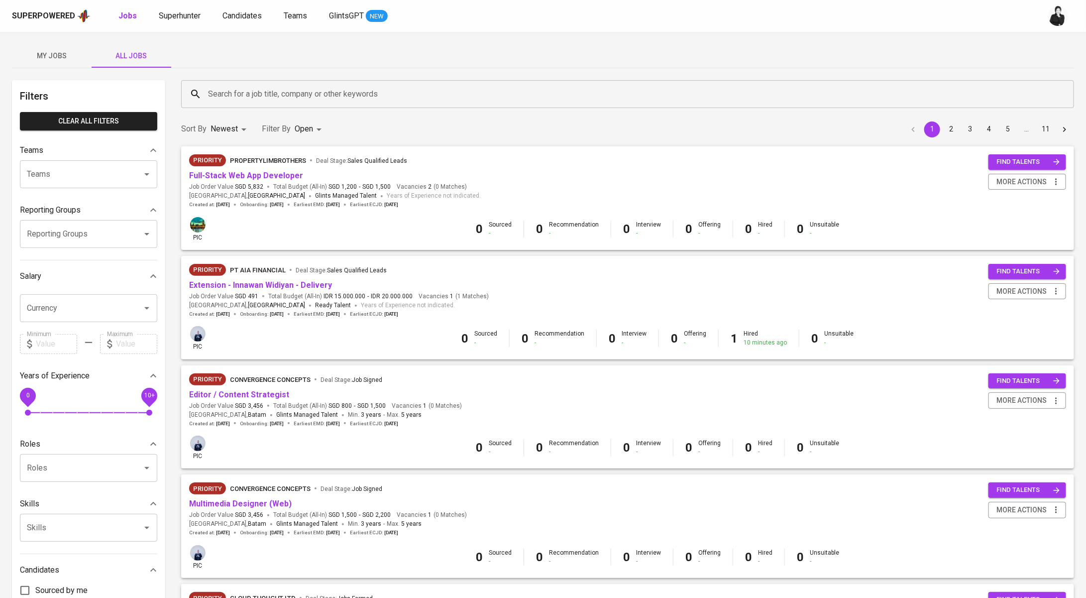
click at [275, 102] on input "Search for a job title, company or other keywords" at bounding box center [630, 94] width 849 height 19
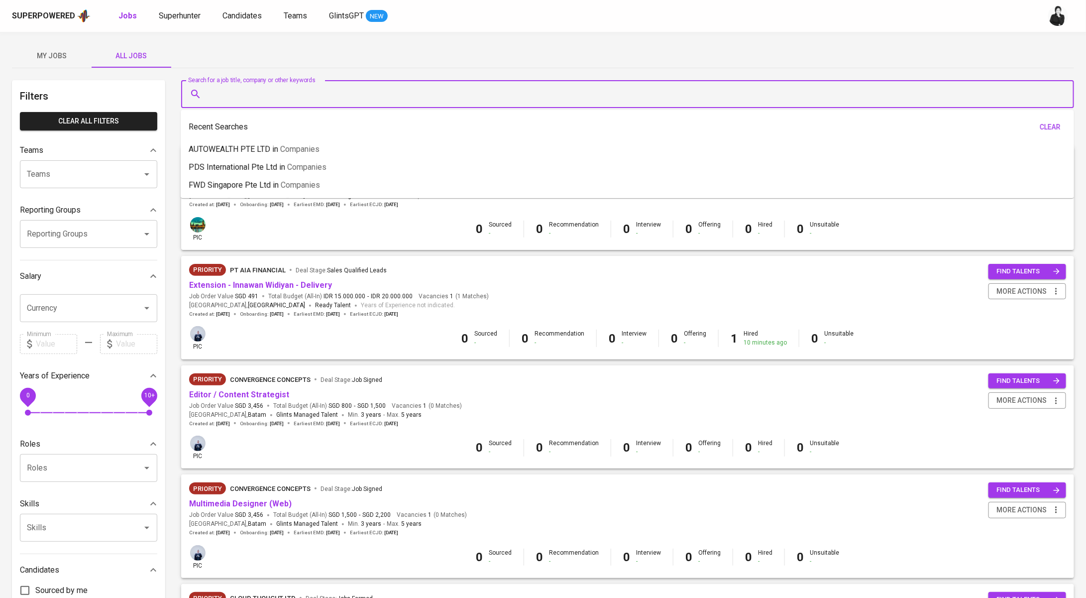
paste input "NTUC LearningHub"
type input "NTUC LearningHub"
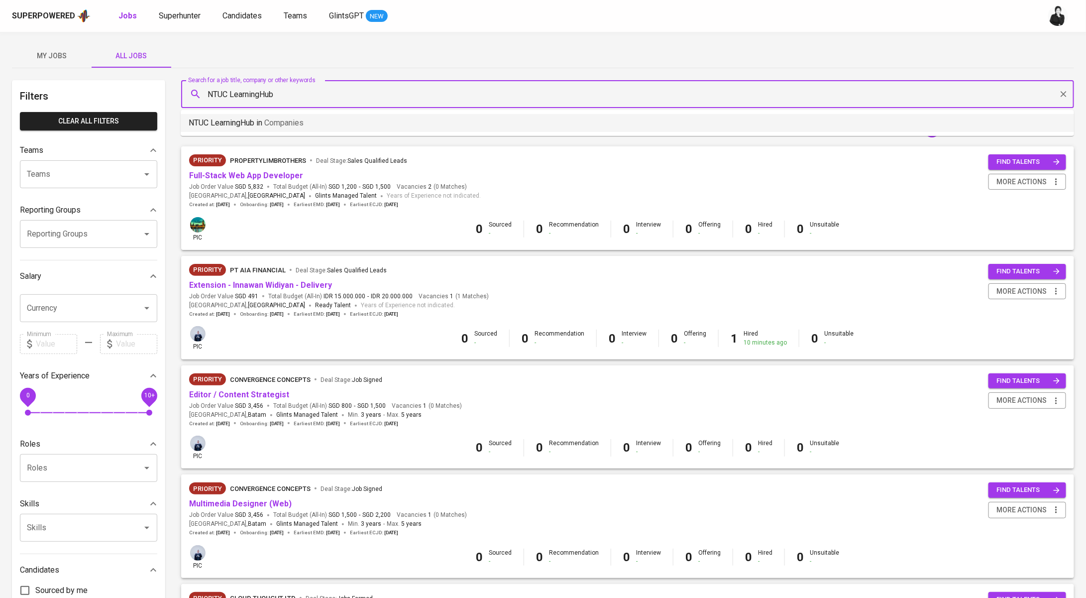
click at [288, 130] on li "NTUC LearningHub in Companies" at bounding box center [627, 123] width 893 height 18
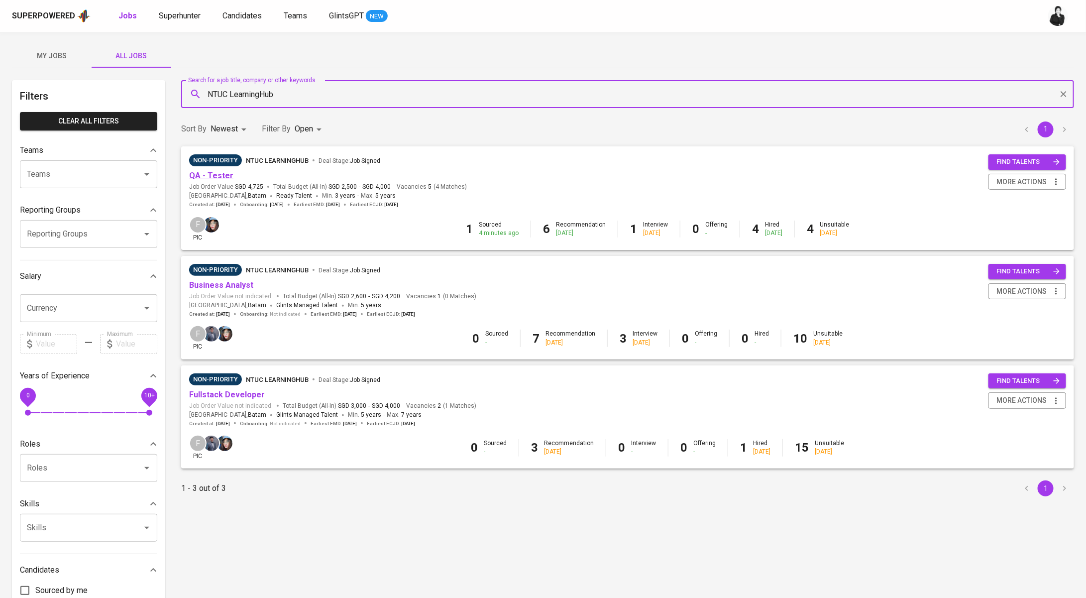
click at [220, 175] on link "QA - Tester" at bounding box center [211, 175] width 44 height 9
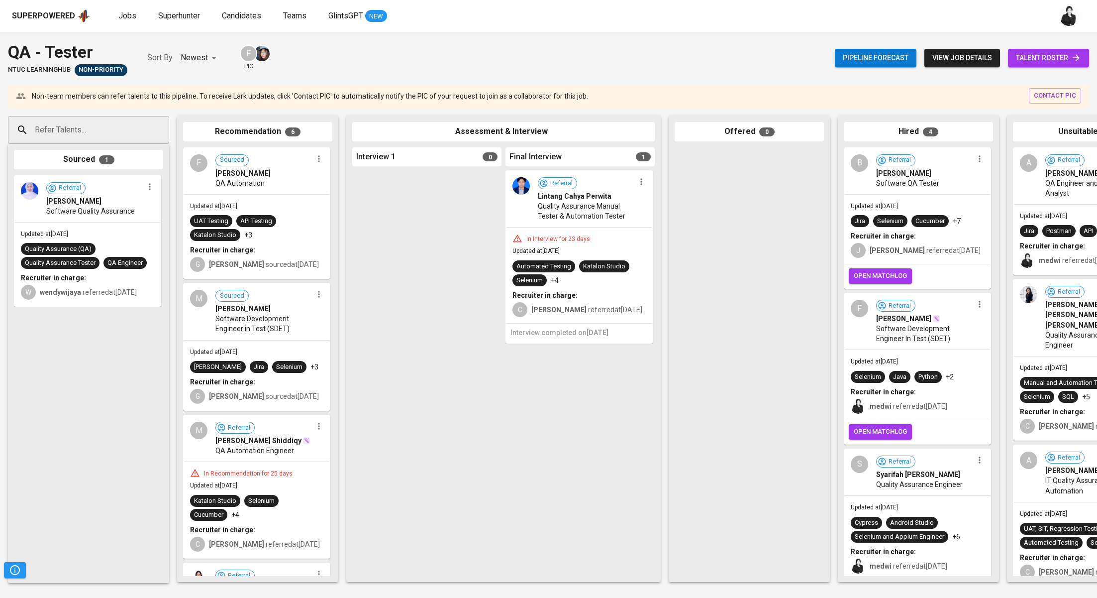
click at [125, 126] on input "Refer Talents..." at bounding box center [84, 129] width 105 height 19
paste input "rindhoni12@gmail.com"
type input "rindhoni12@gmail.com"
click at [124, 158] on div "Ahmad Rindhoni" at bounding box center [92, 158] width 103 height 10
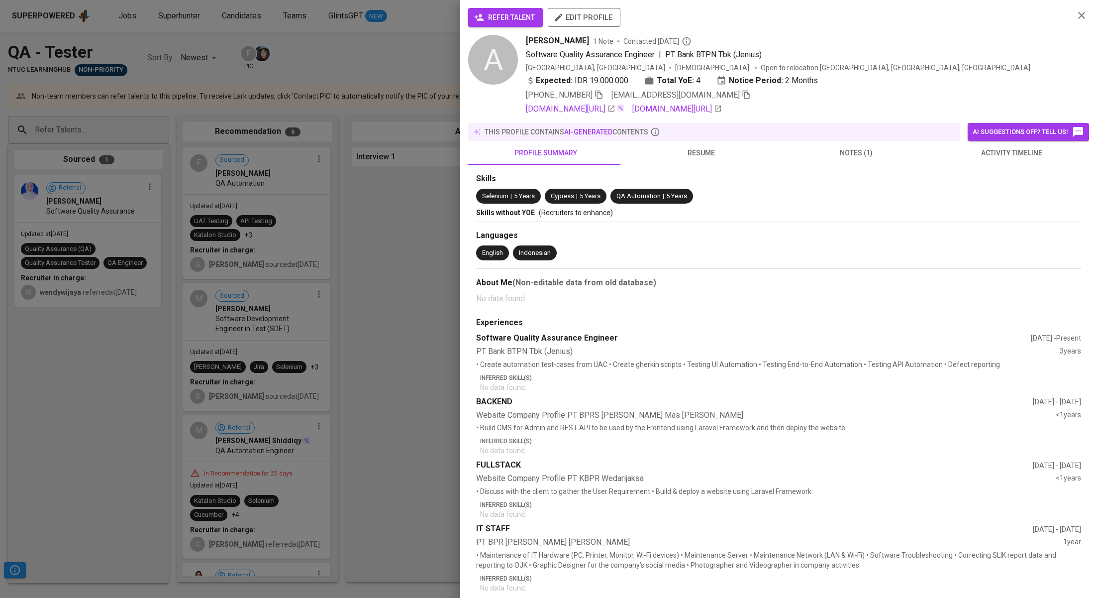
click at [489, 21] on span "refer talent" at bounding box center [505, 17] width 59 height 12
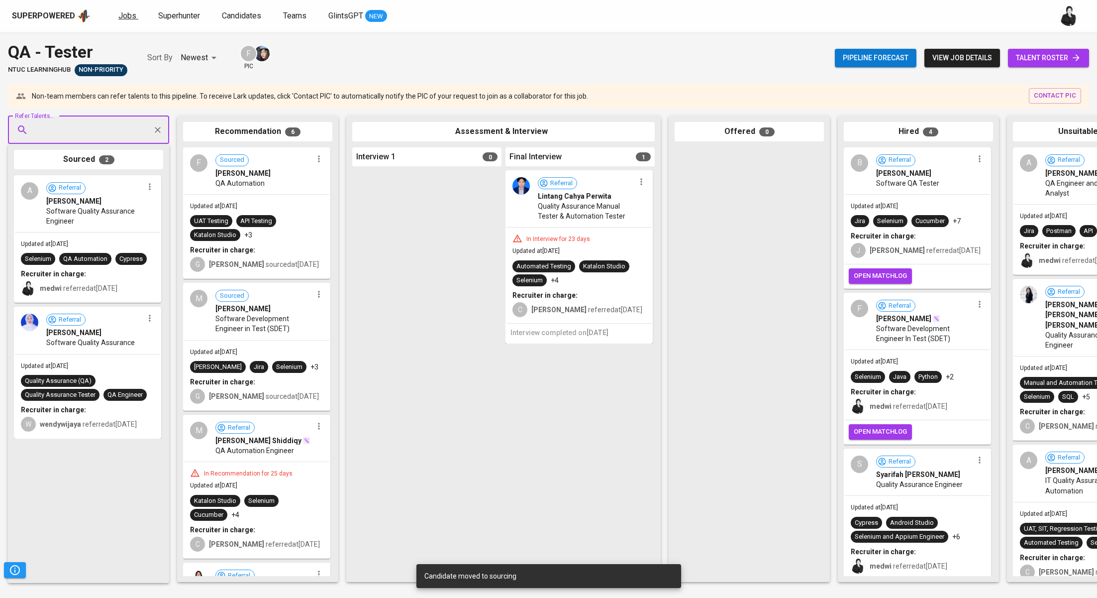
click at [132, 12] on span "Jobs" at bounding box center [127, 15] width 18 height 9
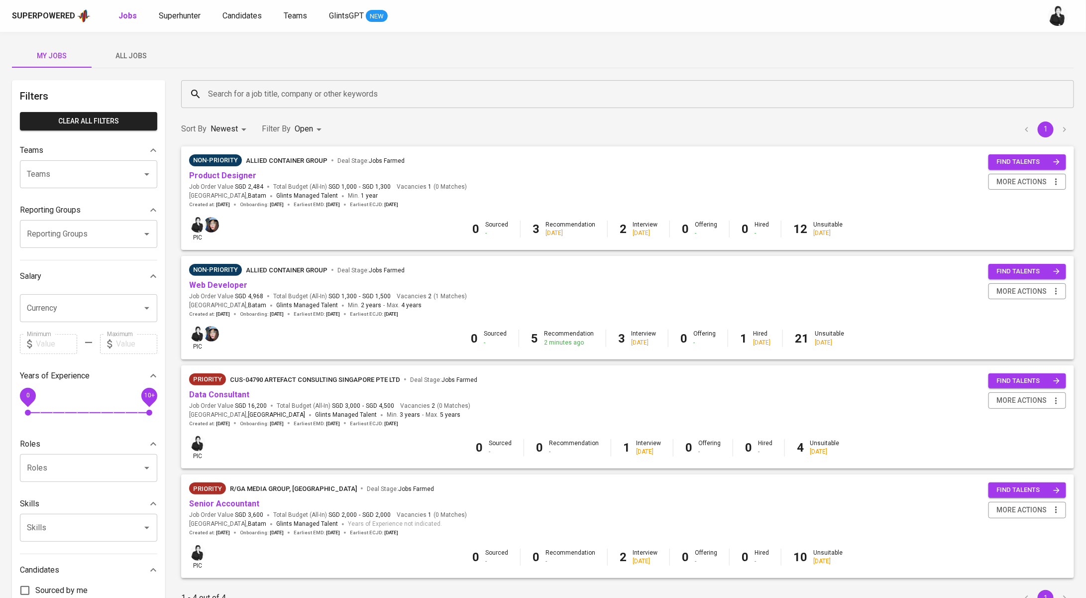
click at [283, 99] on input "Search for a job title, company or other keywords" at bounding box center [630, 94] width 849 height 19
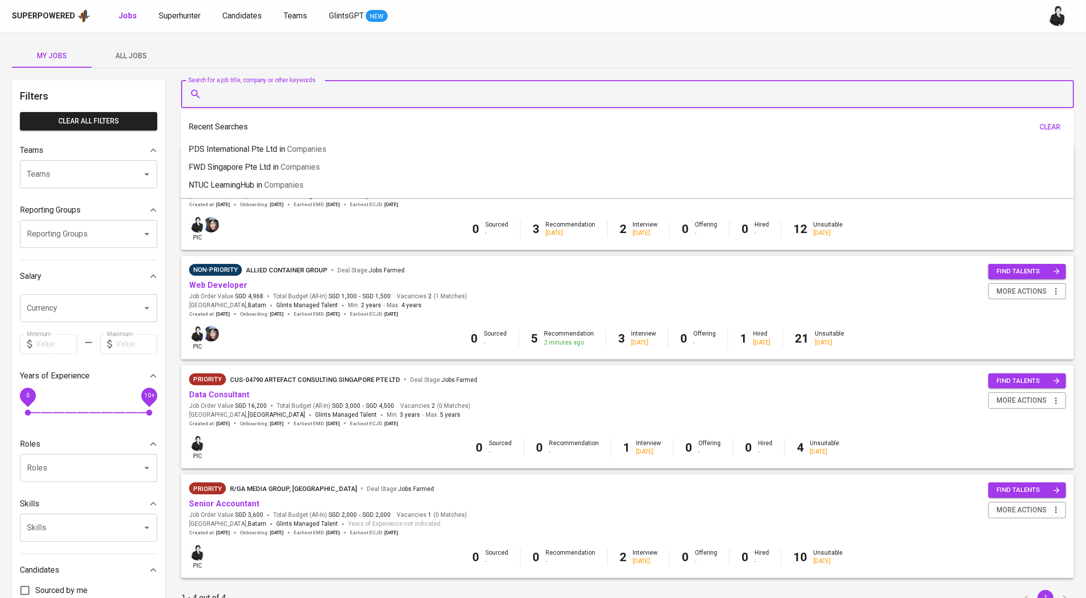
paste input "FWD Singapore Pte Ltd"
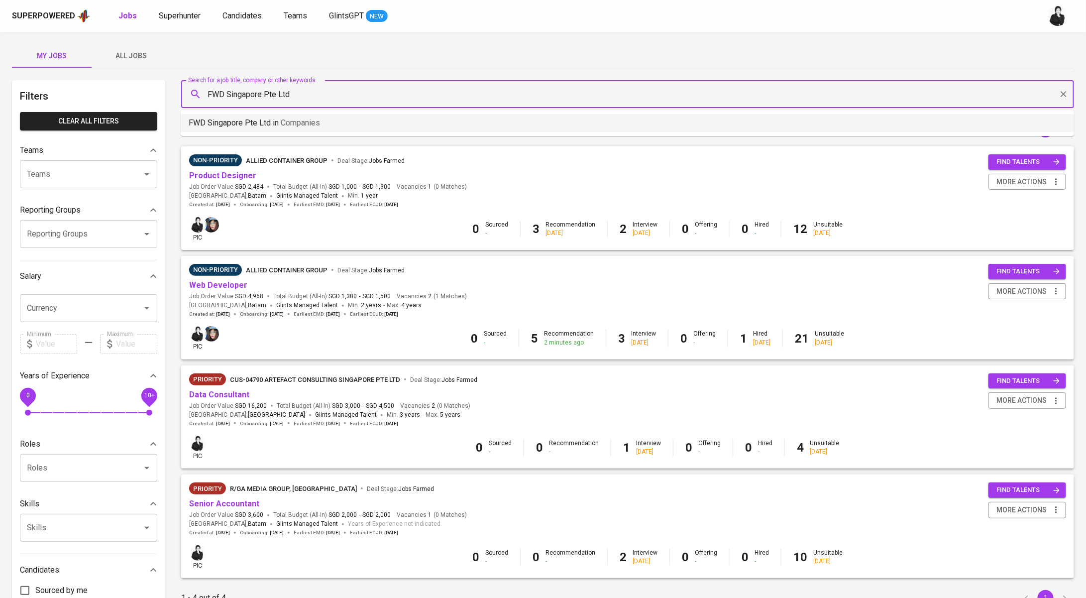
type input "FWD Singapore Pte Ltd"
click at [150, 63] on button "All Jobs" at bounding box center [132, 56] width 80 height 24
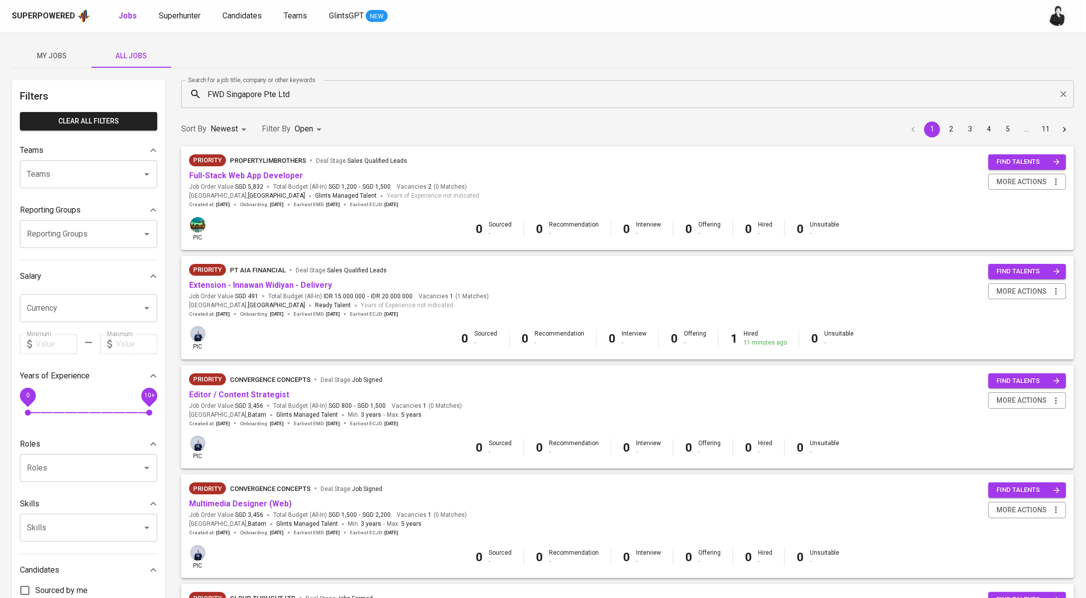
click at [312, 103] on input "FWD Singapore Pte Ltd" at bounding box center [630, 94] width 849 height 19
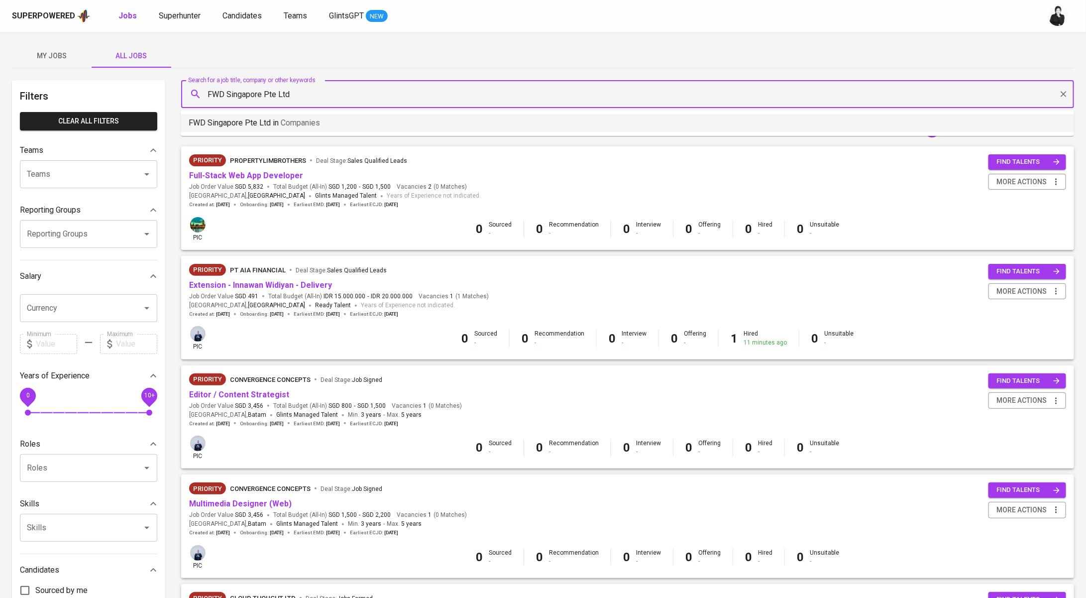
click at [306, 125] on span "Companies" at bounding box center [300, 122] width 39 height 9
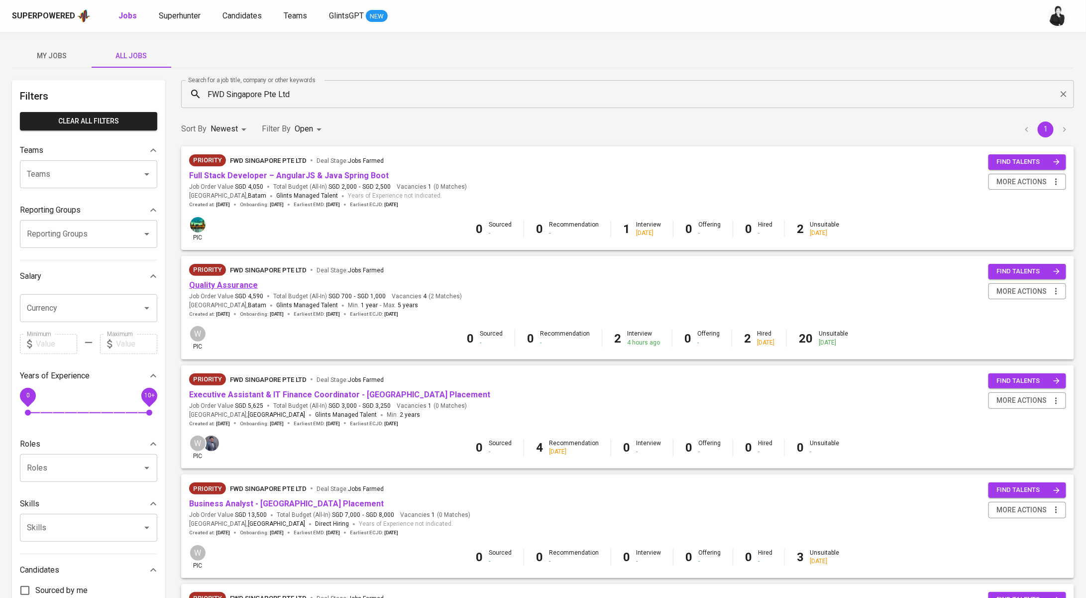
click at [236, 290] on link "Quality Assurance" at bounding box center [223, 284] width 69 height 9
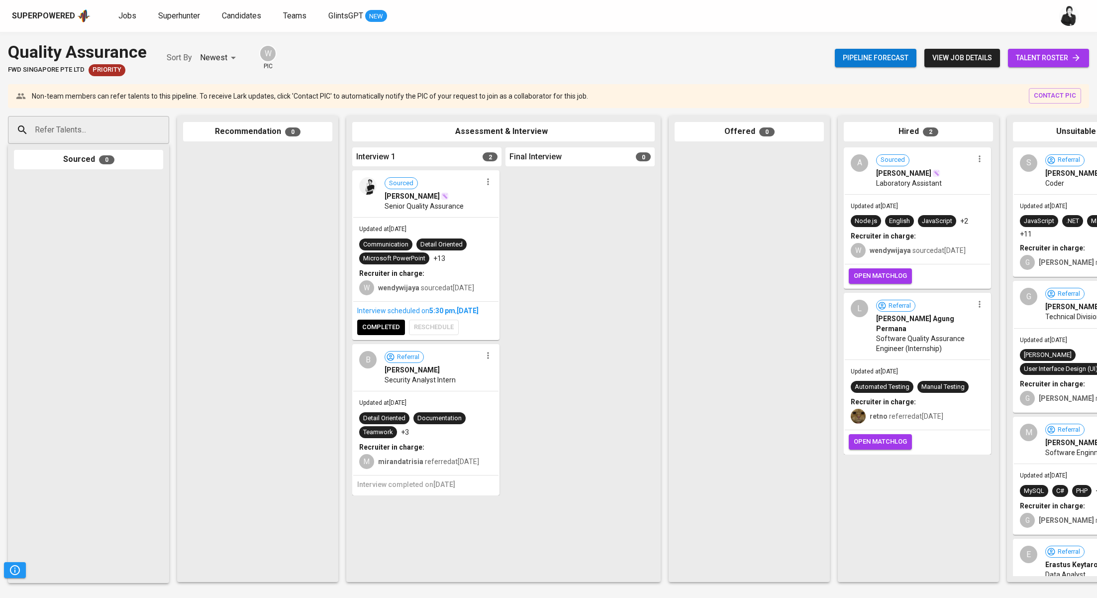
click at [124, 124] on input "Refer Talents..." at bounding box center [84, 129] width 105 height 19
paste input "arthurefraim55@gmail.com"
type input "arthurefraim55@gmail.com"
click at [123, 166] on div "IT Service" at bounding box center [92, 168] width 103 height 10
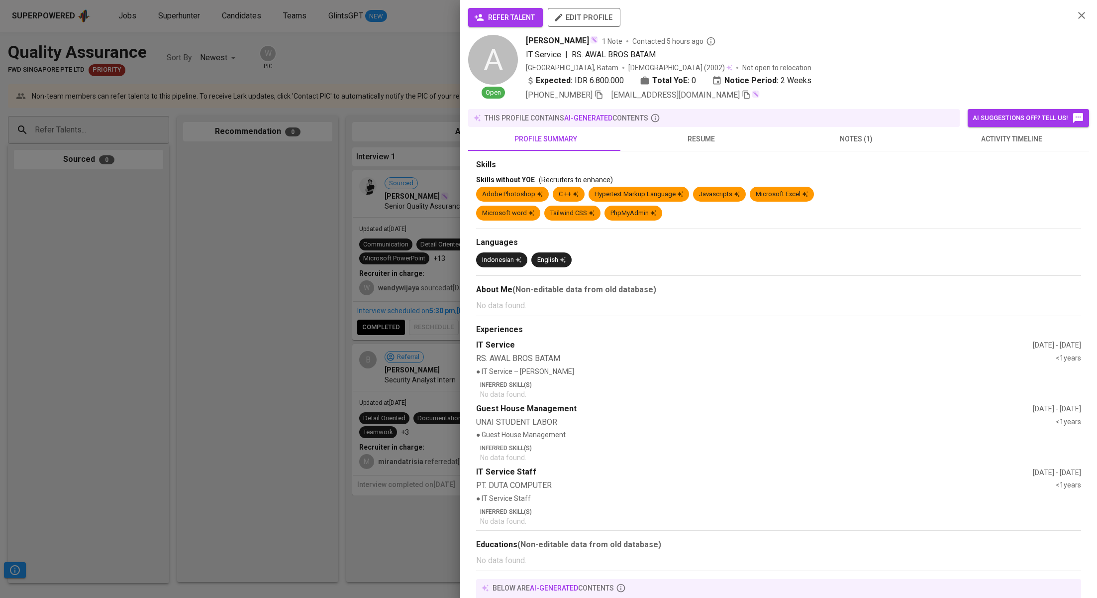
click at [489, 12] on span "refer talent" at bounding box center [505, 17] width 59 height 12
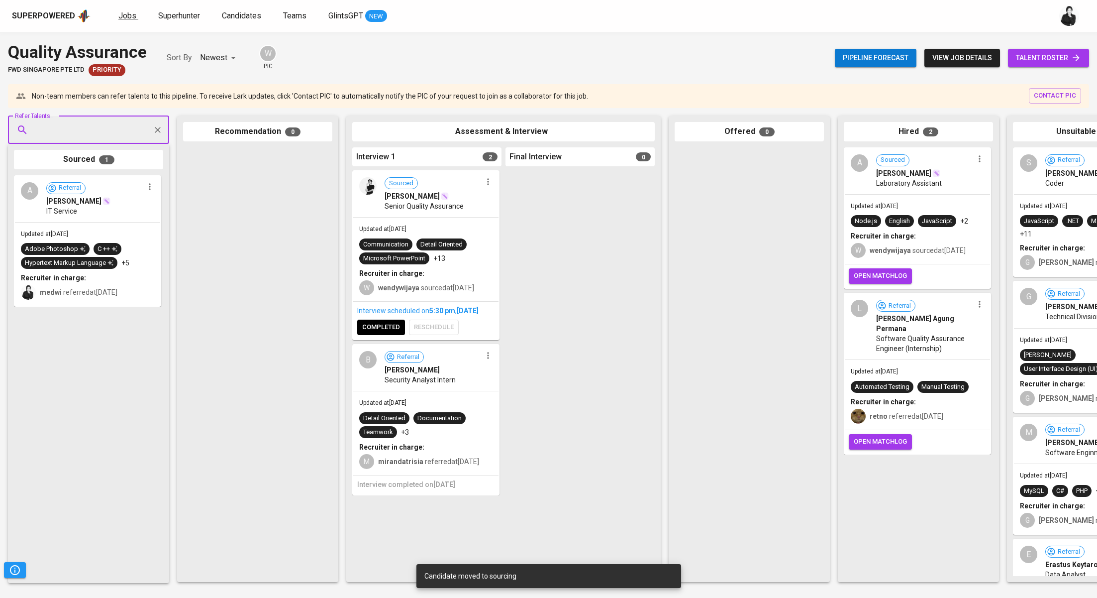
click at [124, 13] on span "Jobs" at bounding box center [127, 15] width 18 height 9
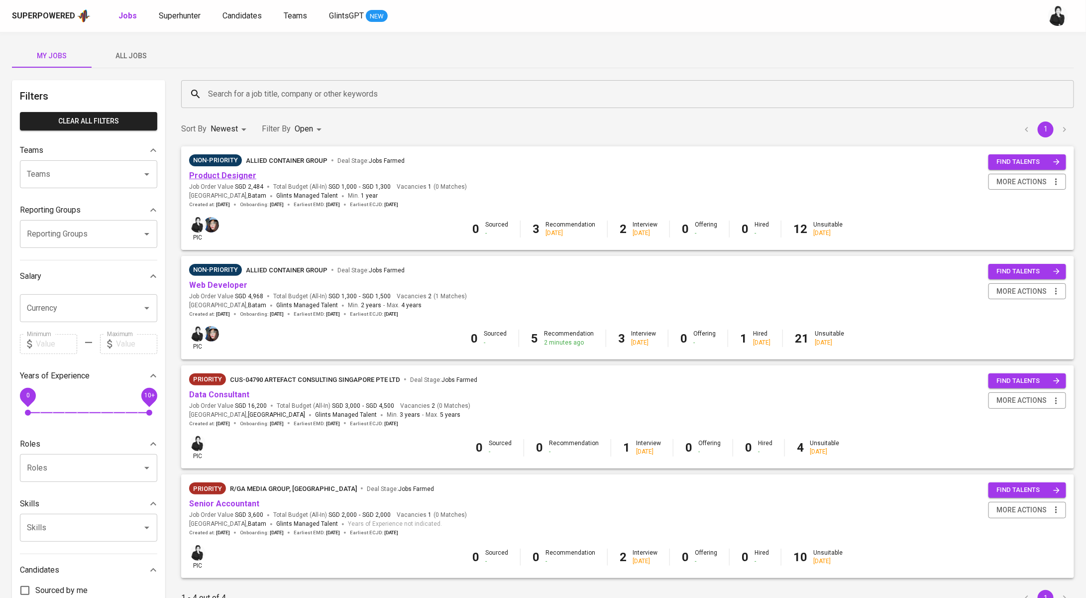
click at [214, 171] on link "Product Designer" at bounding box center [222, 175] width 67 height 9
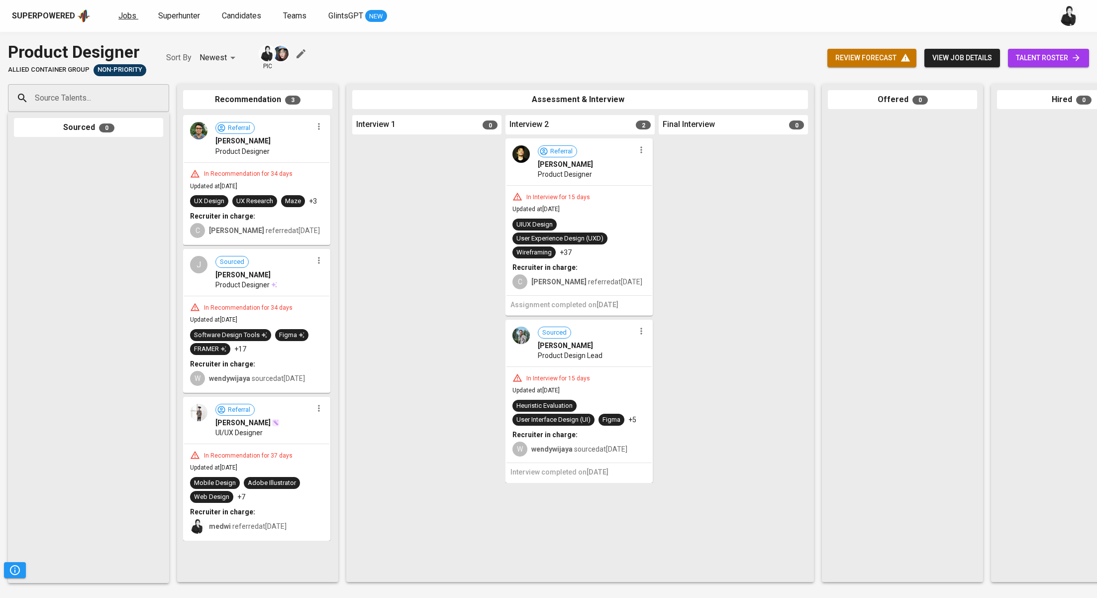
click at [134, 12] on link "Jobs" at bounding box center [128, 16] width 20 height 12
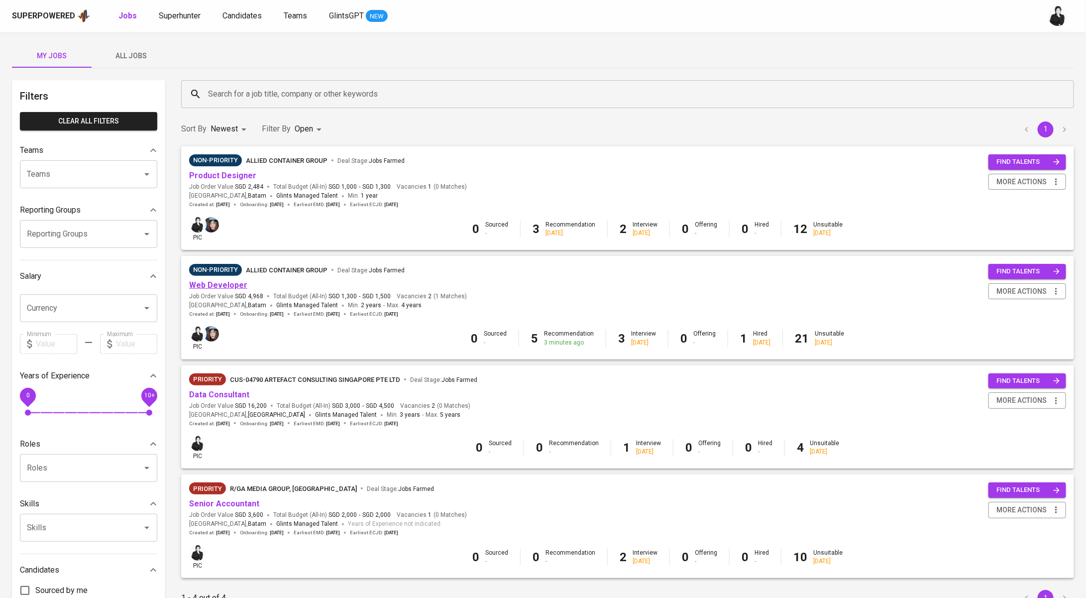
click at [231, 284] on link "Web Developer" at bounding box center [218, 284] width 58 height 9
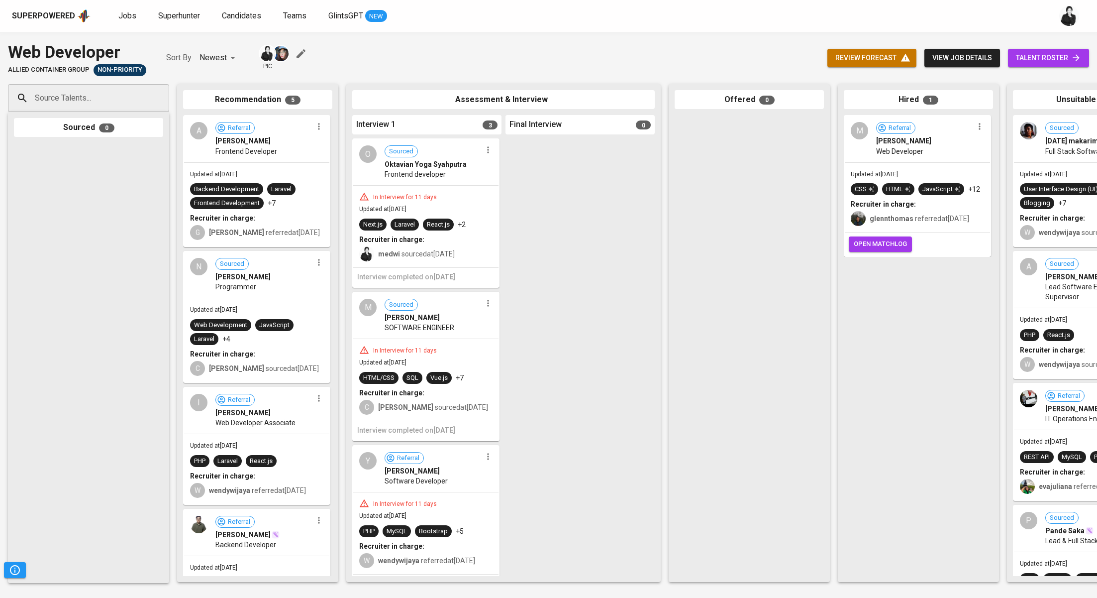
click at [1033, 49] on link "talent roster" at bounding box center [1048, 58] width 81 height 18
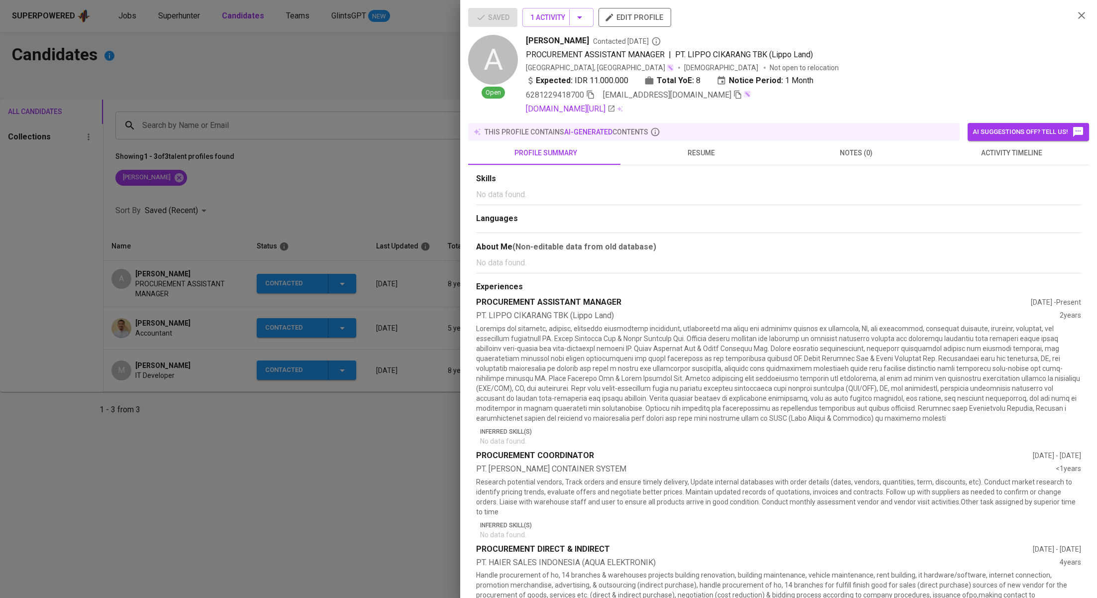
click at [371, 176] on div at bounding box center [548, 299] width 1097 height 598
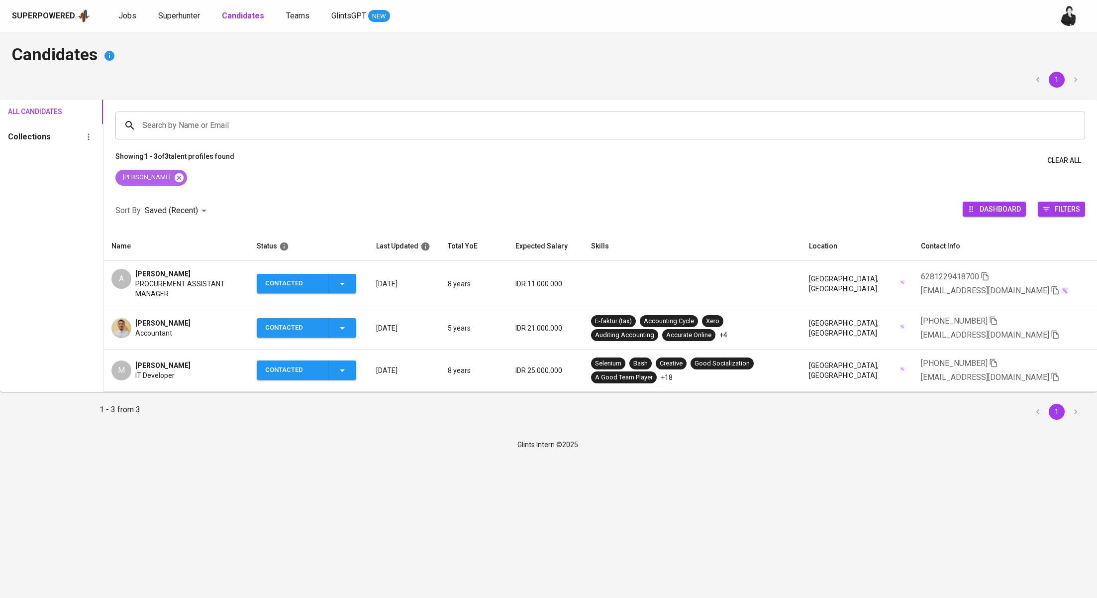
click at [175, 178] on icon at bounding box center [179, 177] width 9 height 9
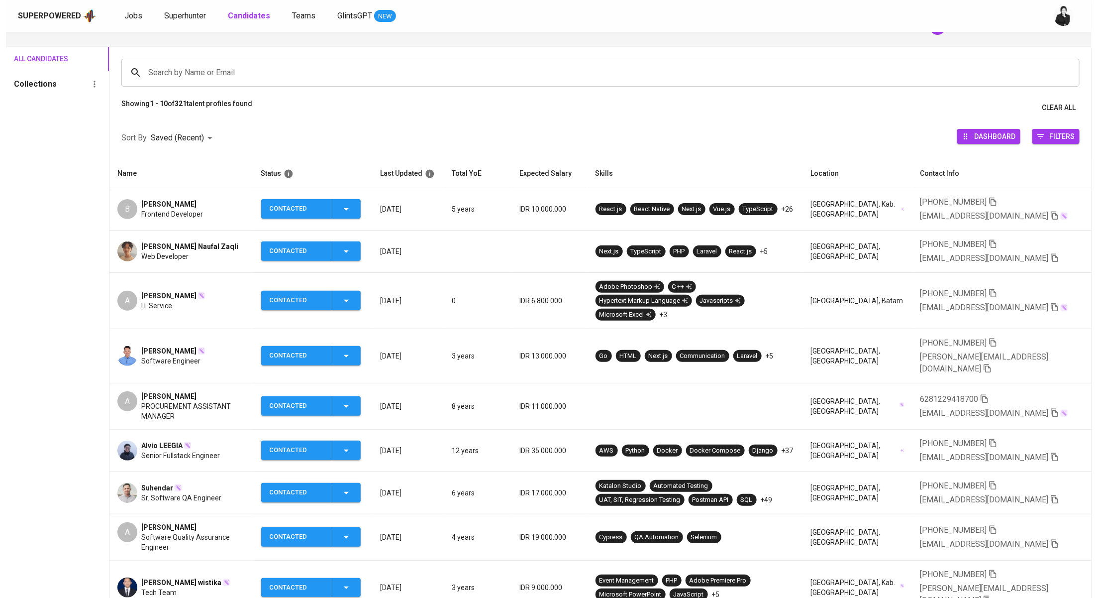
scroll to position [63, 0]
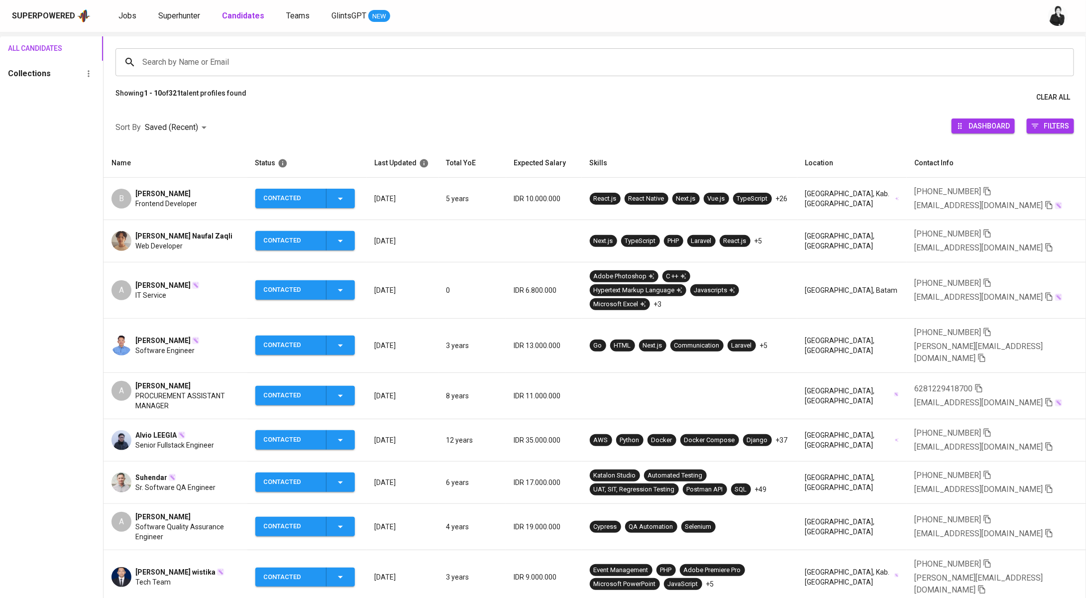
click at [161, 292] on span "IT Service" at bounding box center [150, 295] width 31 height 10
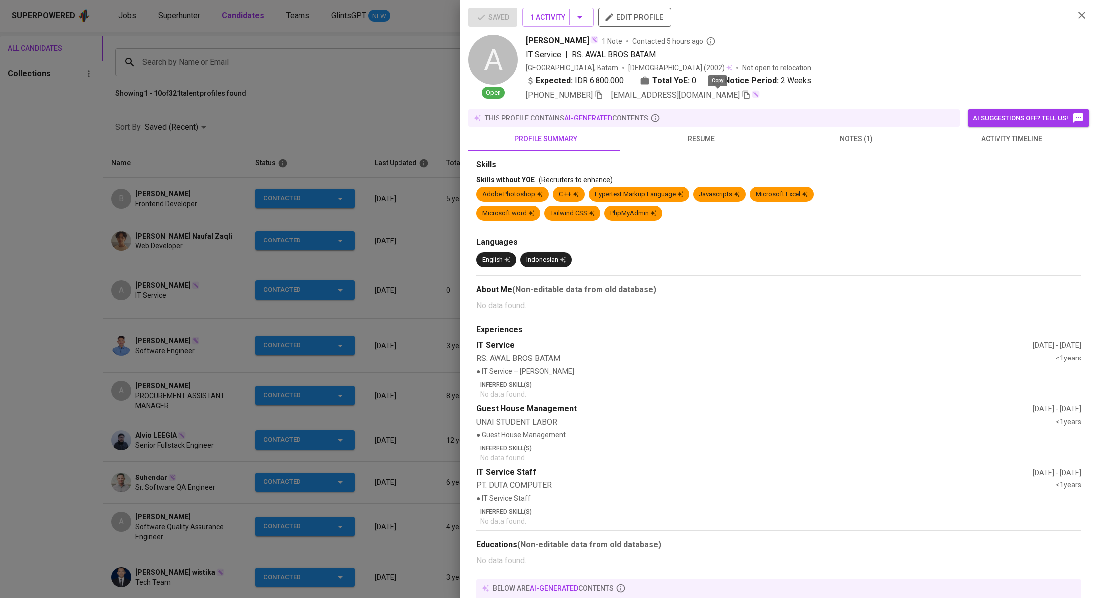
click at [742, 95] on icon "button" at bounding box center [746, 94] width 9 height 9
click at [1005, 147] on button "activity timeline" at bounding box center [1011, 139] width 155 height 24
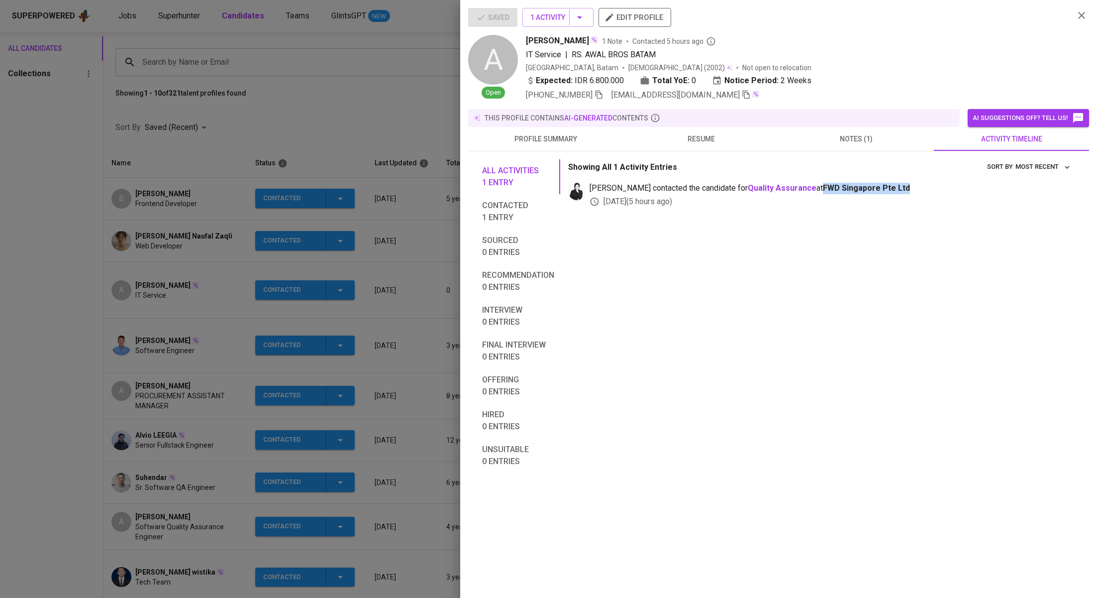
drag, startPoint x: 884, startPoint y: 190, endPoint x: 791, endPoint y: 184, distance: 93.2
click at [791, 184] on span "medwi contacted the candidate for Quality Assurance at FWD Singapore Pte Ltd" at bounding box center [832, 188] width 484 height 11
copy span "FWD Singapore Pte Ltd"
click at [743, 95] on icon "button" at bounding box center [746, 95] width 7 height 8
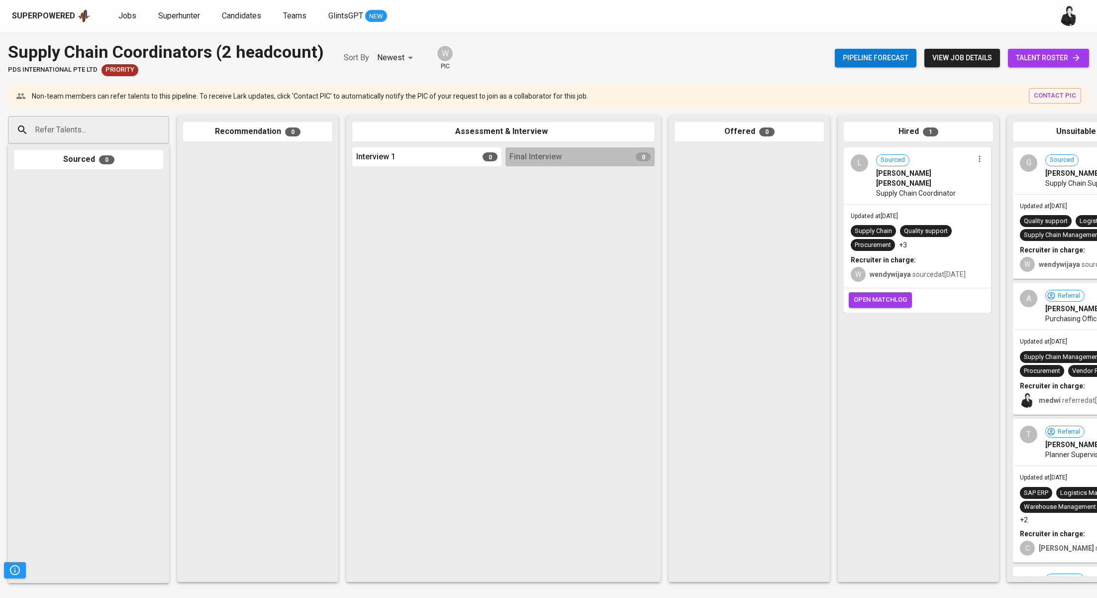
click at [130, 121] on input "Refer Talents..." at bounding box center [84, 129] width 105 height 19
paste input "[EMAIL_ADDRESS][DOMAIN_NAME]"
type input "[EMAIL_ADDRESS][DOMAIN_NAME]"
click at [125, 168] on span "PROCUREMENT ASSISTANT MANAGER" at bounding box center [94, 168] width 106 height 10
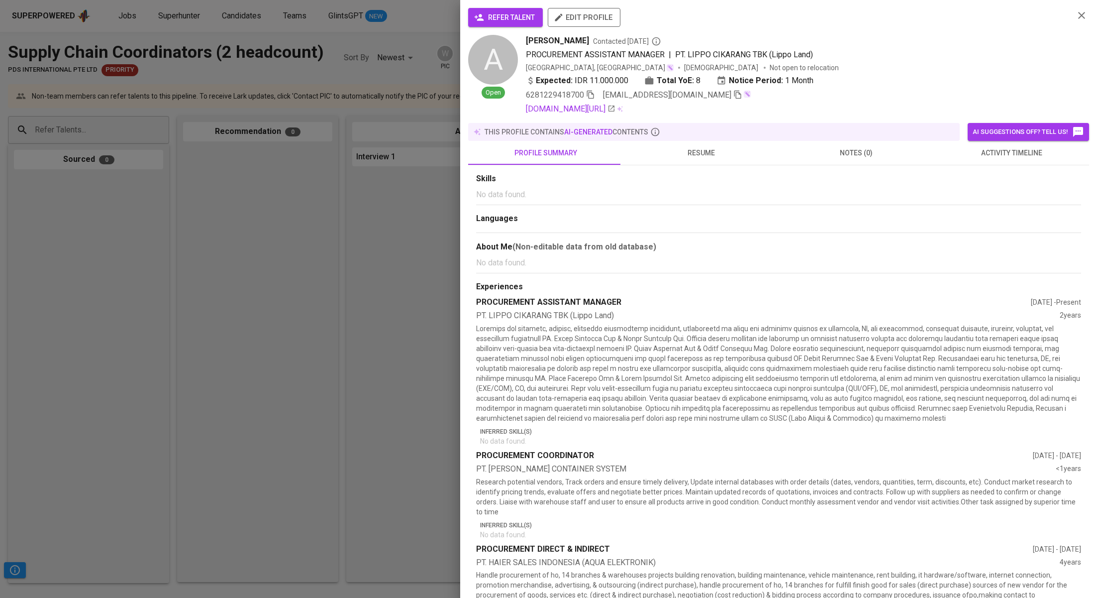
scroll to position [0, 0]
click at [509, 12] on span "refer talent" at bounding box center [505, 17] width 59 height 12
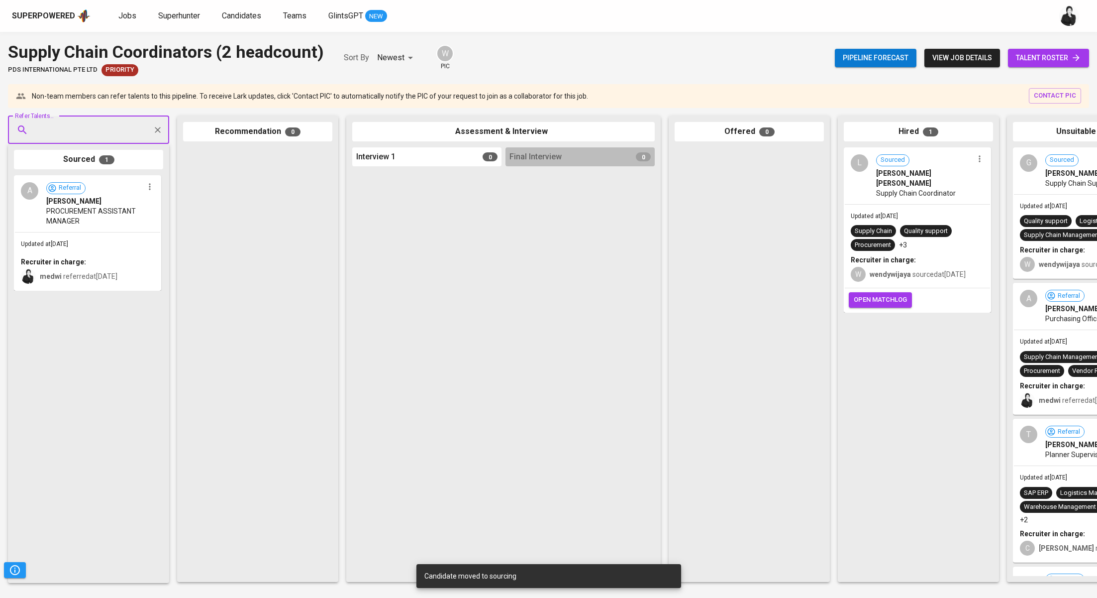
click at [1016, 52] on span "talent roster" at bounding box center [1048, 58] width 65 height 12
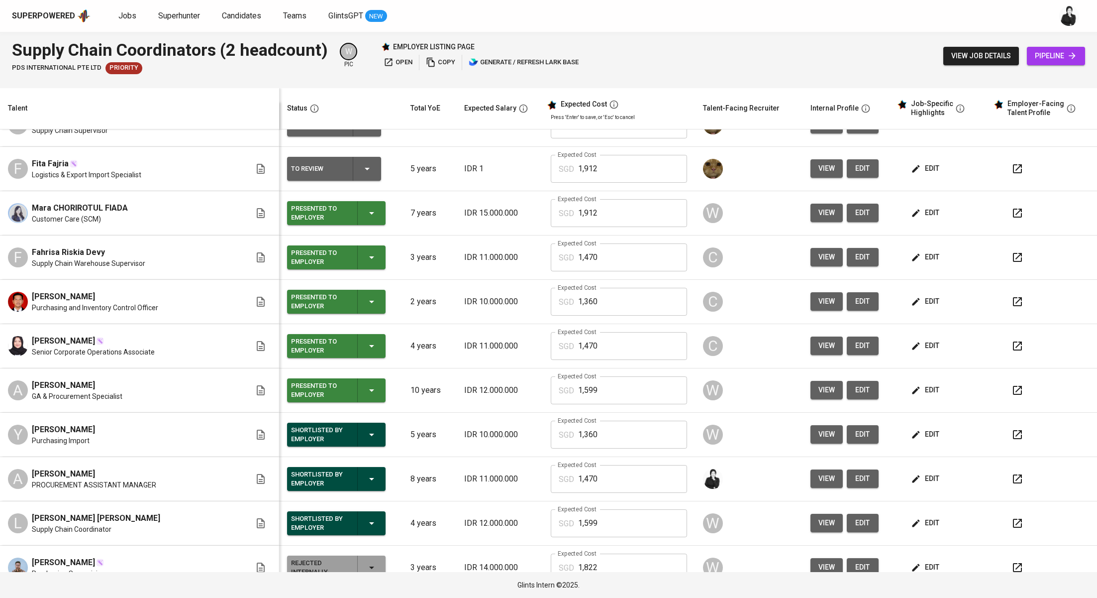
scroll to position [30, 0]
